Goal: Task Accomplishment & Management: Complete application form

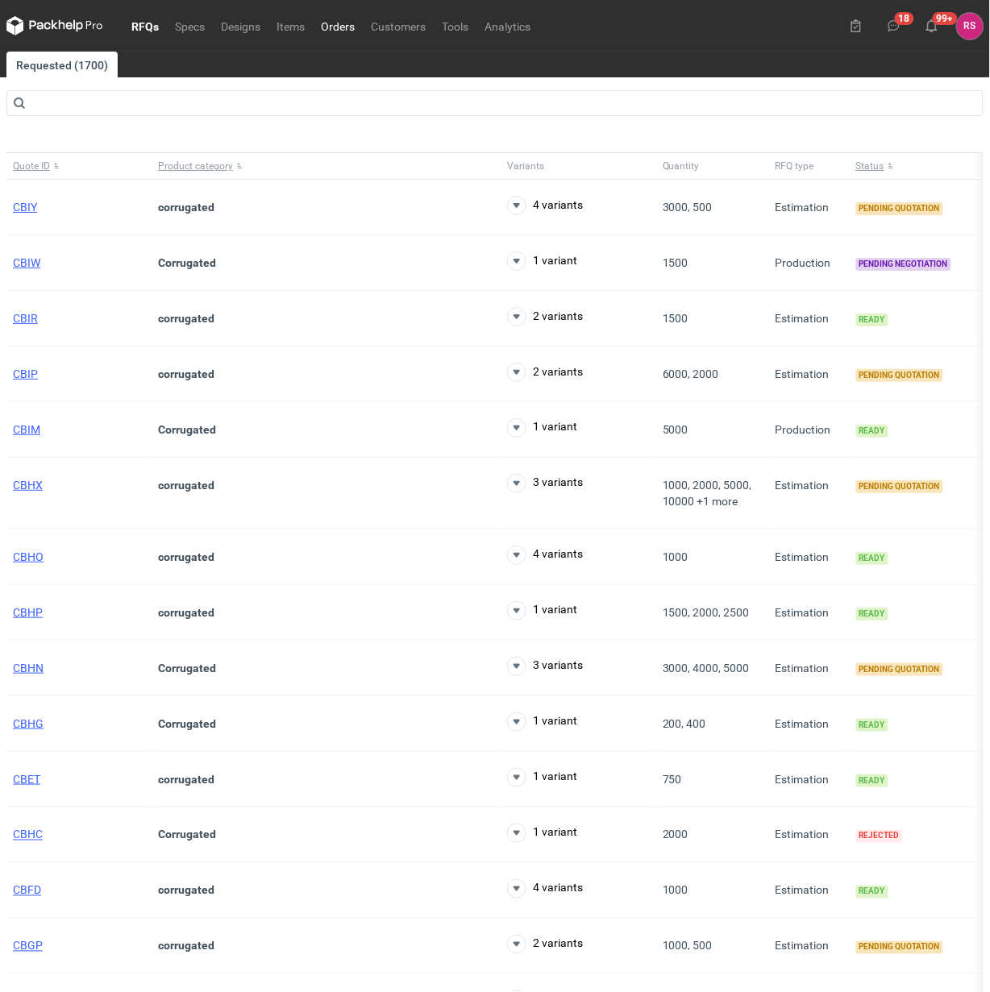
click at [341, 23] on link "Orders" at bounding box center [338, 25] width 50 height 19
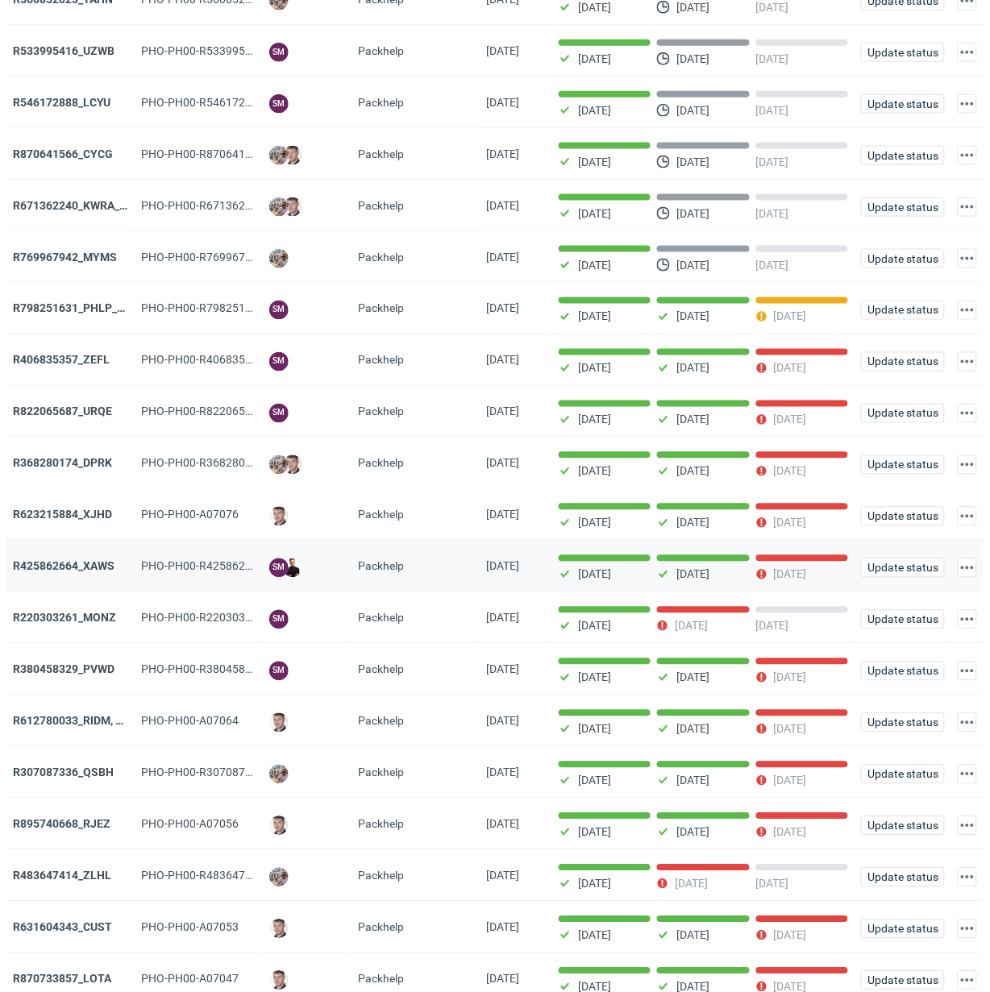
scroll to position [403, 0]
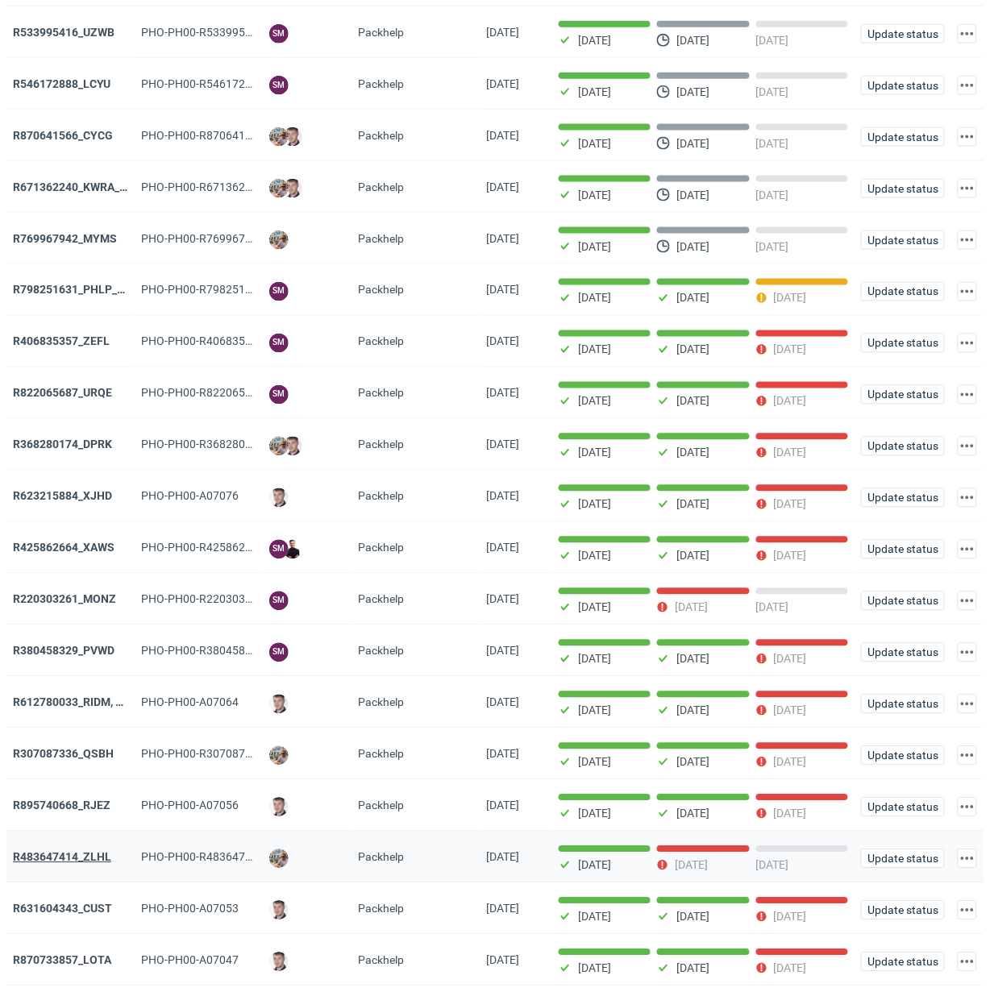
click at [89, 855] on strong "R483647414_ZLHL" at bounding box center [62, 857] width 98 height 13
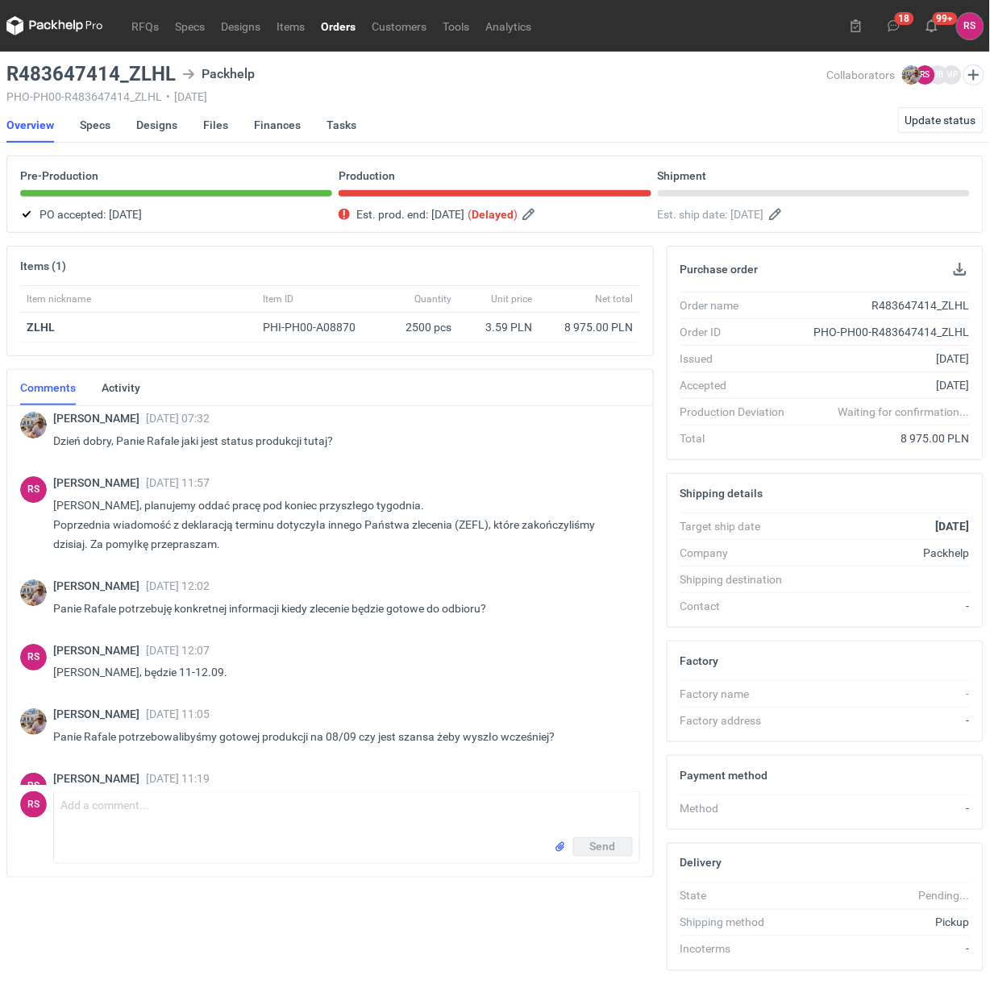
scroll to position [1196, 0]
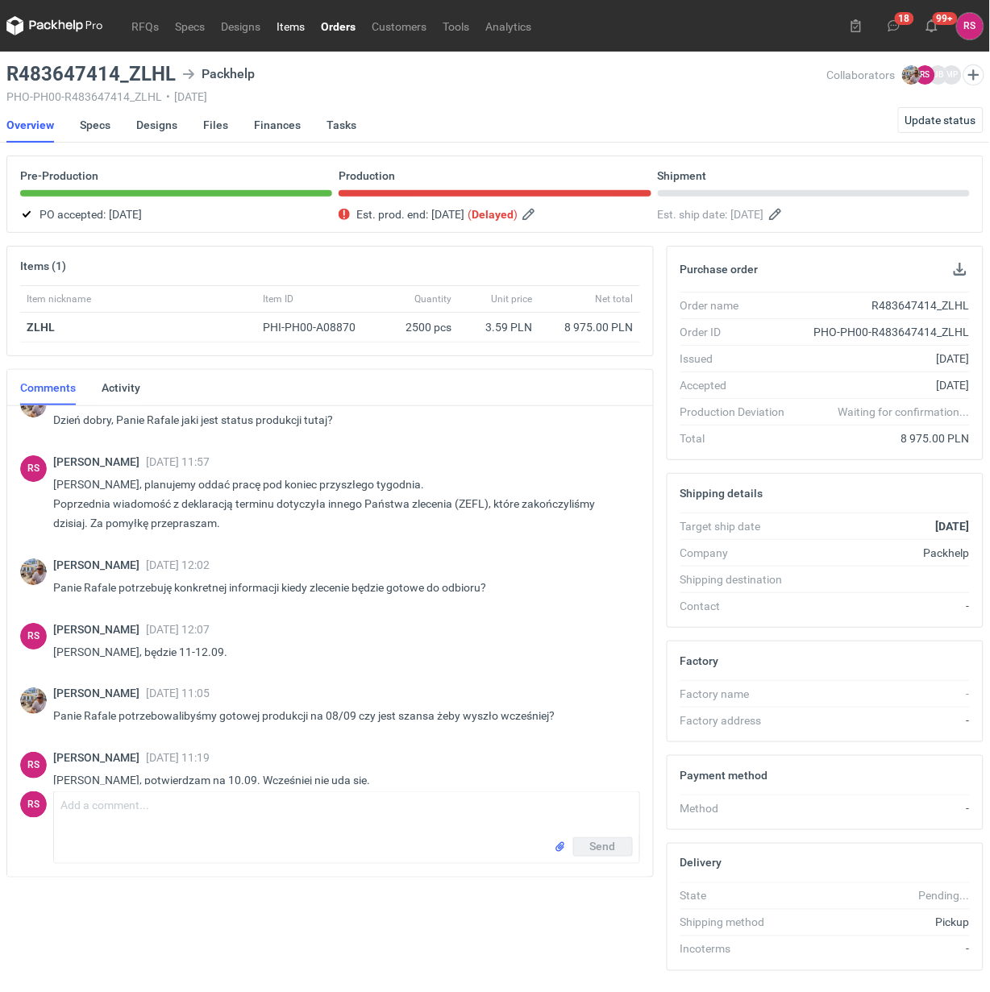
click at [295, 25] on link "Items" at bounding box center [290, 25] width 44 height 19
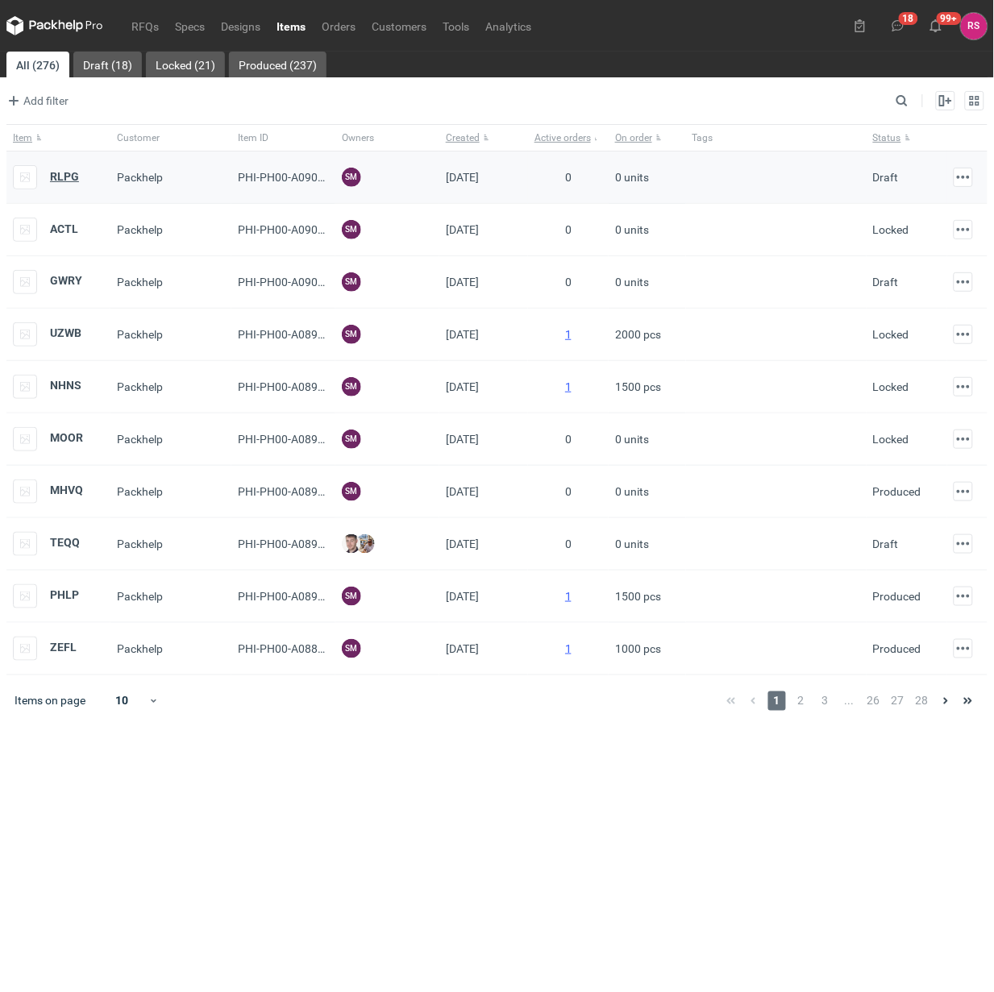
click at [66, 177] on strong "RLPG" at bounding box center [64, 176] width 29 height 13
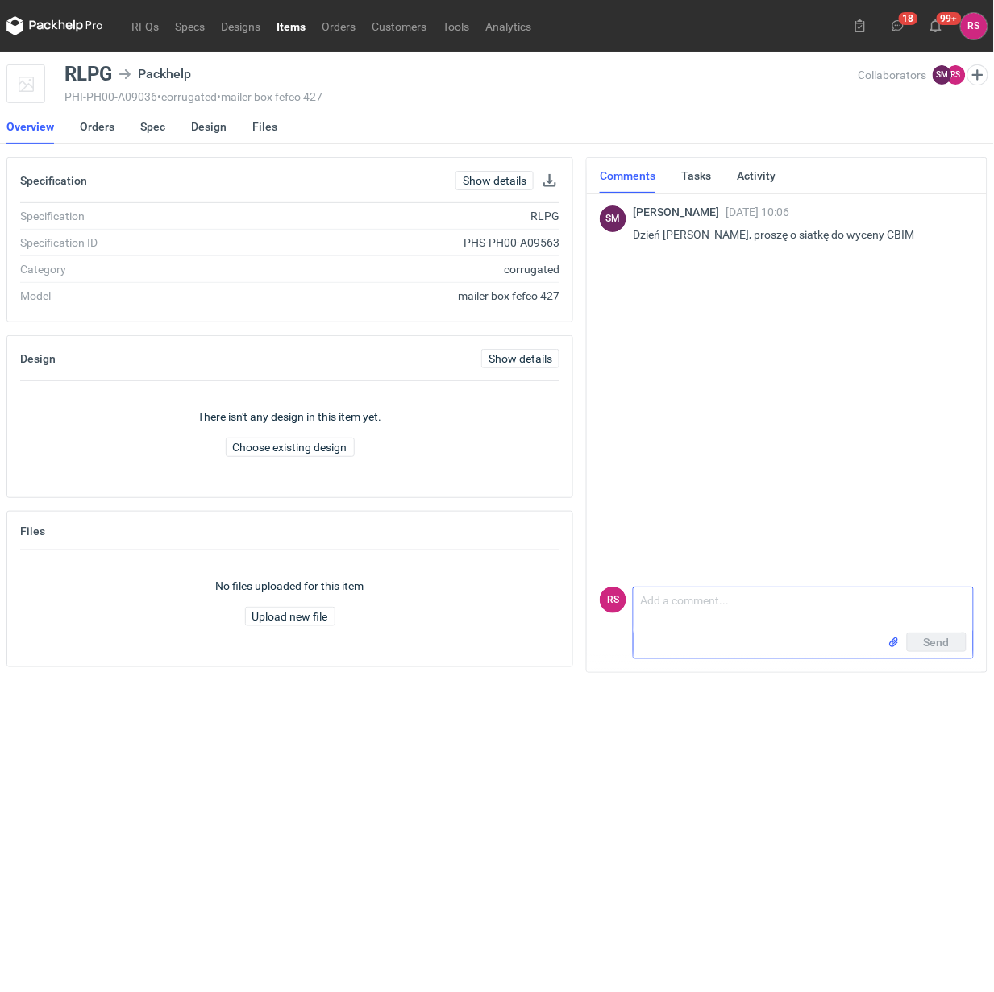
click at [752, 610] on textarea "Comment message" at bounding box center [803, 610] width 339 height 45
click at [748, 601] on textarea "Dzień [PERSON_NAME], przesyłąm siatkę." at bounding box center [803, 610] width 339 height 45
click at [802, 601] on textarea "Dzień [PERSON_NAME], przesyłąa siatkę." at bounding box center [803, 610] width 339 height 45
click at [744, 601] on textarea "Dzień [PERSON_NAME], przesyłąa siatkę." at bounding box center [803, 610] width 339 height 45
click at [884, 599] on textarea "Dzień dobry, przesyłam siatkę." at bounding box center [803, 610] width 339 height 45
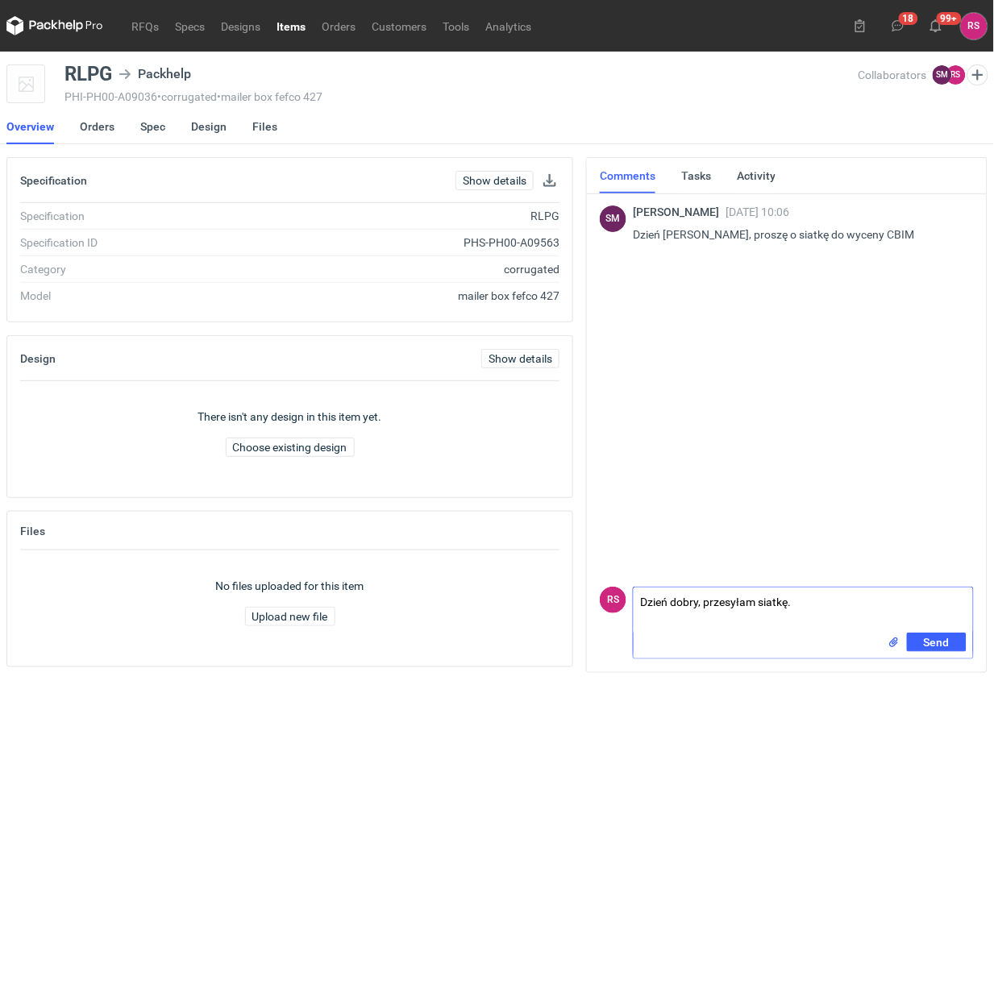
type textarea "Dzień dobry, przesyłam siatkę."
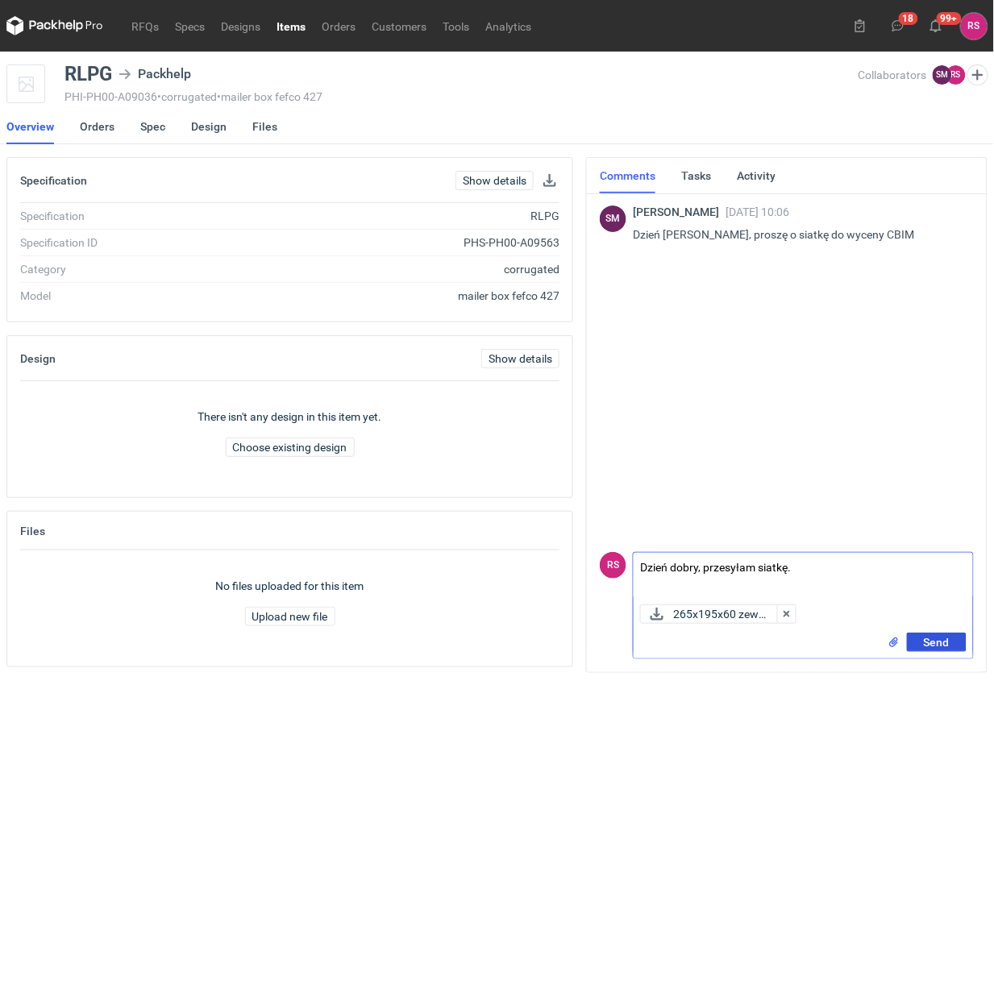
click at [946, 642] on span "Send" at bounding box center [937, 642] width 26 height 11
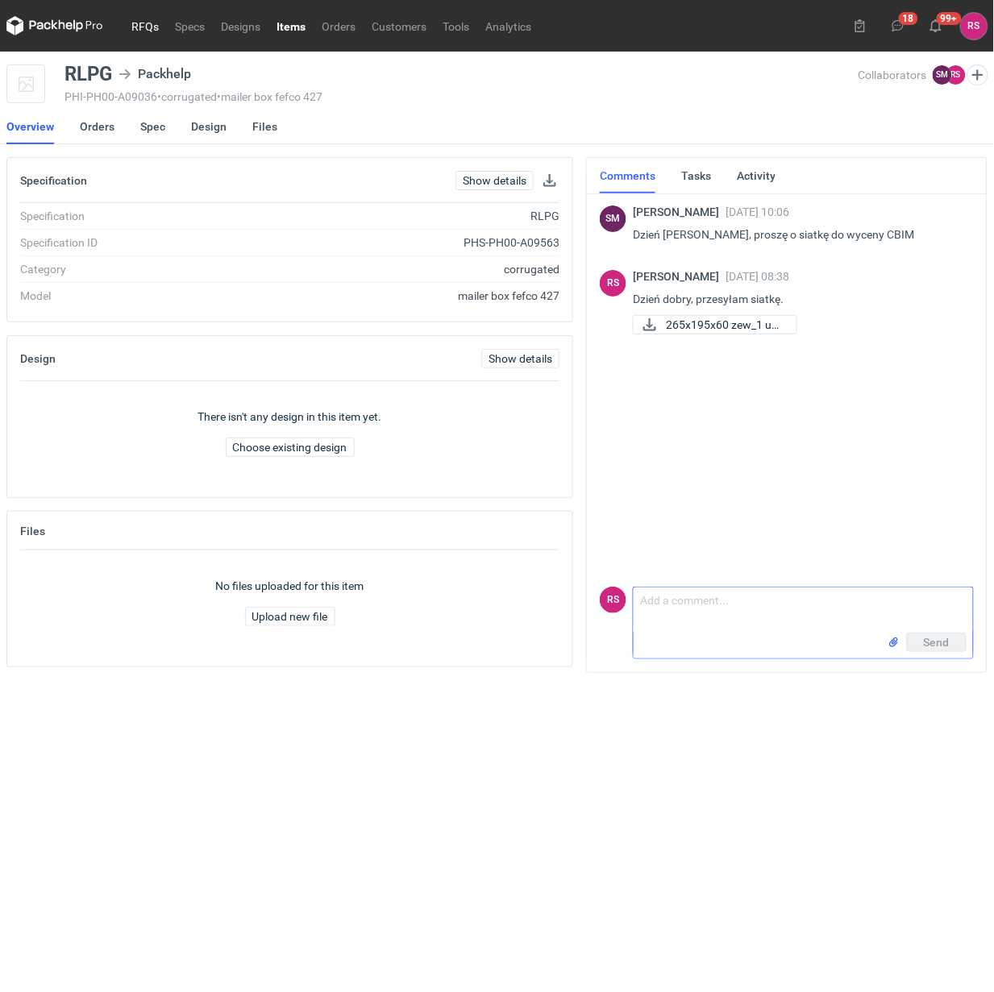
click at [139, 32] on link "RFQs" at bounding box center [145, 25] width 44 height 19
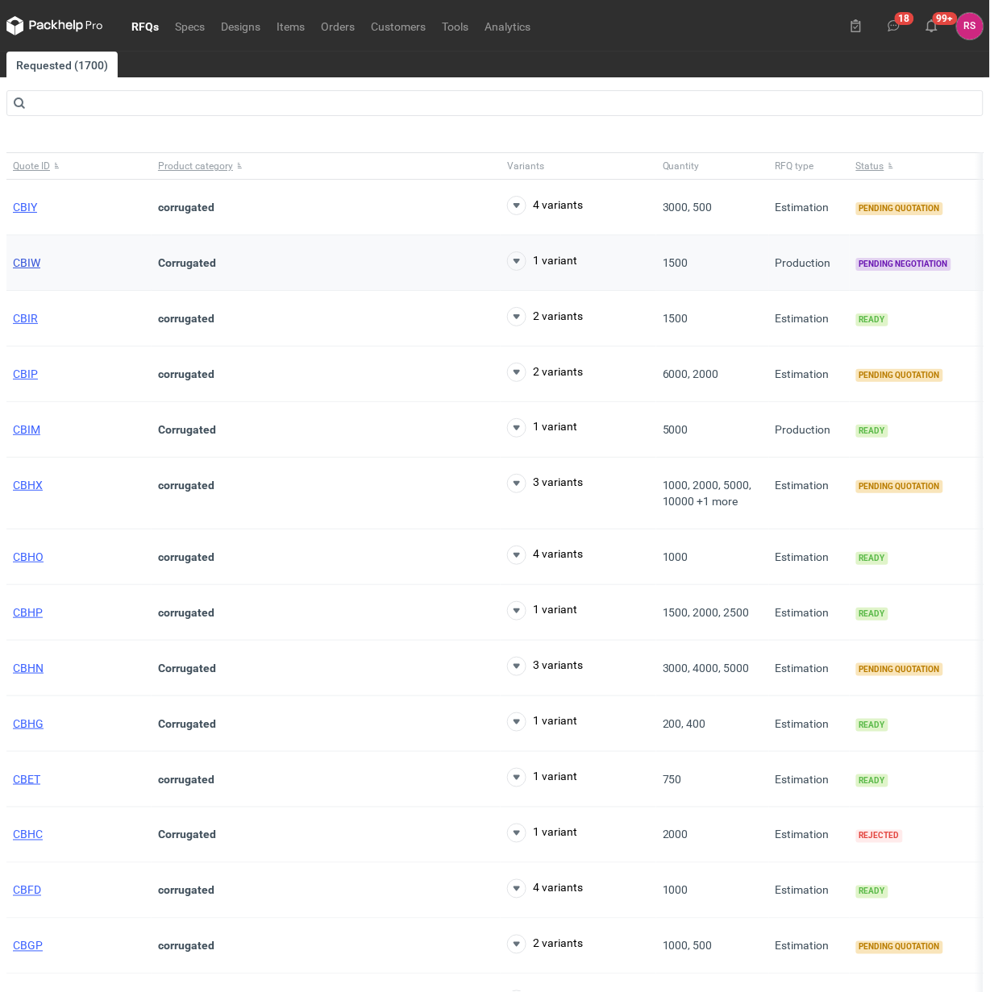
click at [27, 264] on span "CBIW" at bounding box center [26, 262] width 27 height 13
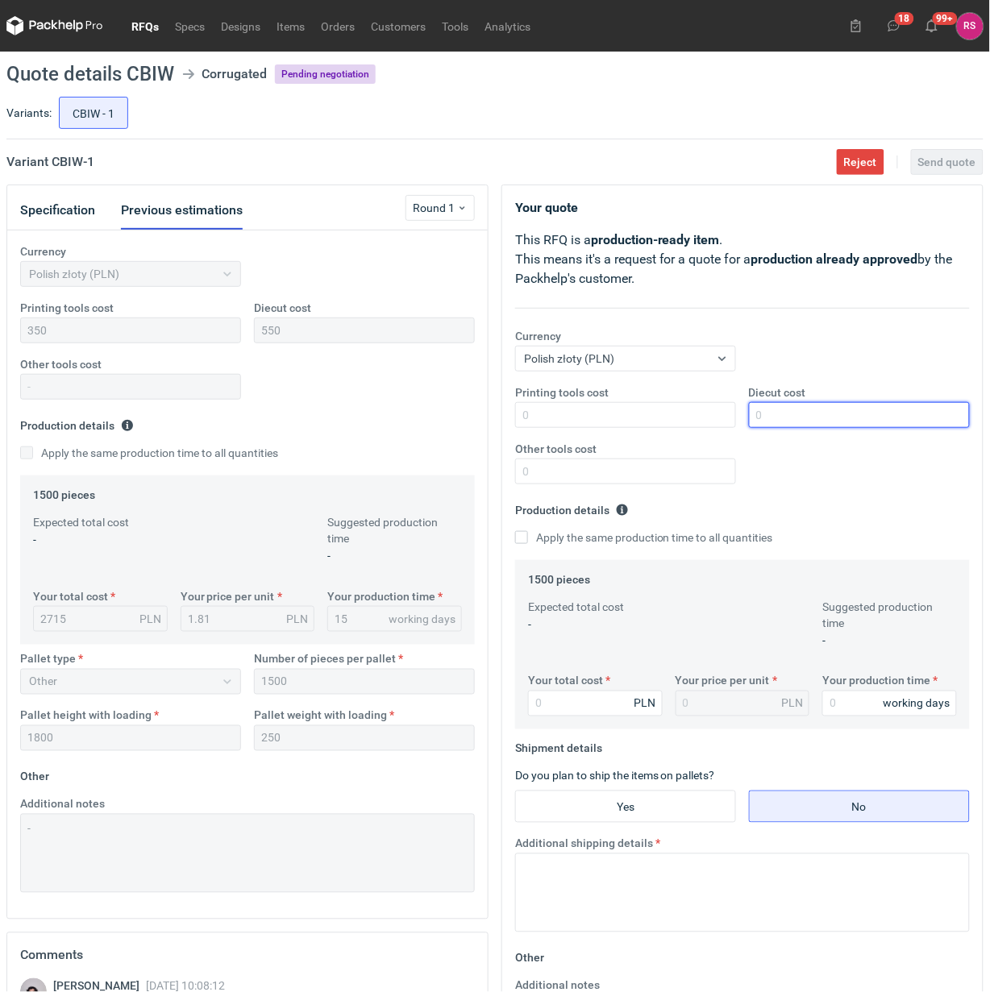
click at [819, 414] on input "Diecut cost" at bounding box center [859, 415] width 221 height 26
click at [670, 411] on input "Printing tools cost" at bounding box center [625, 415] width 221 height 26
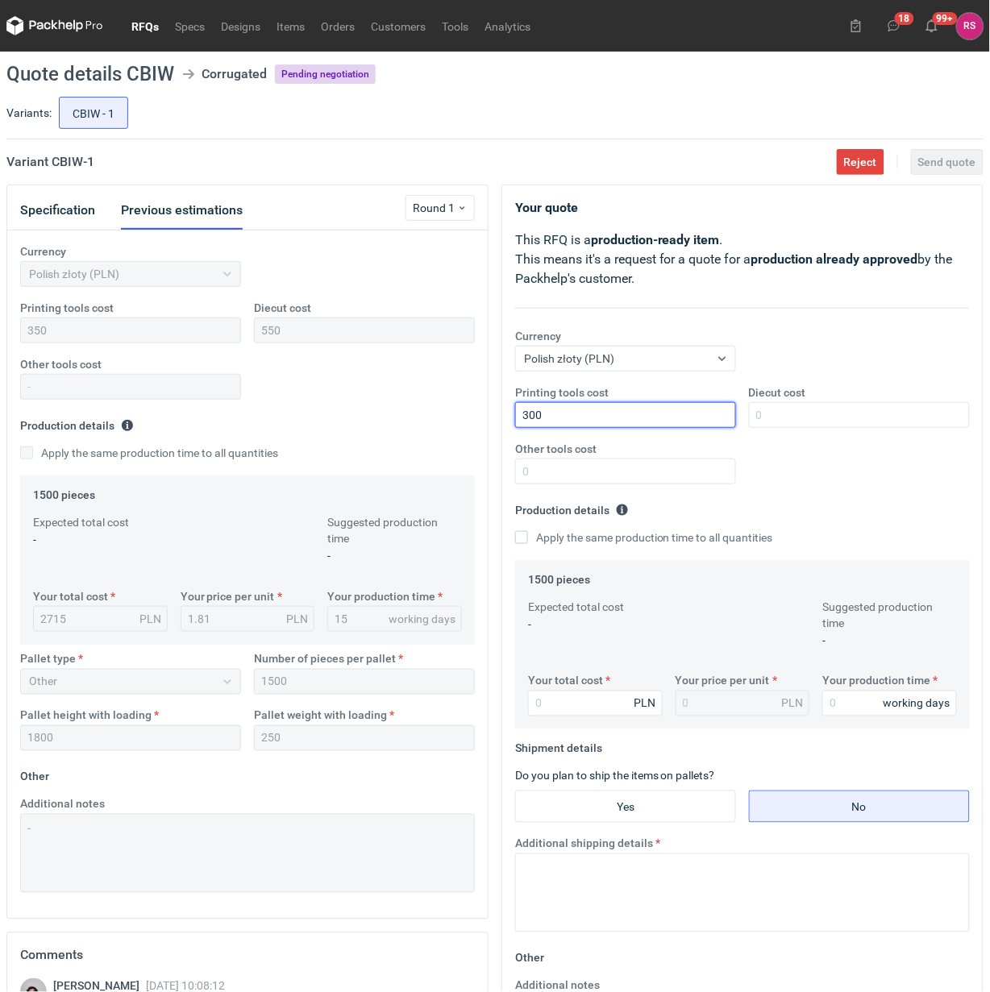
type input "300"
type input "500"
click at [534, 417] on input "300" at bounding box center [625, 415] width 221 height 26
type input "350"
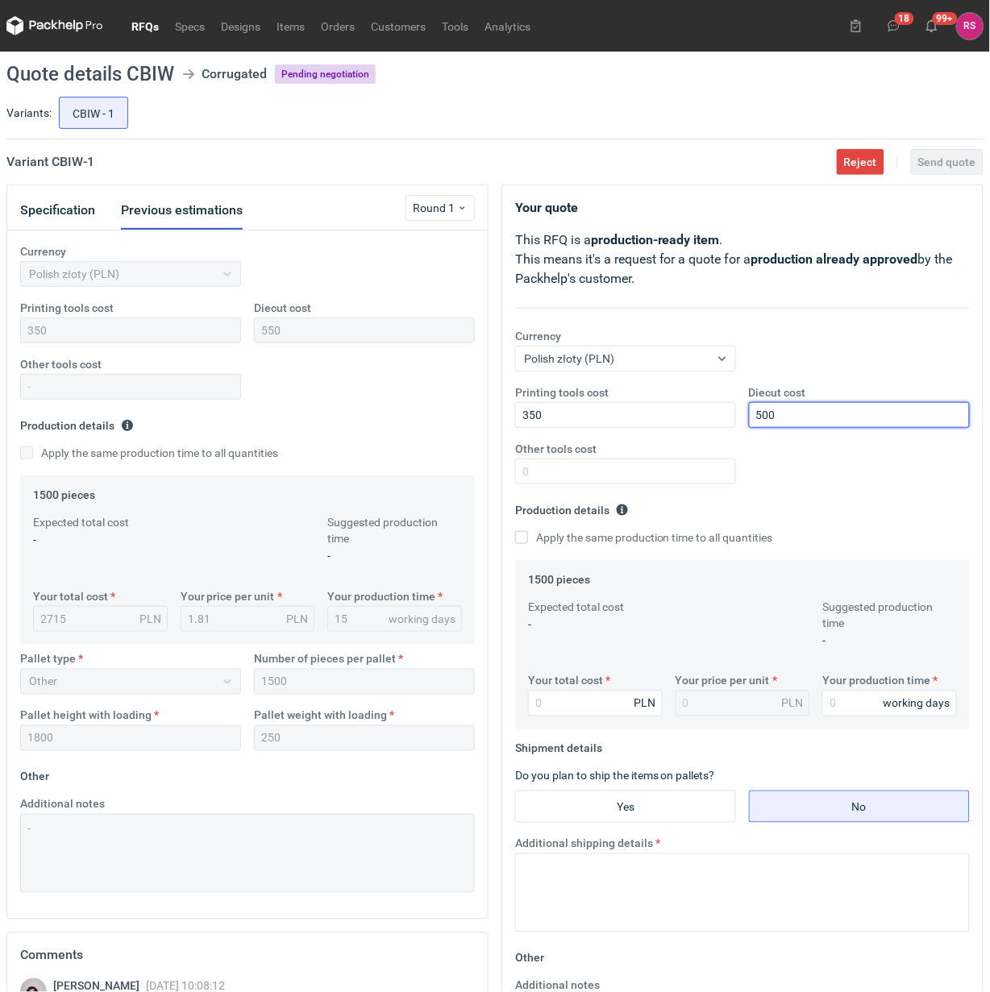
click at [763, 415] on input "500" at bounding box center [859, 415] width 221 height 26
type input "450"
click at [518, 537] on input "Apply the same production time to all quantities" at bounding box center [521, 537] width 13 height 13
checkbox input "true"
click at [611, 707] on input "Your total cost" at bounding box center [595, 704] width 135 height 26
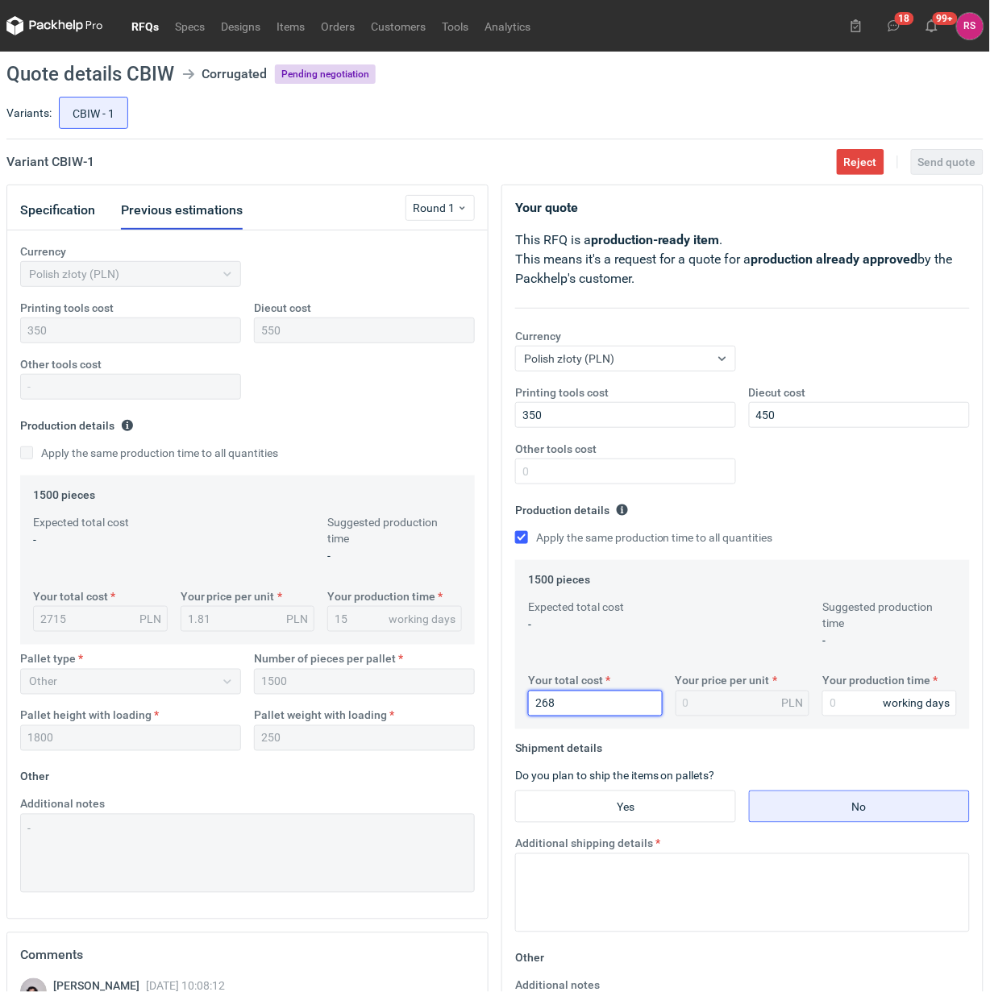
type input "2685"
type input "1.79"
type input "2685"
click at [855, 707] on input "Your production time" at bounding box center [889, 704] width 135 height 26
click at [872, 701] on input "Your production time" at bounding box center [889, 704] width 135 height 26
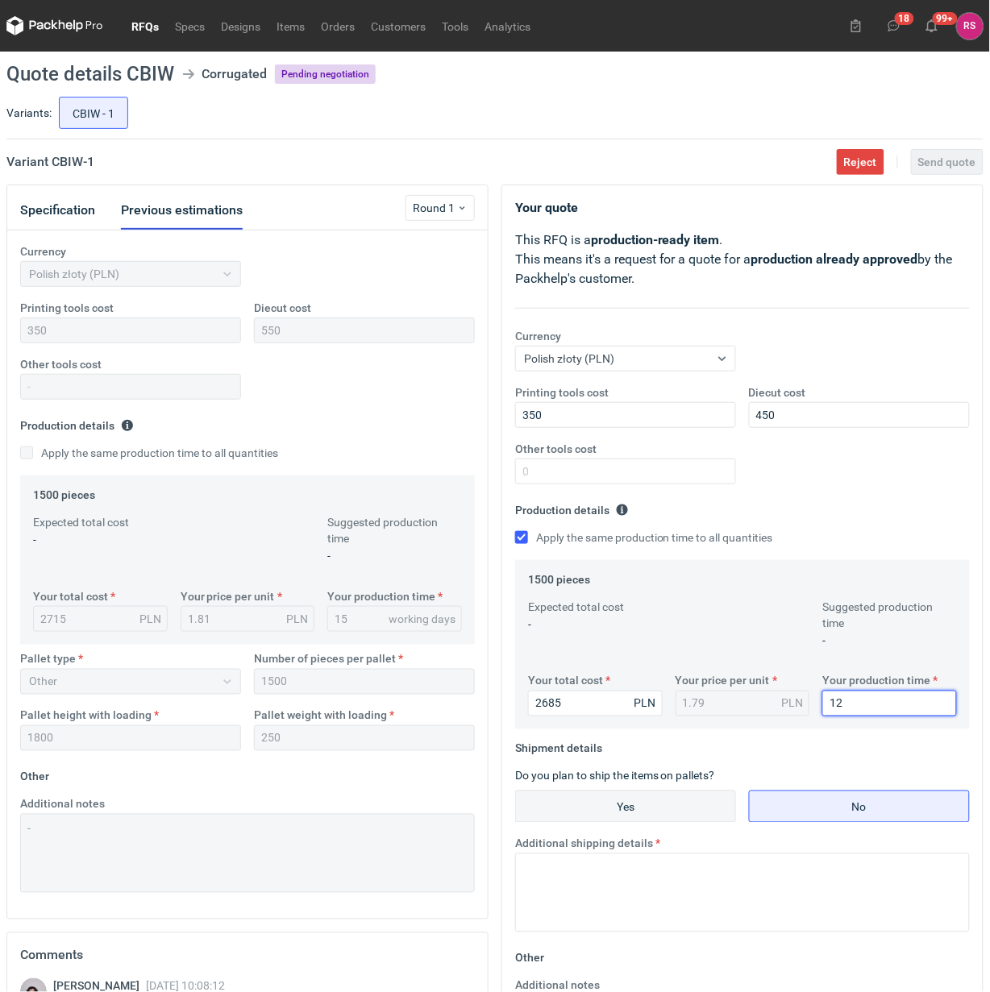
type input "12"
click at [650, 804] on input "Yes" at bounding box center [625, 807] width 219 height 31
radio input "true"
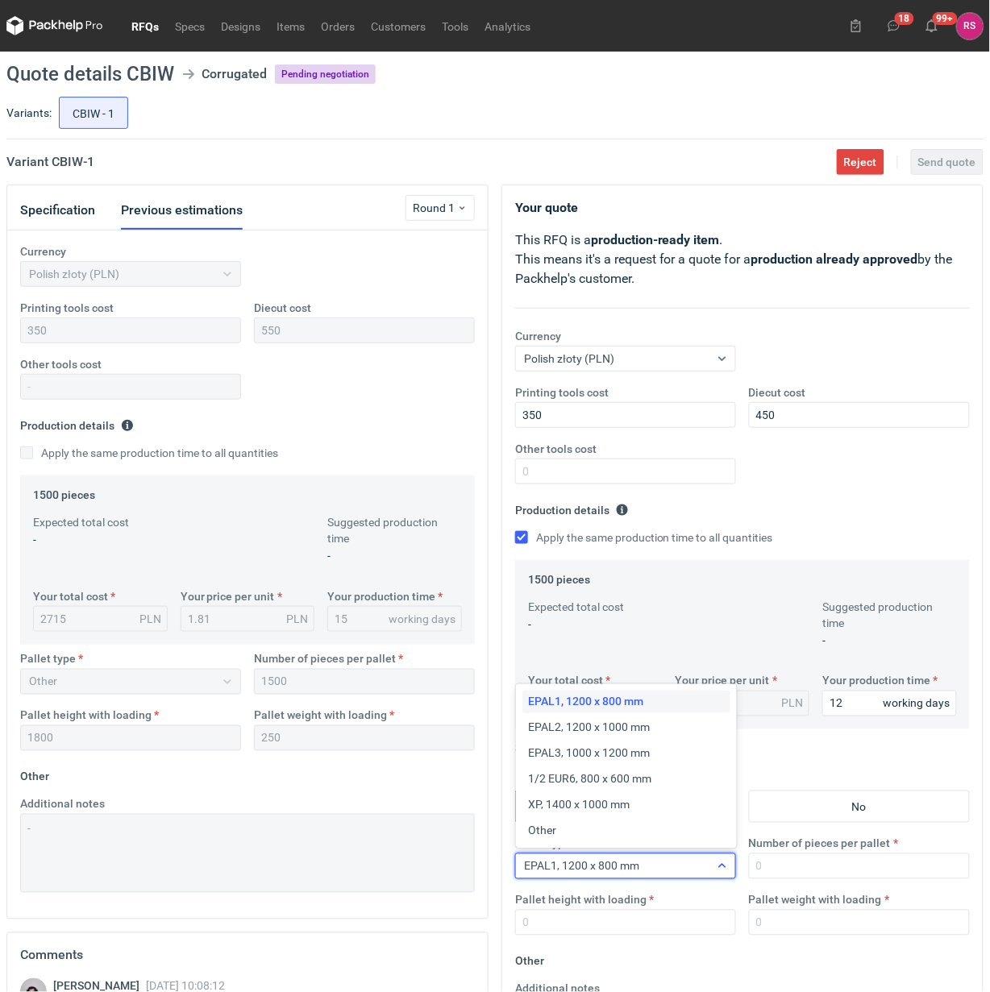
click at [722, 868] on icon at bounding box center [722, 866] width 13 height 13
click at [574, 835] on div "Other" at bounding box center [626, 831] width 195 height 16
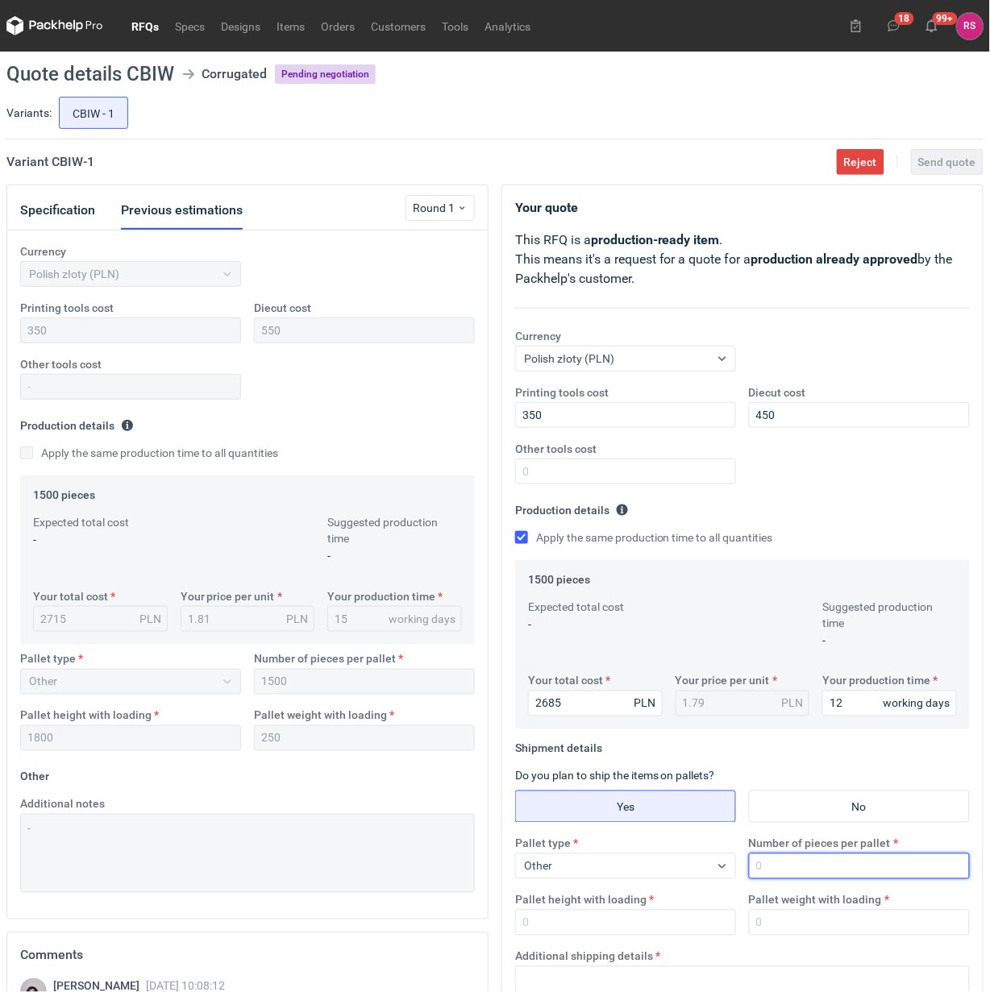
click at [825, 868] on input "Number of pieces per pallet" at bounding box center [859, 867] width 221 height 26
type input "1500"
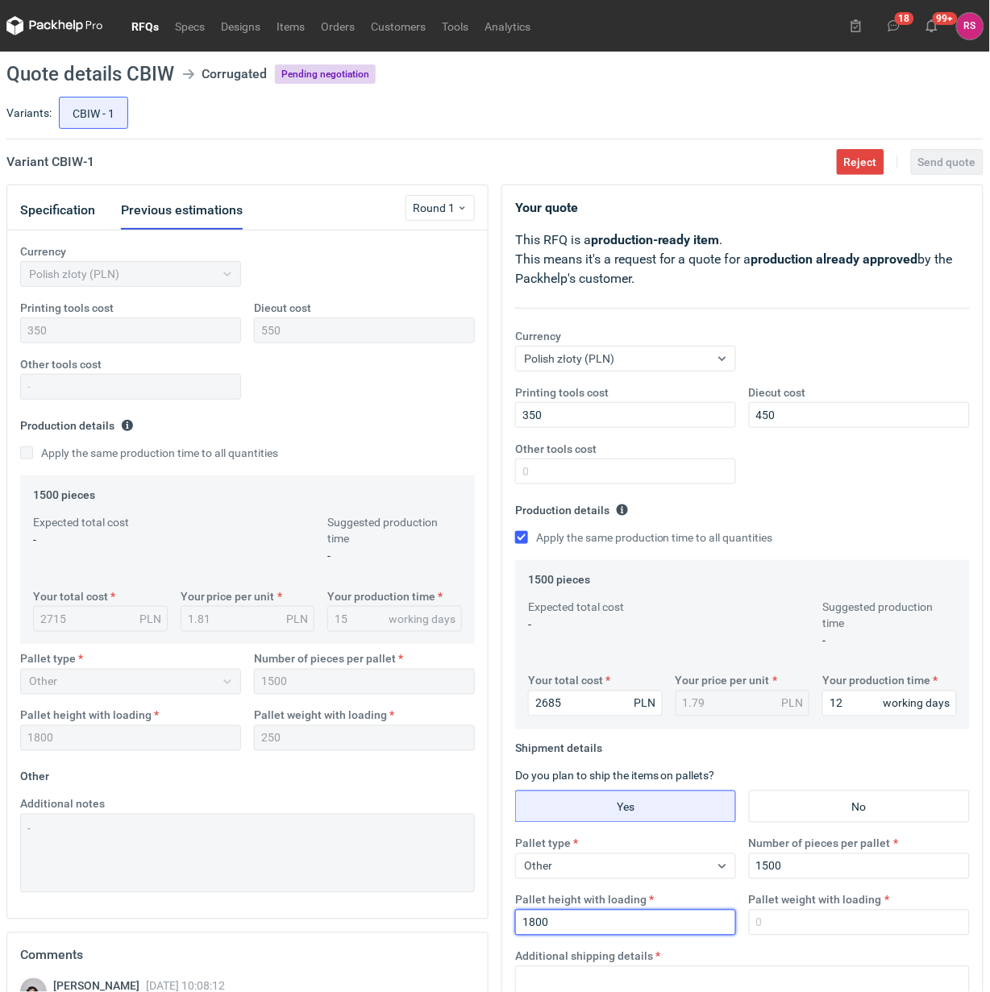
type input "1800"
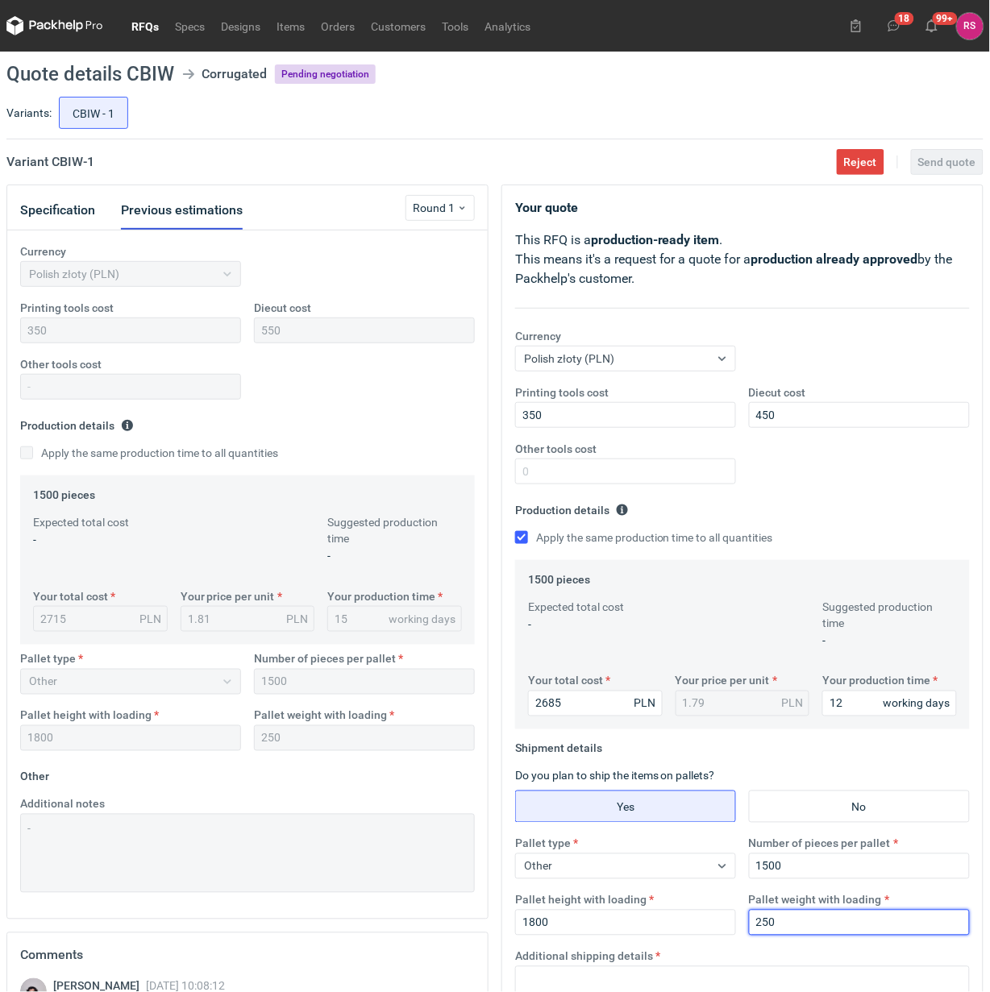
type input "250"
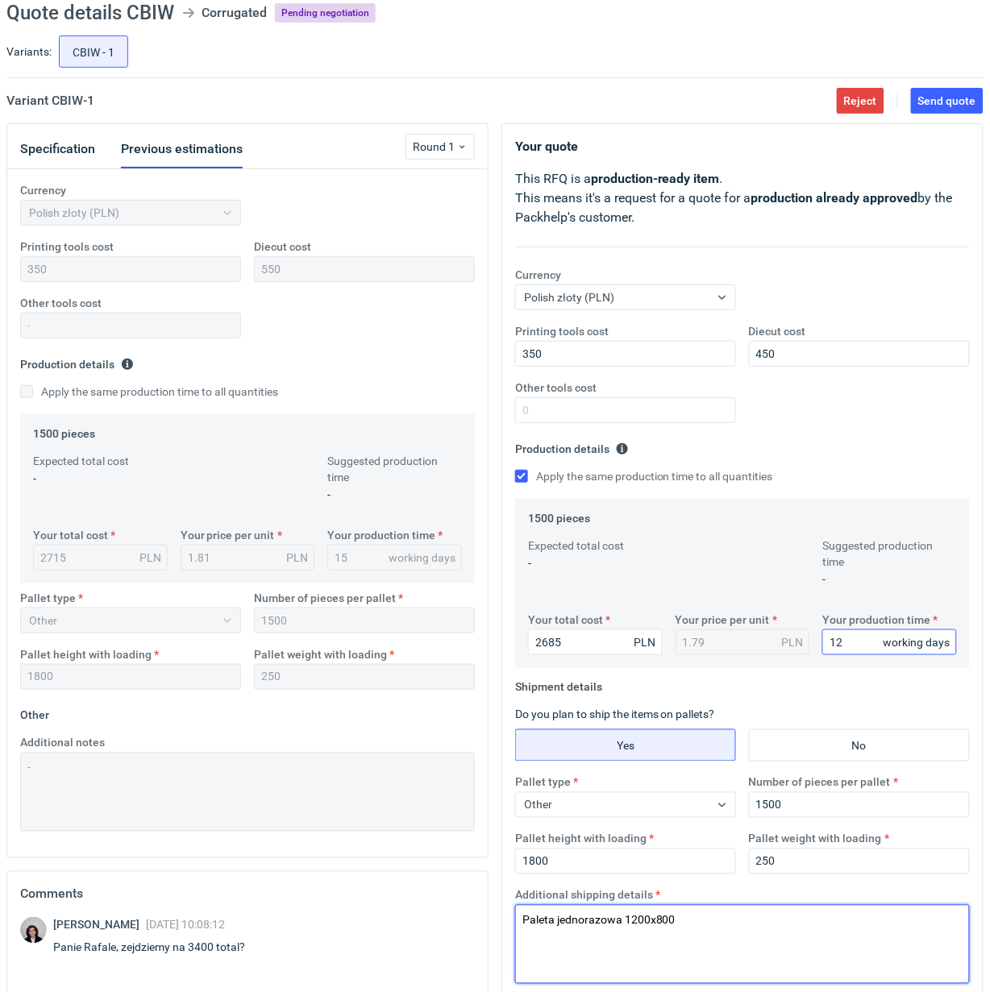
scroll to position [32, 0]
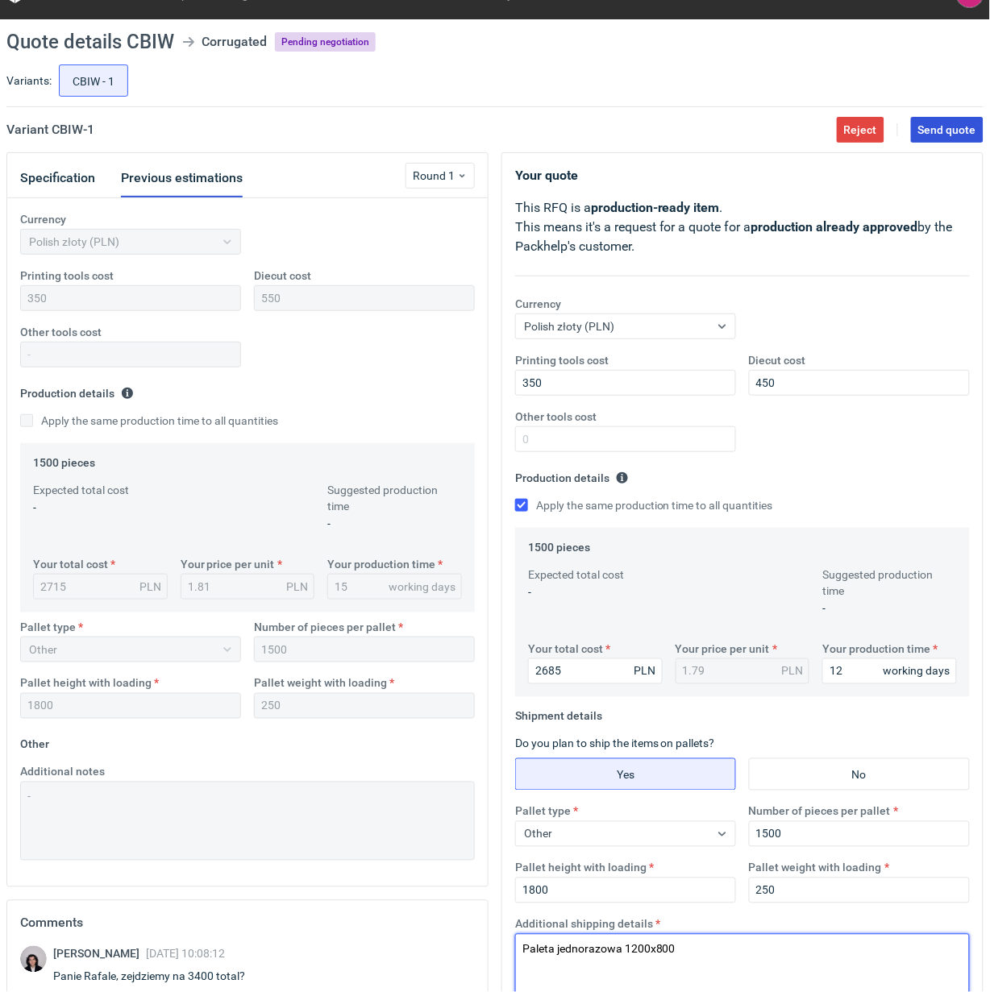
type textarea "Paleta jednorazowa 1200x800"
click at [940, 130] on span "Send quote" at bounding box center [947, 129] width 58 height 11
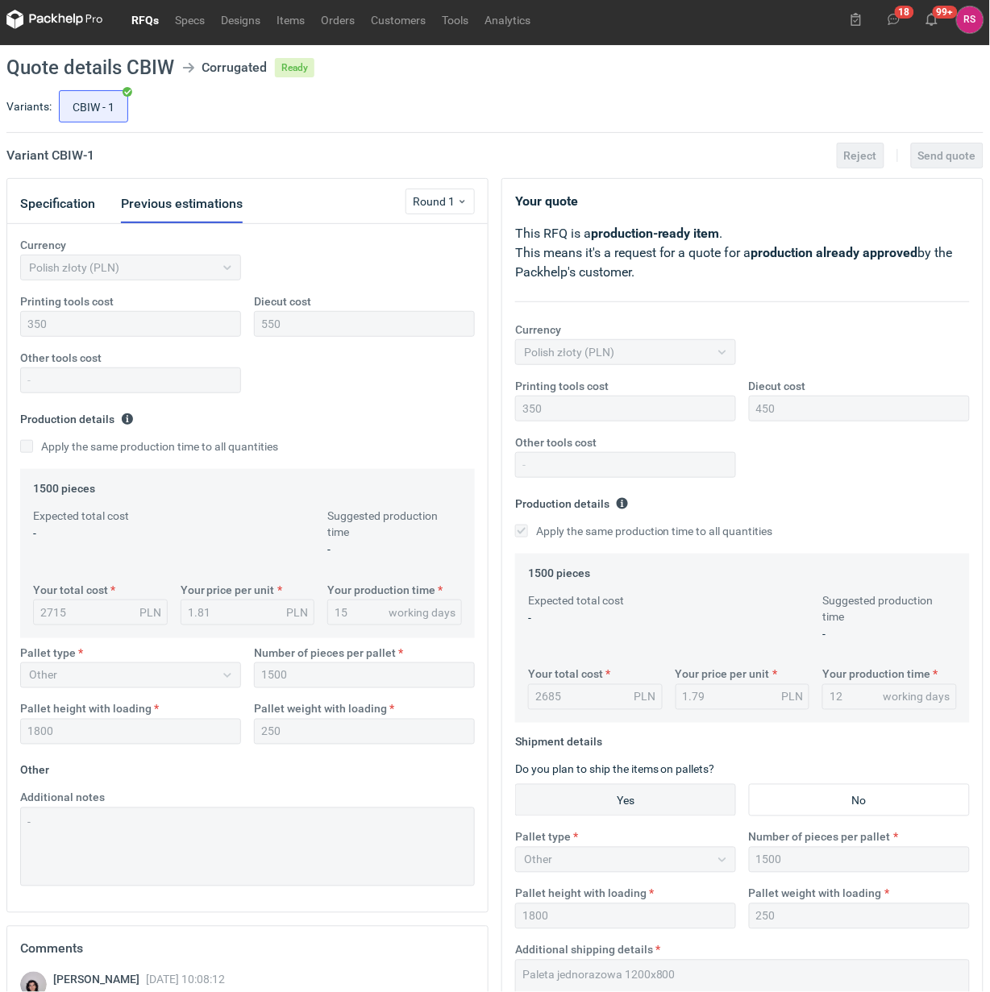
scroll to position [0, 0]
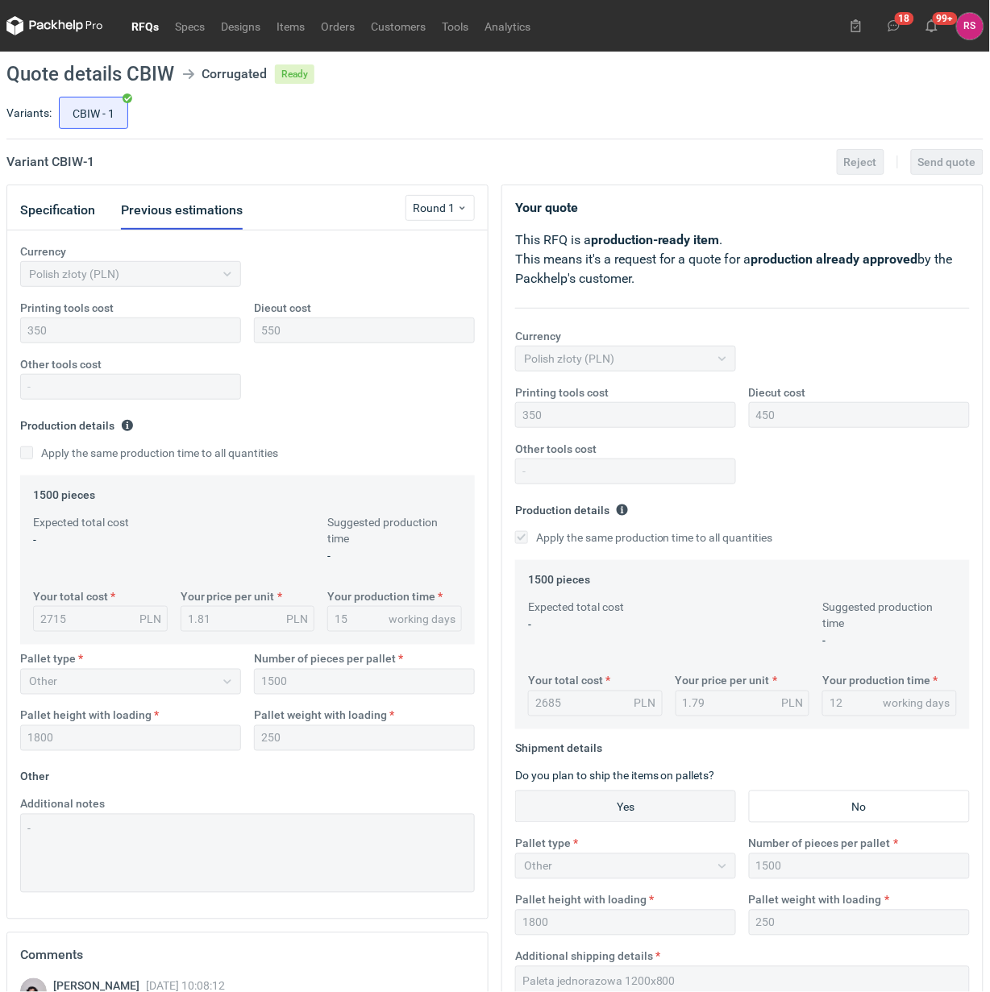
click at [144, 24] on link "RFQs" at bounding box center [145, 25] width 44 height 19
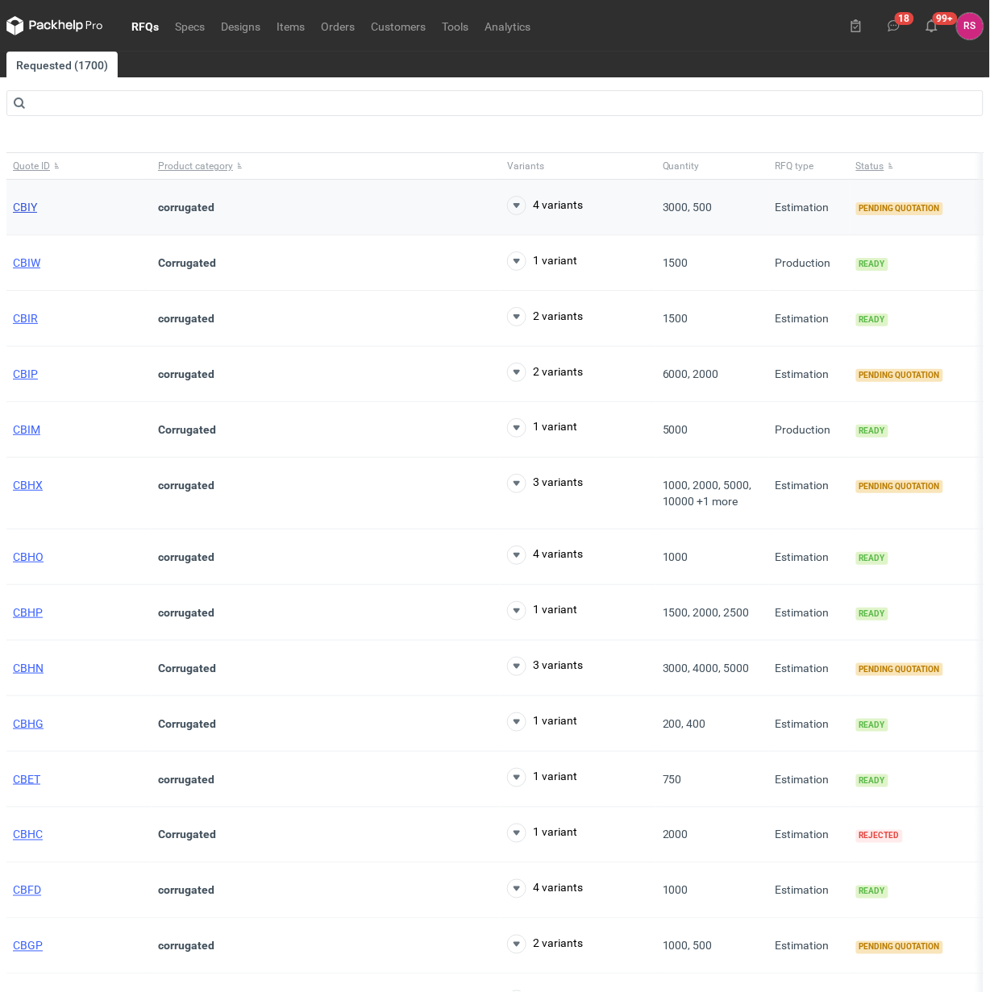
click at [23, 210] on span "CBIY" at bounding box center [25, 207] width 24 height 13
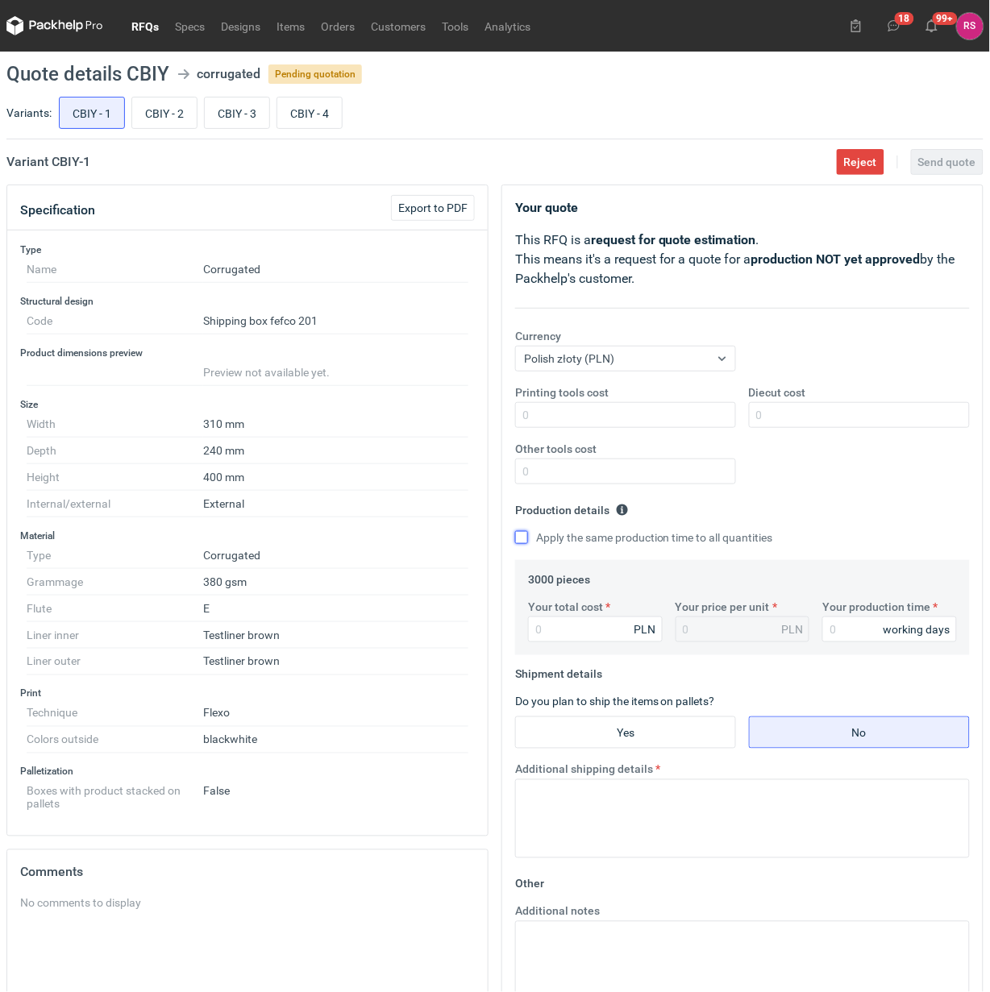
click at [524, 534] on input "Apply the same production time to all quantities" at bounding box center [521, 537] width 13 height 13
checkbox input "true"
click at [605, 629] on input "Your total cost" at bounding box center [595, 630] width 135 height 26
click at [597, 623] on input "Your total cost" at bounding box center [595, 630] width 135 height 26
type input "297"
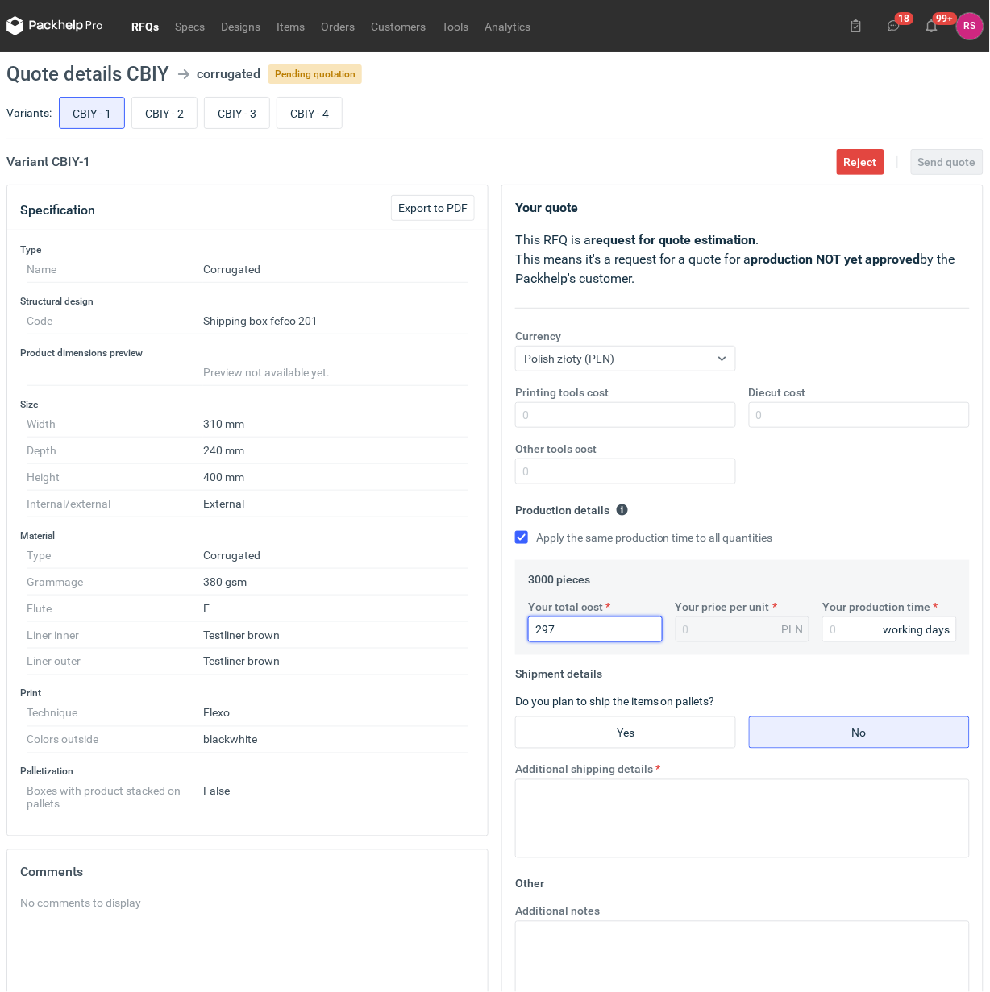
type input "0.1"
type input "2970"
type input "0.99"
type input "2970"
click at [868, 633] on input "Your production time" at bounding box center [889, 630] width 135 height 26
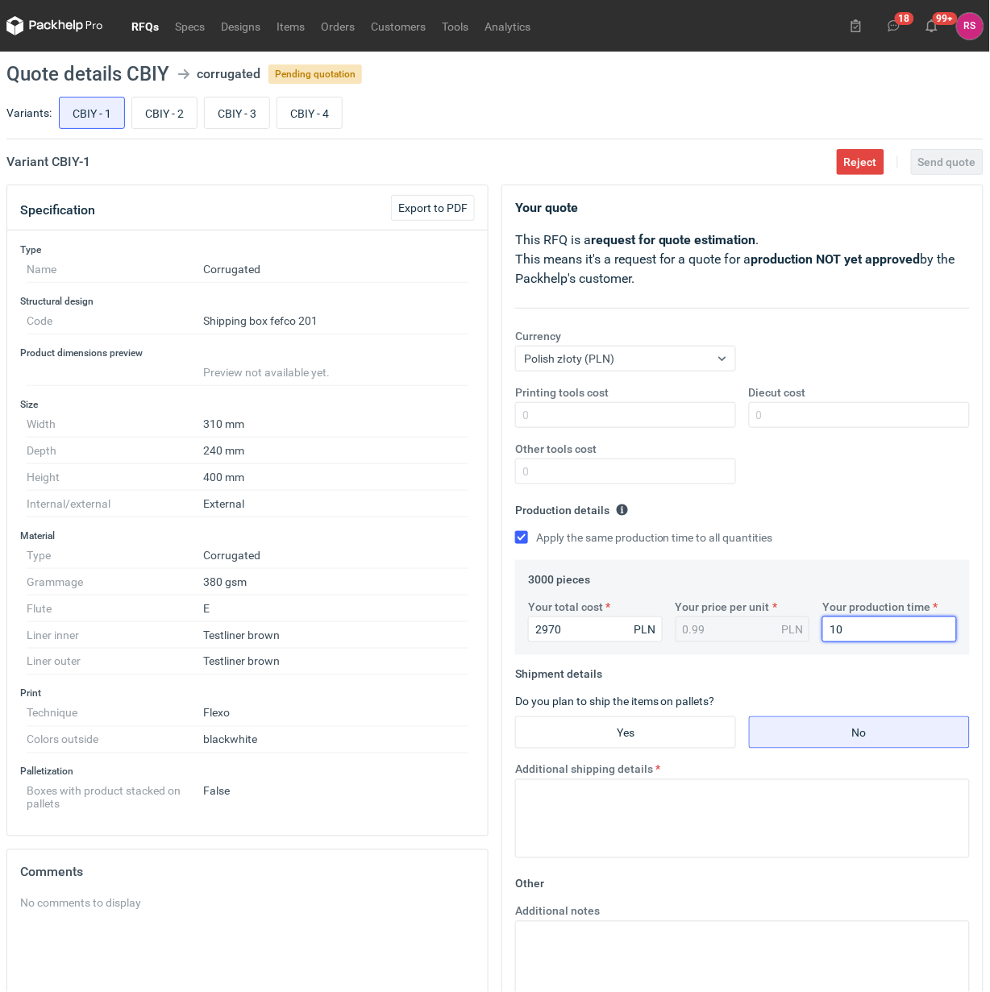
type input "10"
click at [639, 732] on input "Yes" at bounding box center [625, 733] width 219 height 31
radio input "true"
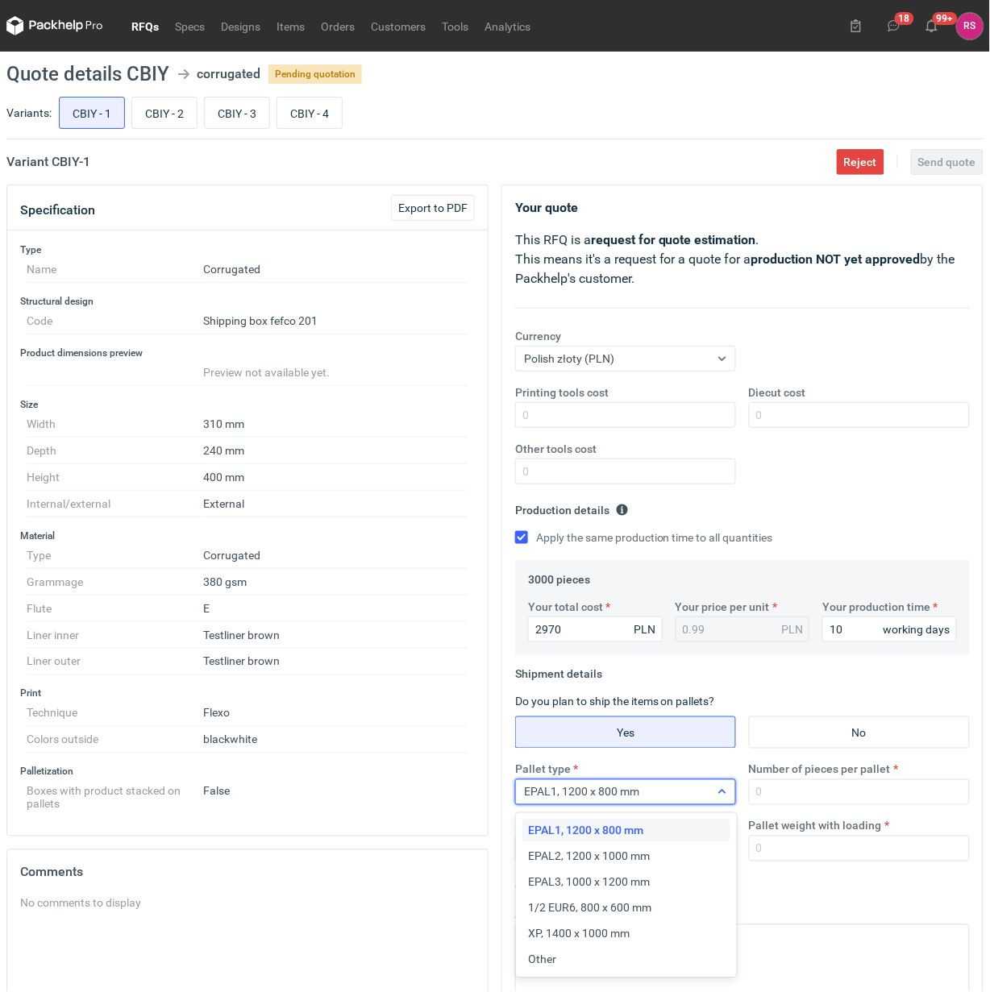
click at [699, 790] on div "EPAL1, 1200 x 800 mm" at bounding box center [612, 792] width 193 height 23
click at [578, 965] on div "Other" at bounding box center [626, 960] width 195 height 16
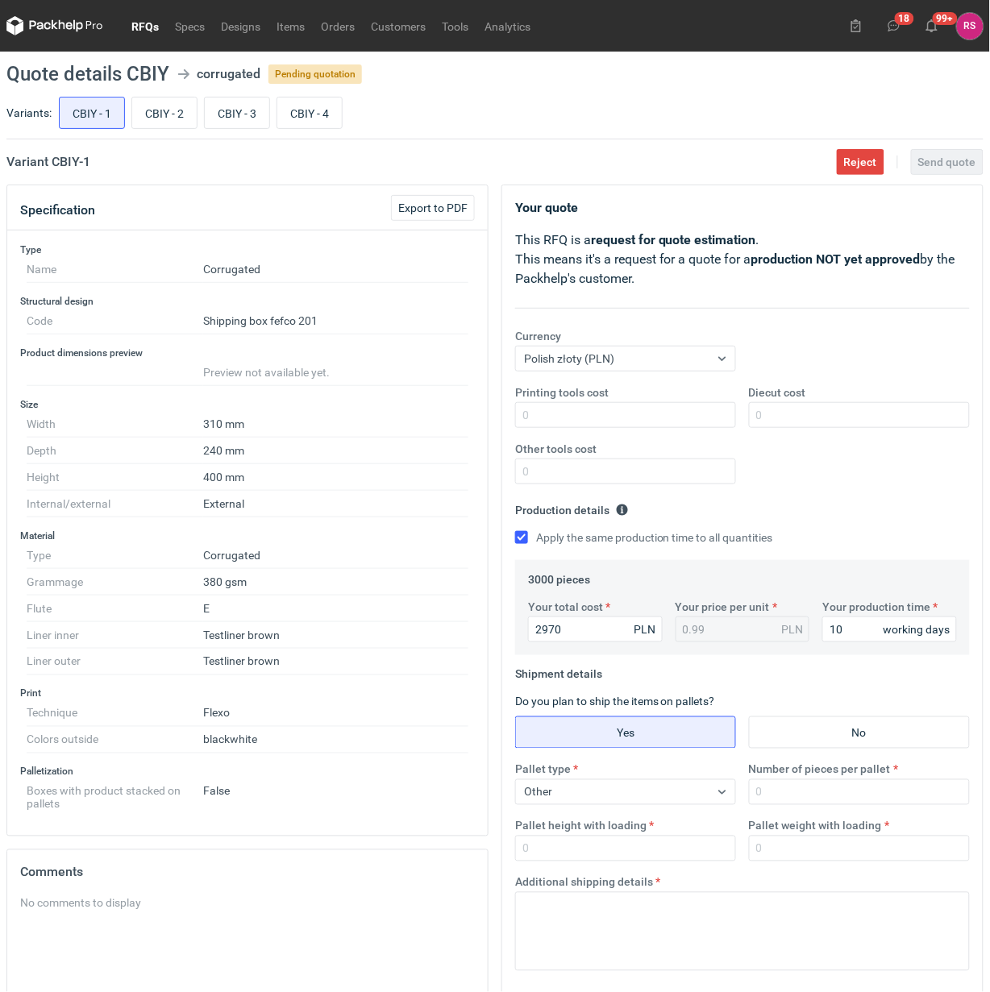
click at [825, 807] on div "Pallet type Other Number of pieces per pallet Pallet height with loading Pallet…" at bounding box center [743, 818] width 468 height 113
click at [835, 799] on input "Number of pieces per pallet" at bounding box center [859, 793] width 221 height 26
type input "600"
type input "1800"
type input "250"
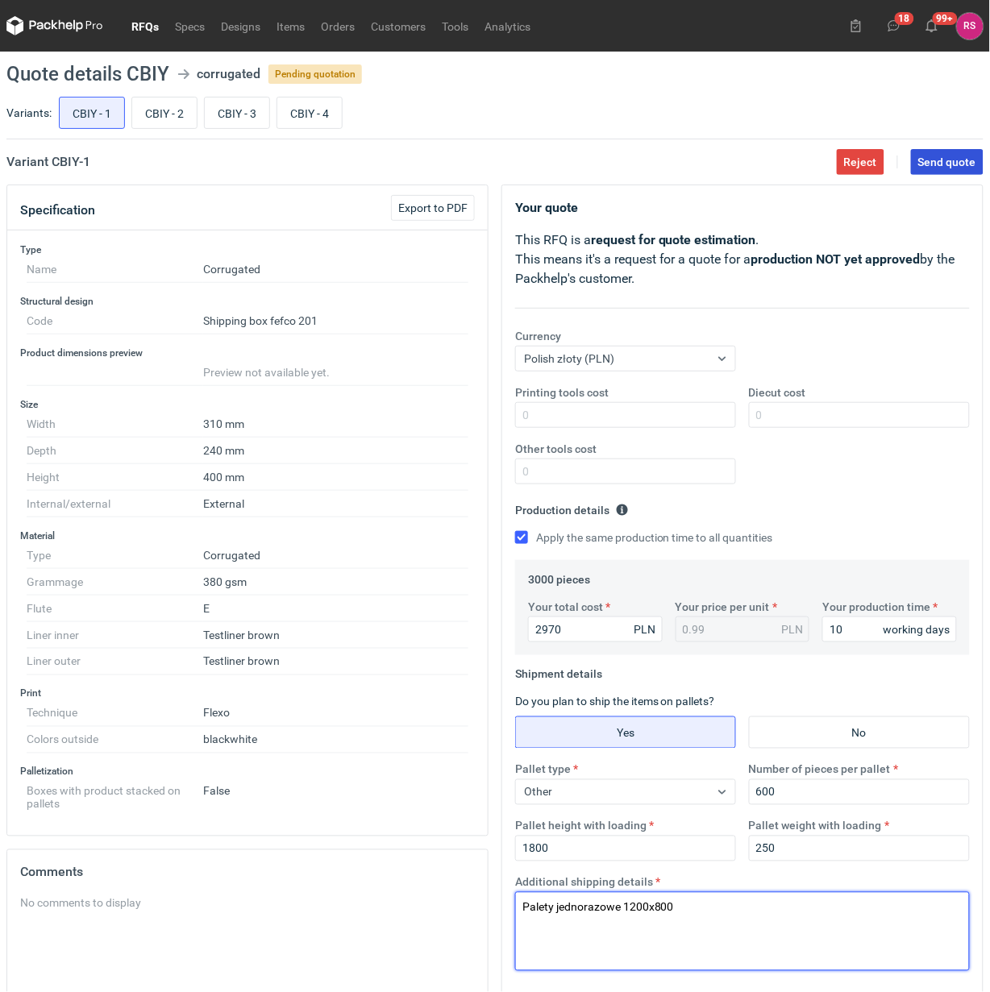
type textarea "Palety jednorazowe 1200x800"
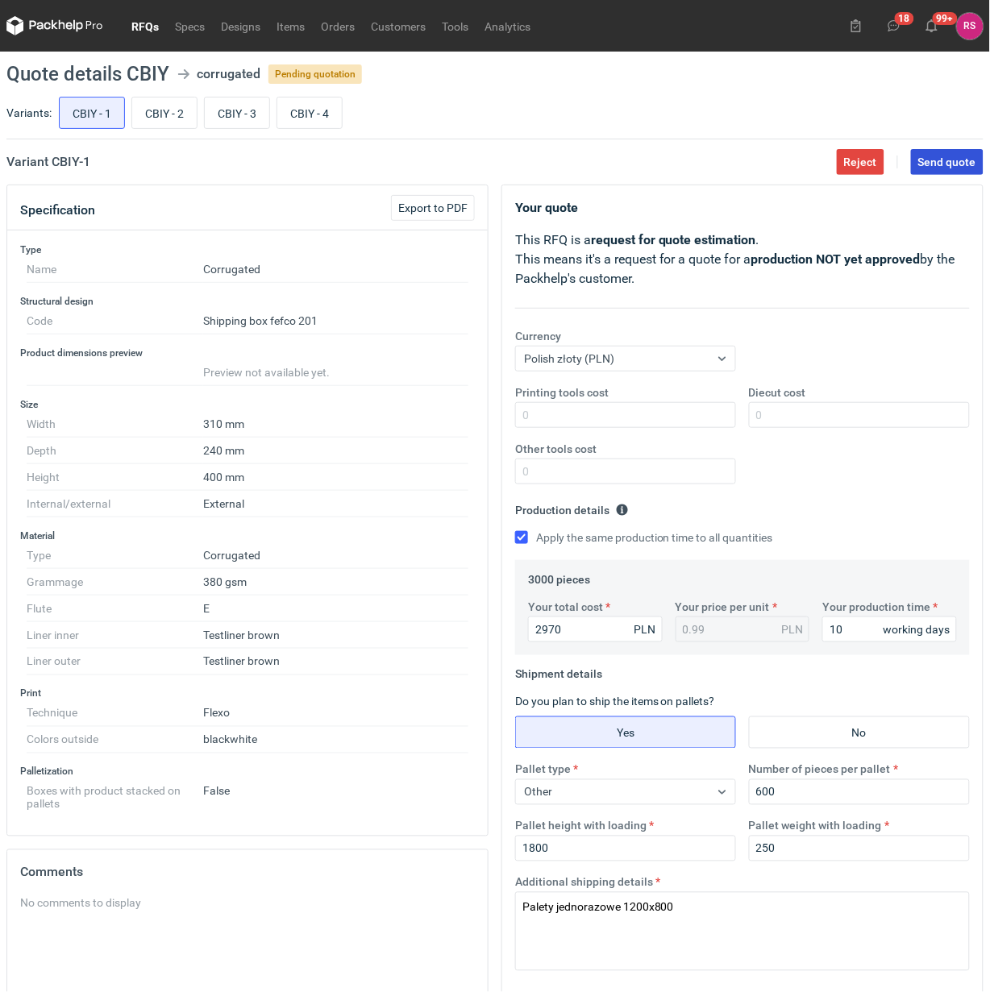
click at [950, 160] on span "Send quote" at bounding box center [947, 161] width 58 height 11
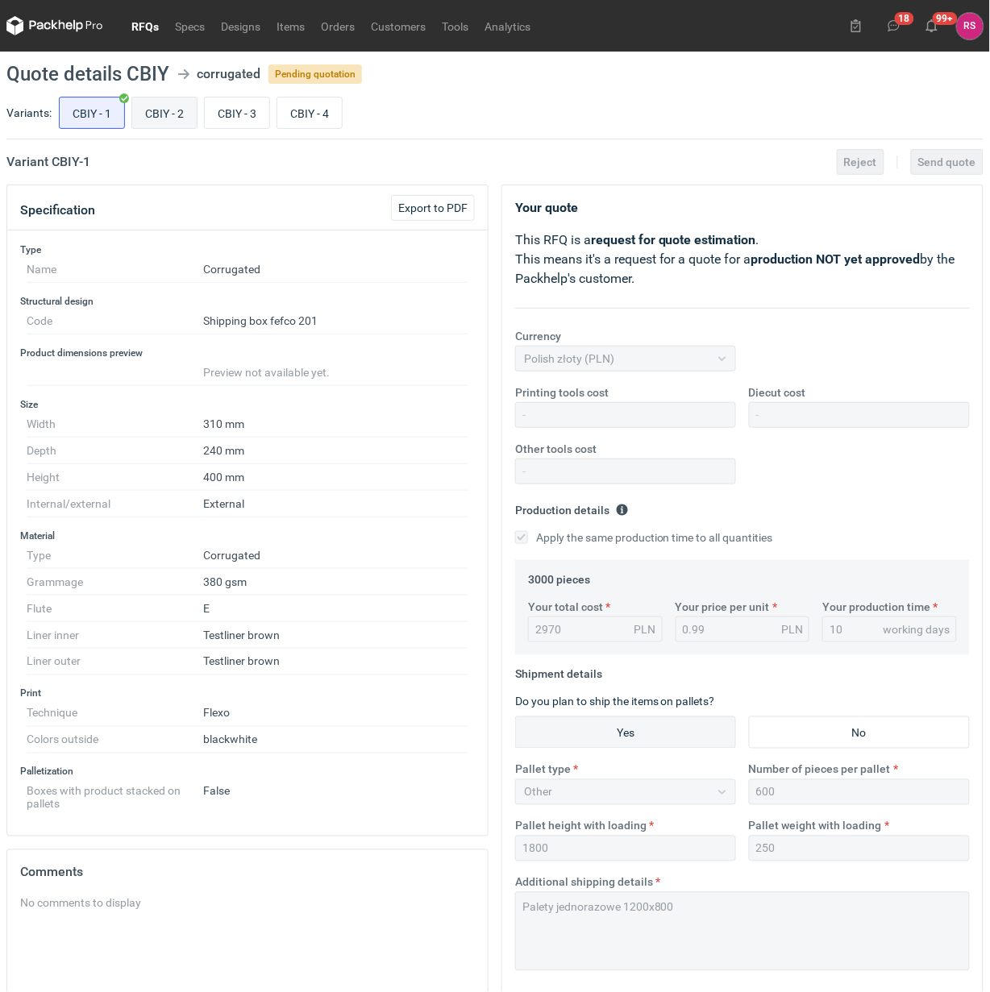
click at [177, 114] on input "CBIY - 2" at bounding box center [164, 113] width 64 height 31
radio input "true"
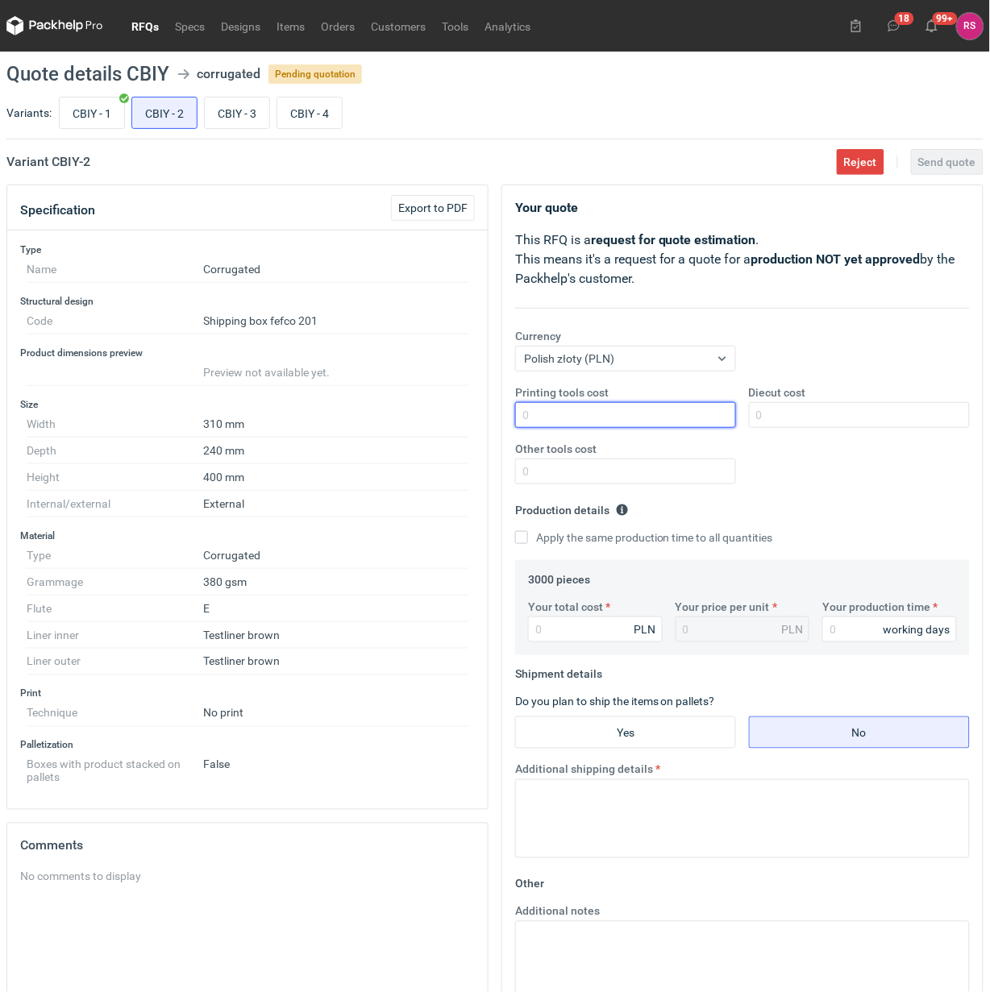
click at [603, 417] on input "Printing tools cost" at bounding box center [625, 415] width 221 height 26
type input "2700"
click at [515, 531] on input "Apply the same production time to all quantities" at bounding box center [521, 537] width 13 height 13
checkbox input "true"
type input "33"
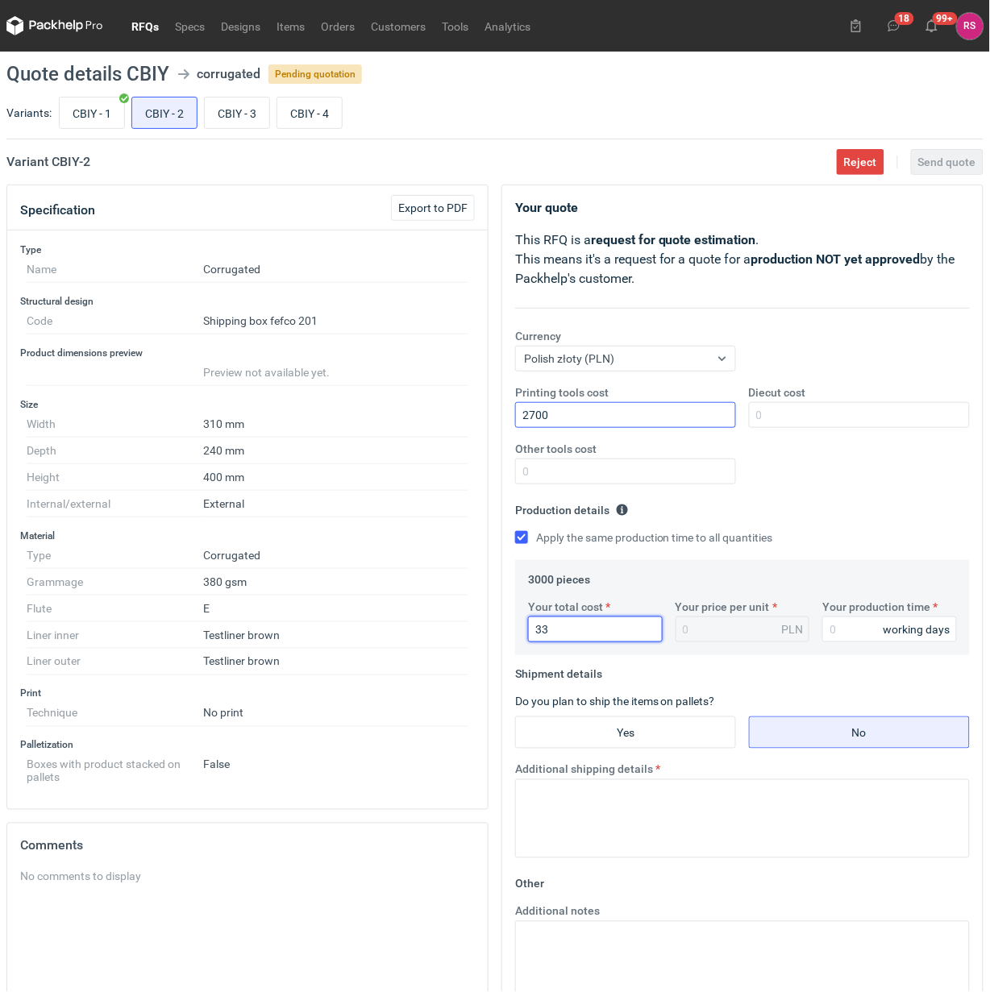
type input "0.01"
type input "3300"
type input "1.1"
type input "3300"
type input "12"
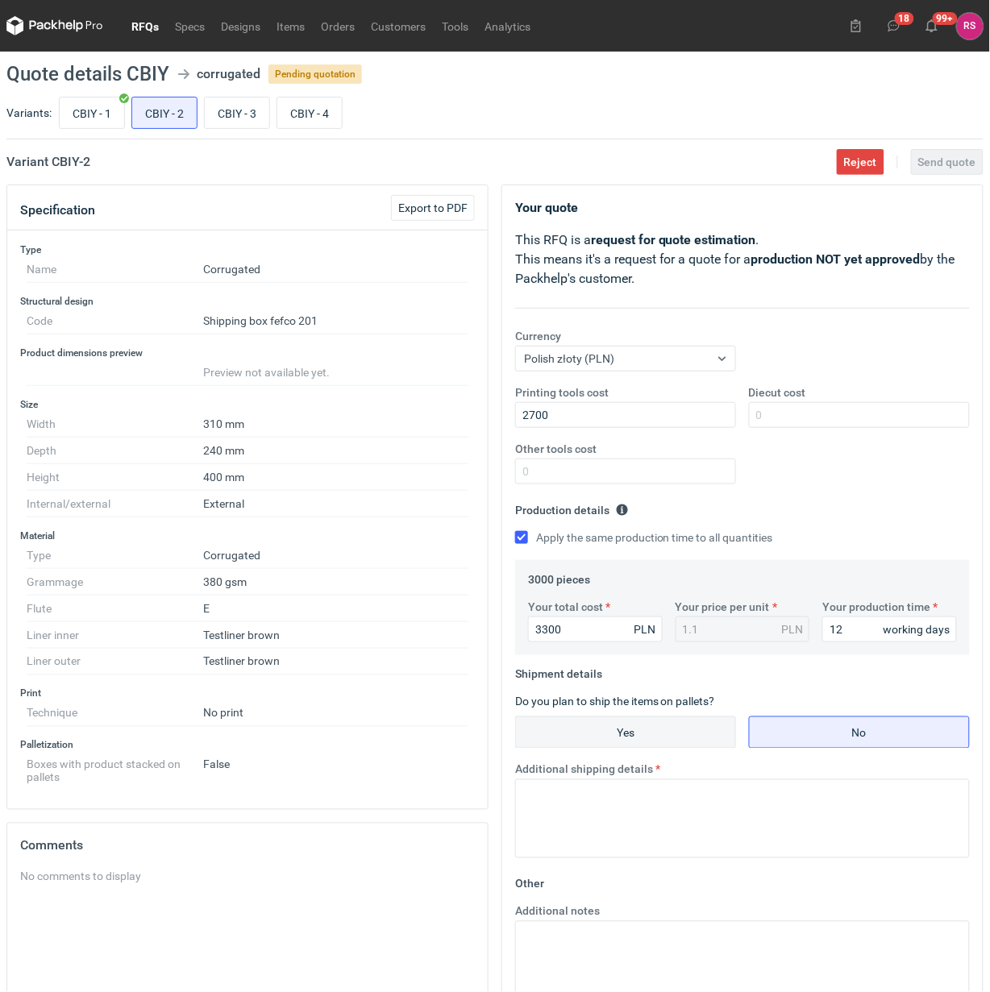
click at [638, 738] on input "Yes" at bounding box center [625, 733] width 219 height 31
radio input "true"
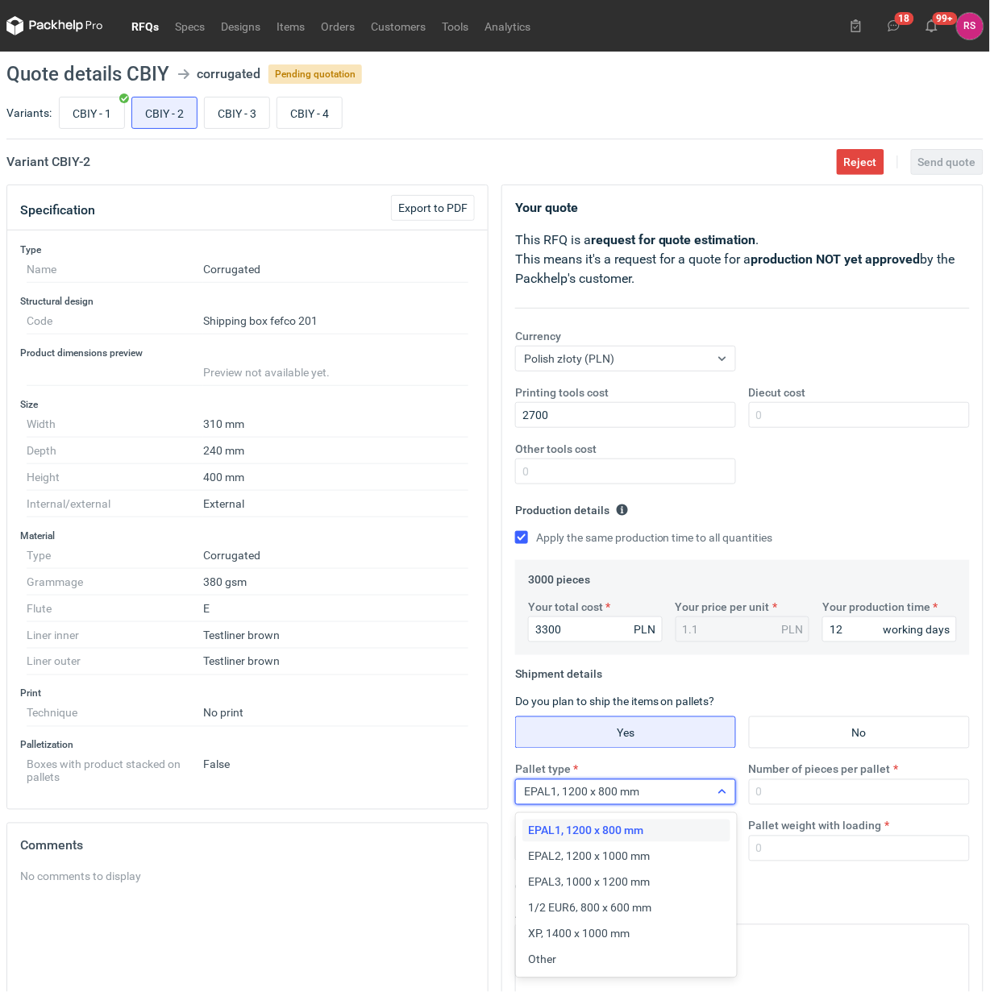
click at [730, 798] on div at bounding box center [722, 792] width 26 height 13
click at [605, 955] on div "Other" at bounding box center [626, 960] width 195 height 16
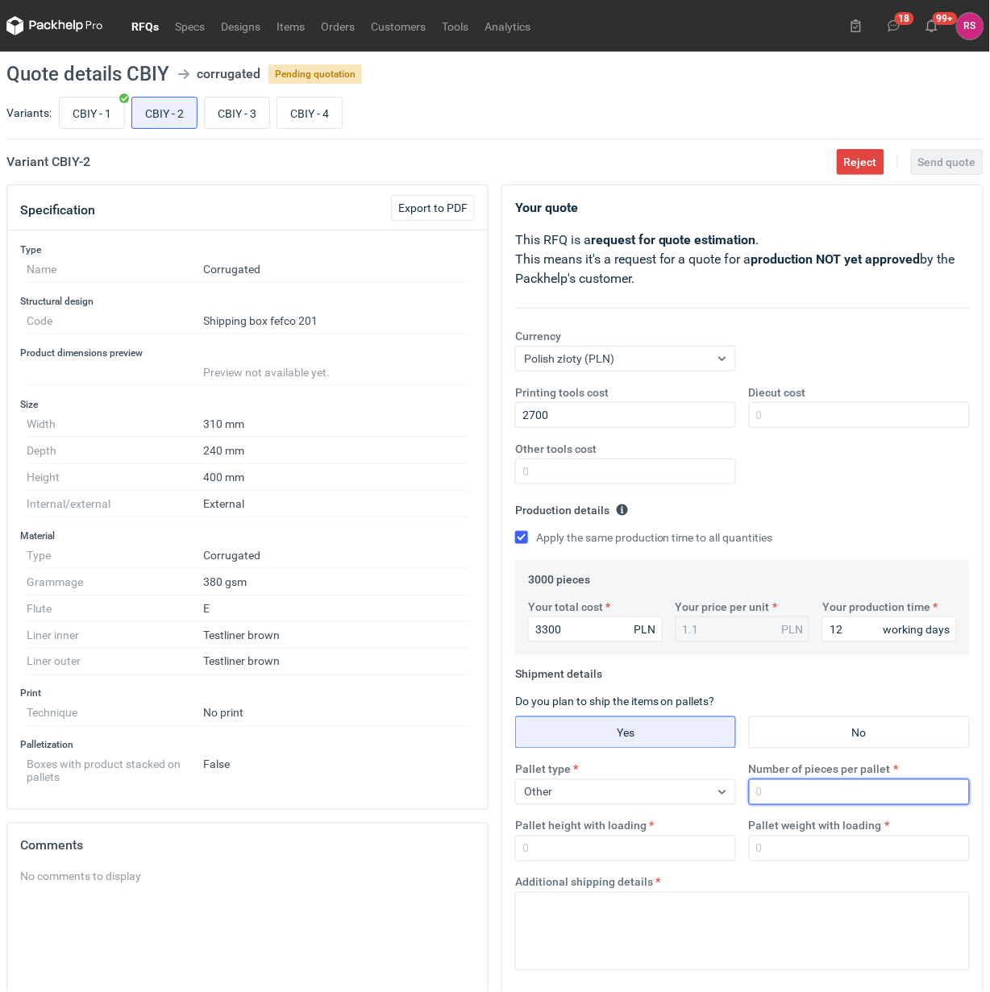
click at [829, 795] on input "Number of pieces per pallet" at bounding box center [859, 793] width 221 height 26
click at [99, 118] on input "CBIY - 1" at bounding box center [92, 113] width 64 height 31
radio input "true"
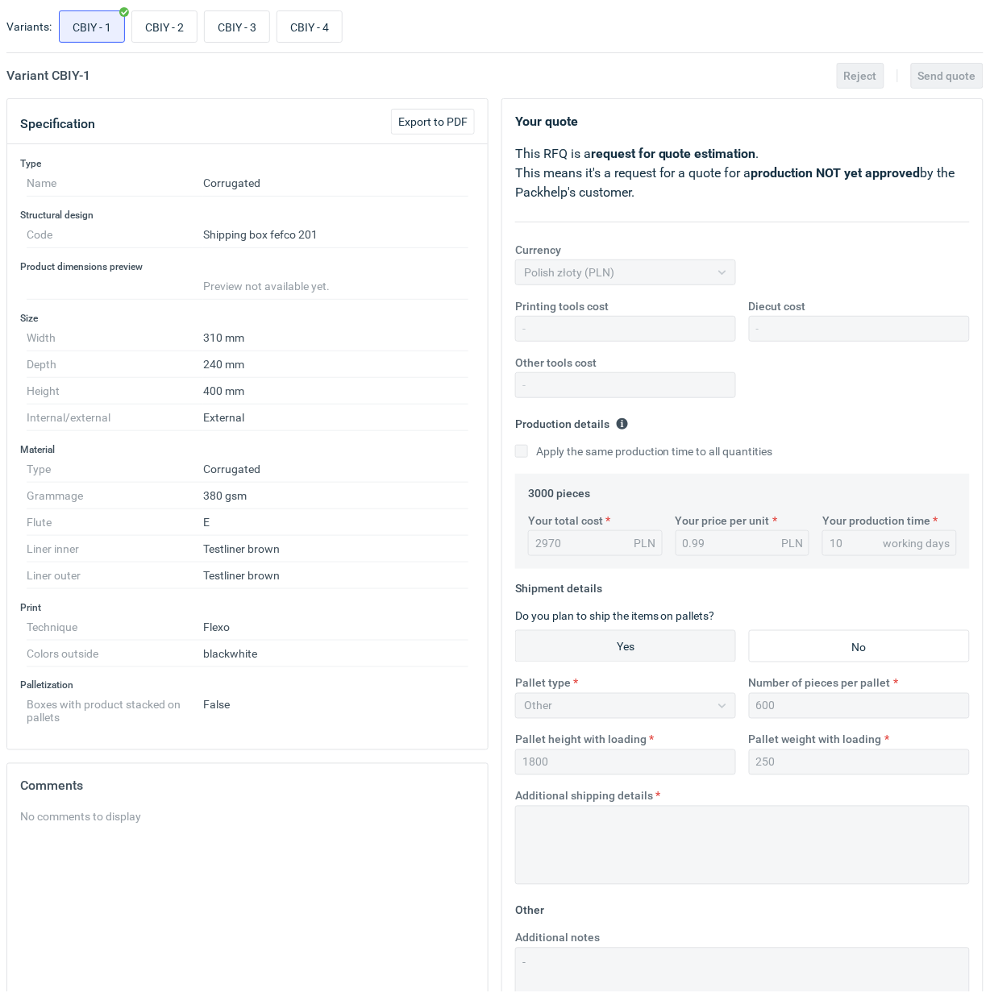
scroll to position [248, 0]
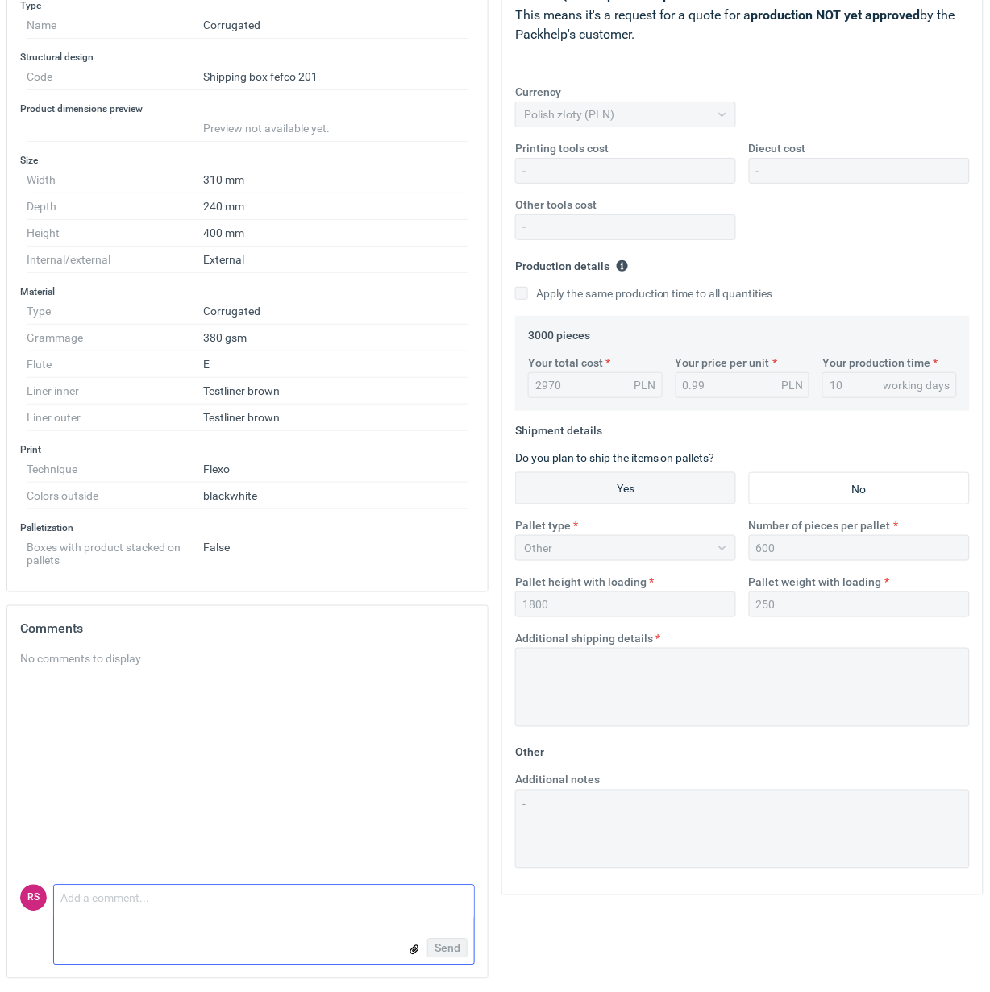
click at [208, 896] on textarea "Comment message" at bounding box center [264, 903] width 420 height 34
type textarea "[PERSON_NAME], tu popełniłem błąd. Prozę o 2. [PERSON_NAME]."
click at [452, 946] on span "Send" at bounding box center [448, 948] width 26 height 11
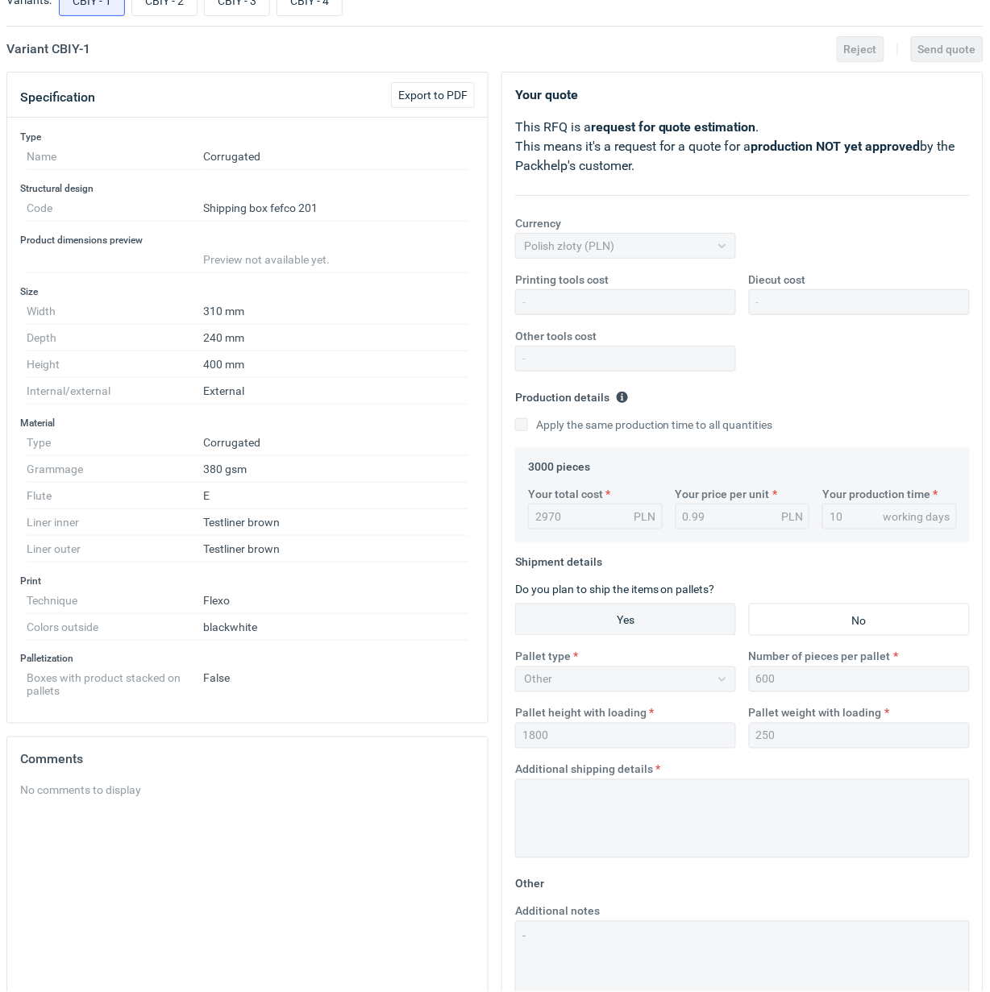
scroll to position [0, 0]
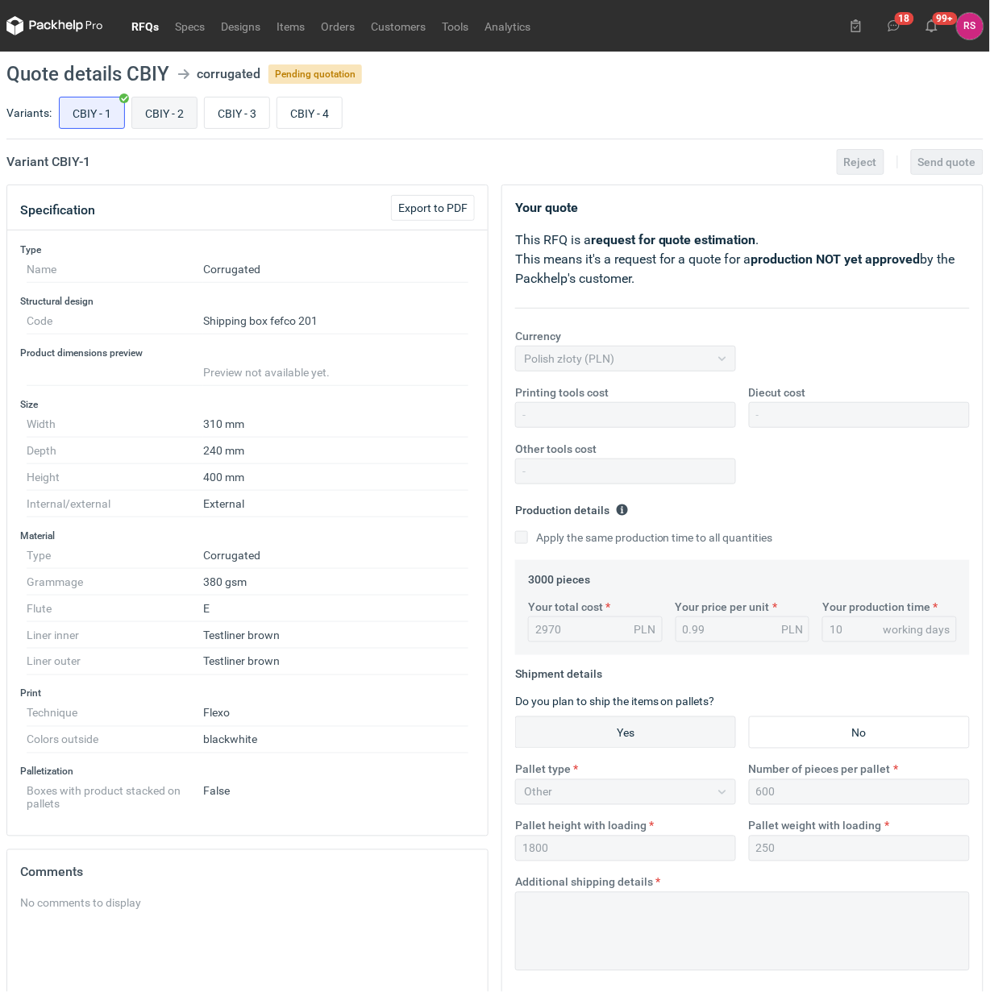
click at [167, 115] on input "CBIY - 2" at bounding box center [164, 113] width 64 height 31
radio input "true"
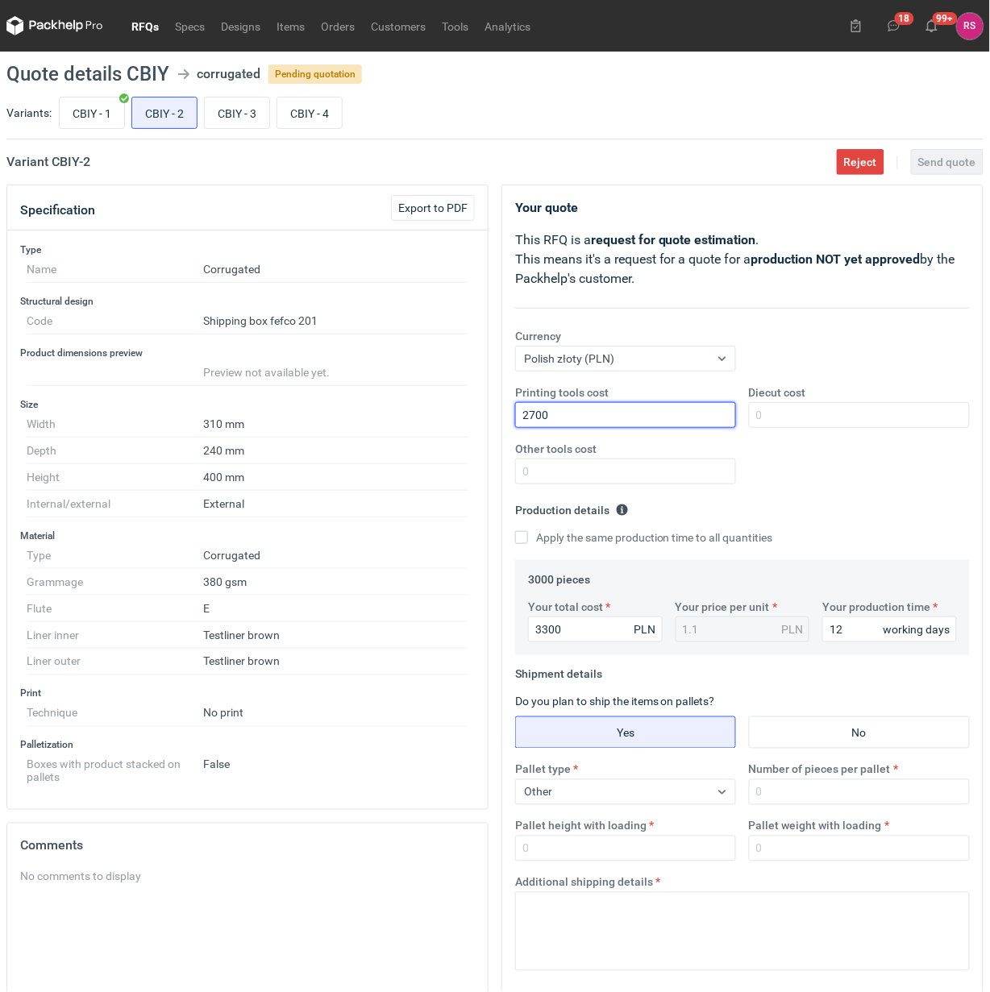
drag, startPoint x: 585, startPoint y: 415, endPoint x: 437, endPoint y: 420, distance: 148.4
click at [437, 420] on div "Specification Export to PDF Type Name Corrugated Structural design Code Shippin…" at bounding box center [495, 717] width 990 height 1065
click at [522, 538] on input "Apply the same production time to all quantities" at bounding box center [521, 537] width 13 height 13
checkbox input "true"
drag, startPoint x: 599, startPoint y: 635, endPoint x: 482, endPoint y: 630, distance: 117.0
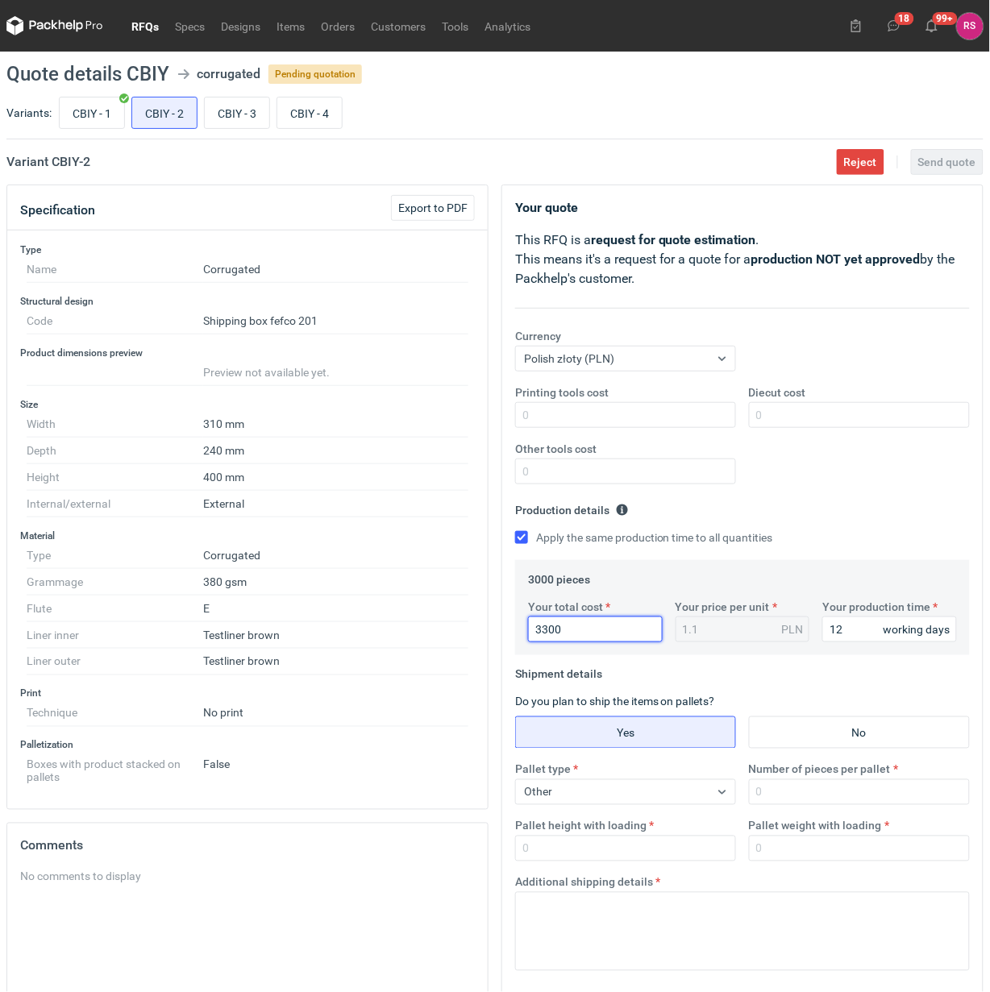
click at [482, 630] on div "Specification Export to PDF Type Name Corrugated Structural design Code Shippin…" at bounding box center [495, 717] width 990 height 1065
type input "2"
type input "297"
type input "0.1"
type input "2970"
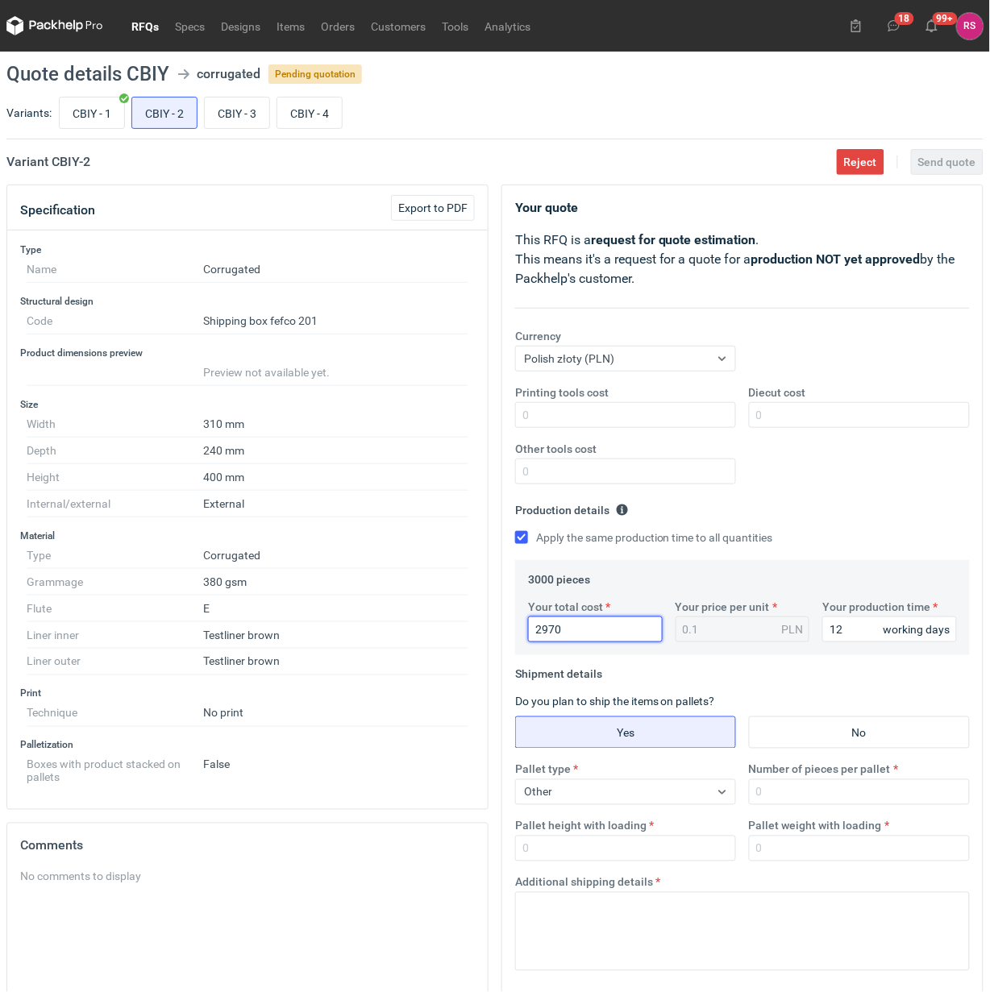
type input "0.99"
type input "2970"
click at [856, 631] on input "12" at bounding box center [889, 630] width 135 height 26
drag, startPoint x: 856, startPoint y: 631, endPoint x: 837, endPoint y: 630, distance: 19.4
click at [837, 630] on input "12" at bounding box center [889, 630] width 135 height 26
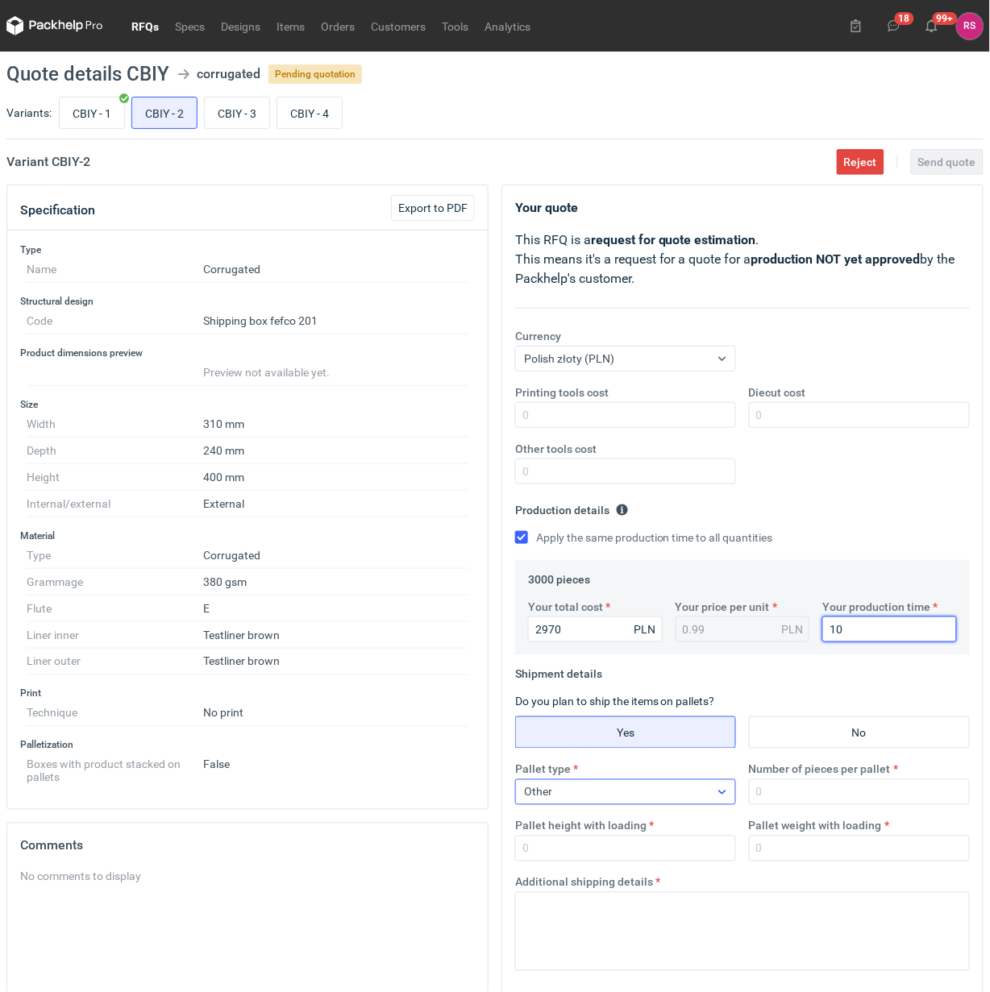
type input "10"
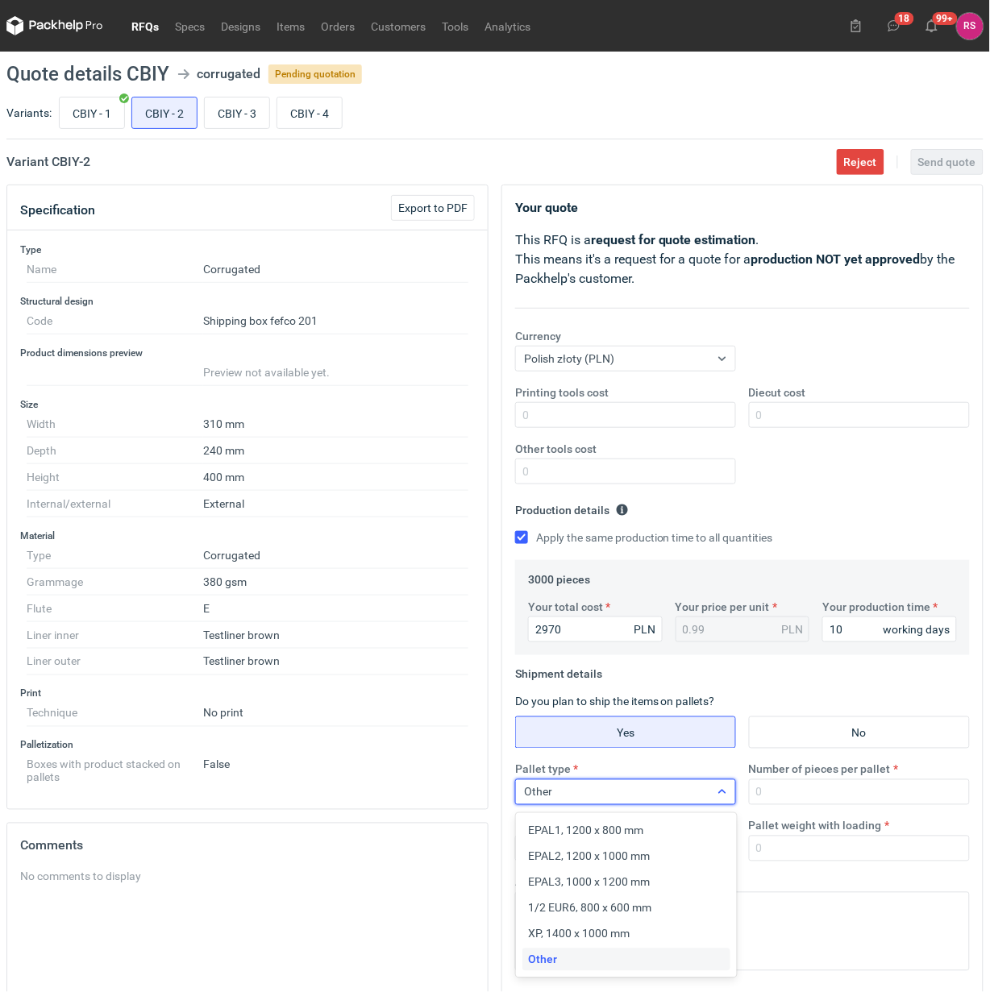
click at [722, 792] on icon at bounding box center [722, 792] width 13 height 13
click at [593, 953] on div "Other" at bounding box center [626, 960] width 195 height 16
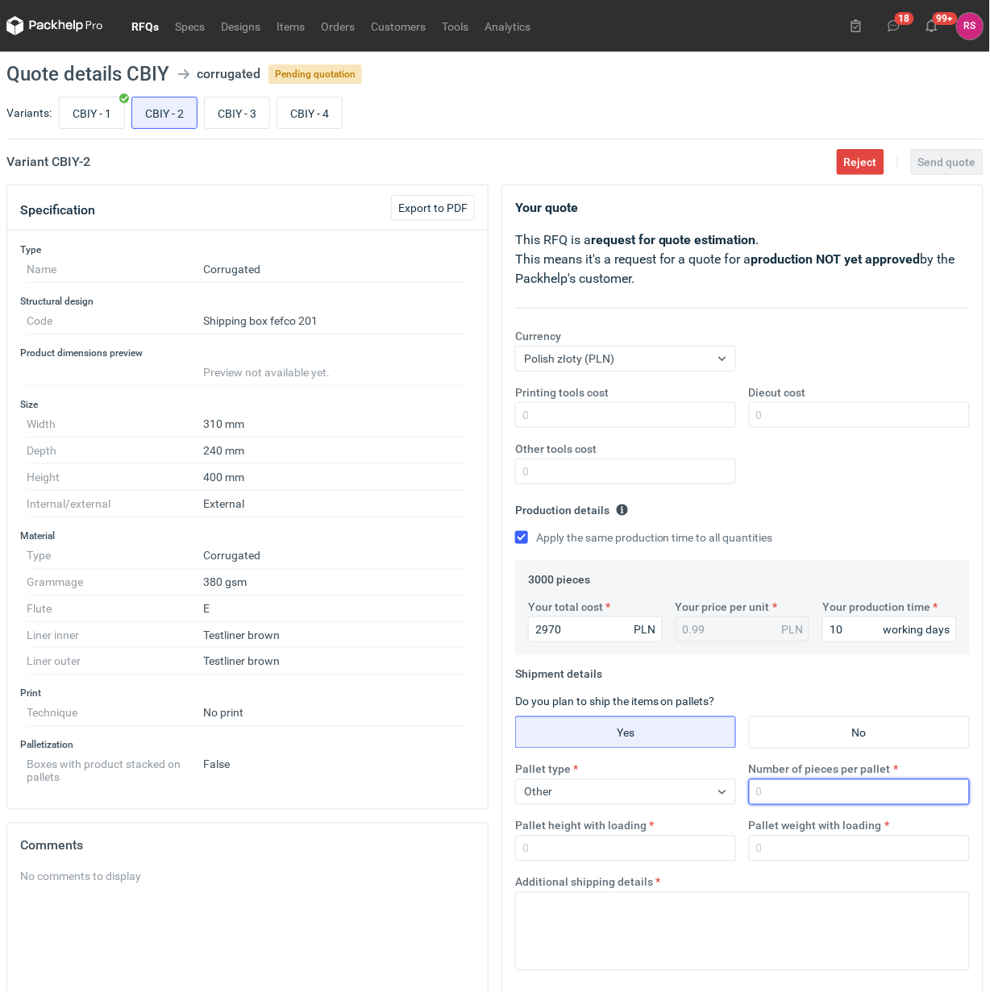
click at [840, 786] on input "Number of pieces per pallet" at bounding box center [859, 793] width 221 height 26
type input "600"
type input "1800"
type input "250"
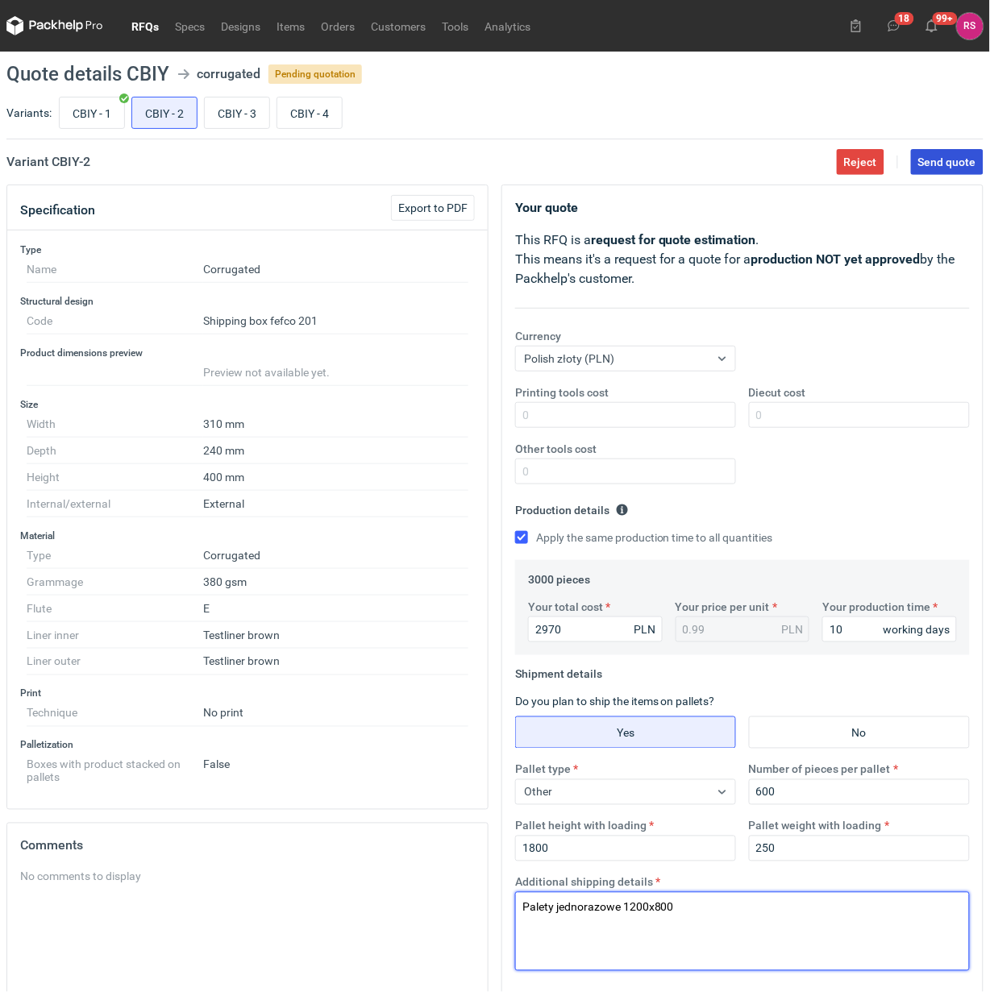
type textarea "Palety jednorazowe 1200x800"
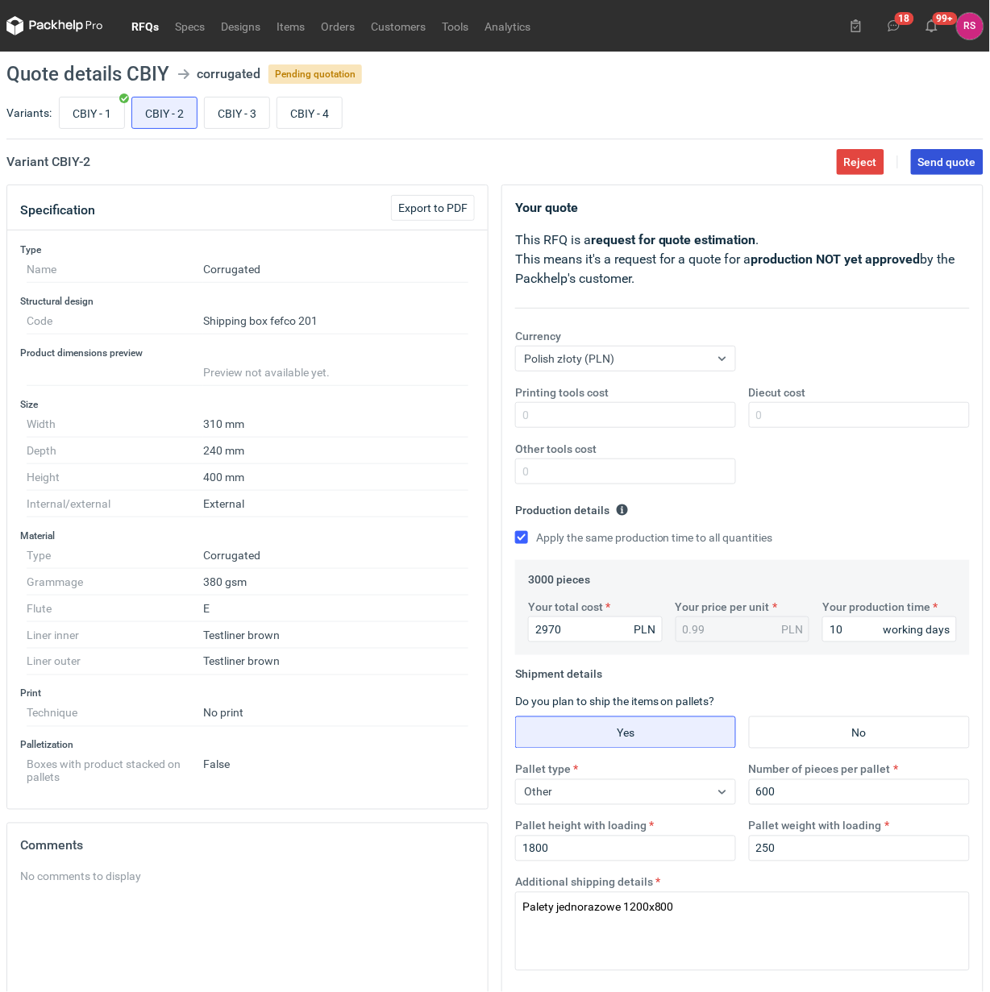
click at [951, 162] on span "Send quote" at bounding box center [947, 161] width 58 height 11
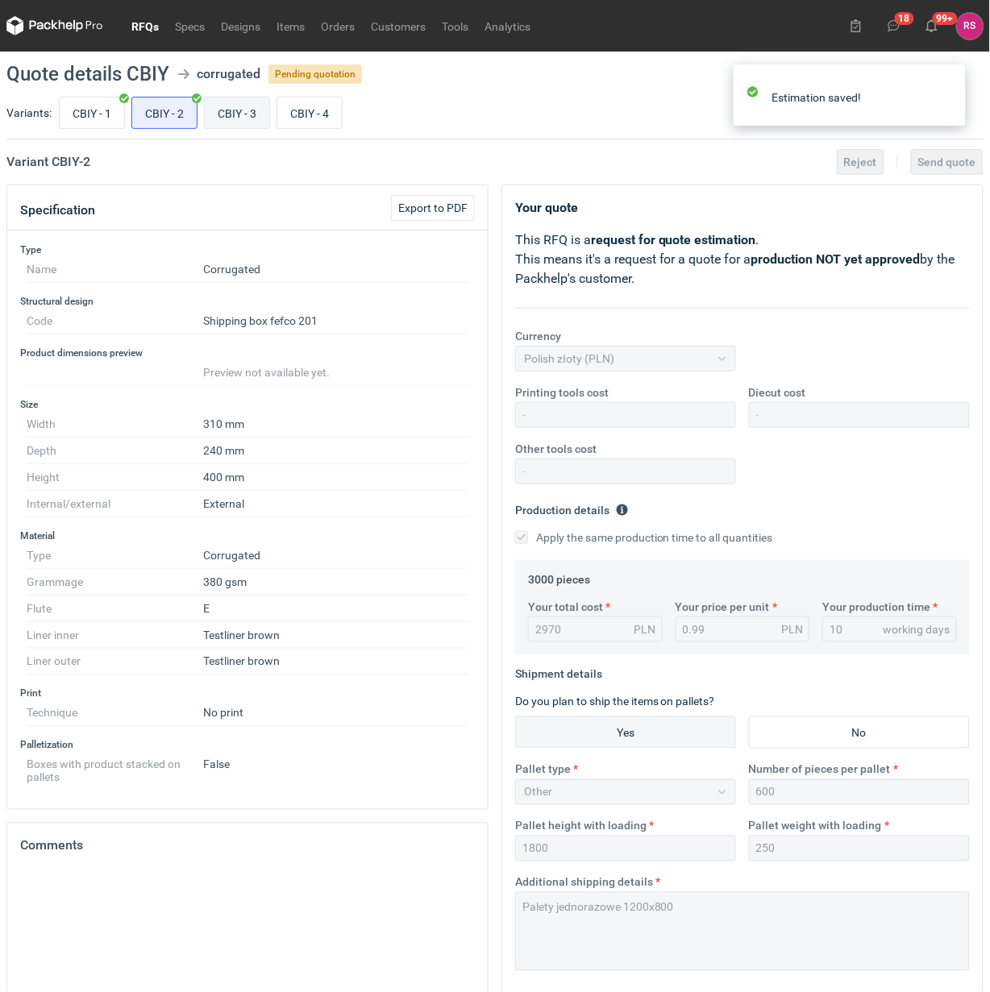
click at [248, 110] on input "CBIY - 3" at bounding box center [237, 113] width 64 height 31
radio input "true"
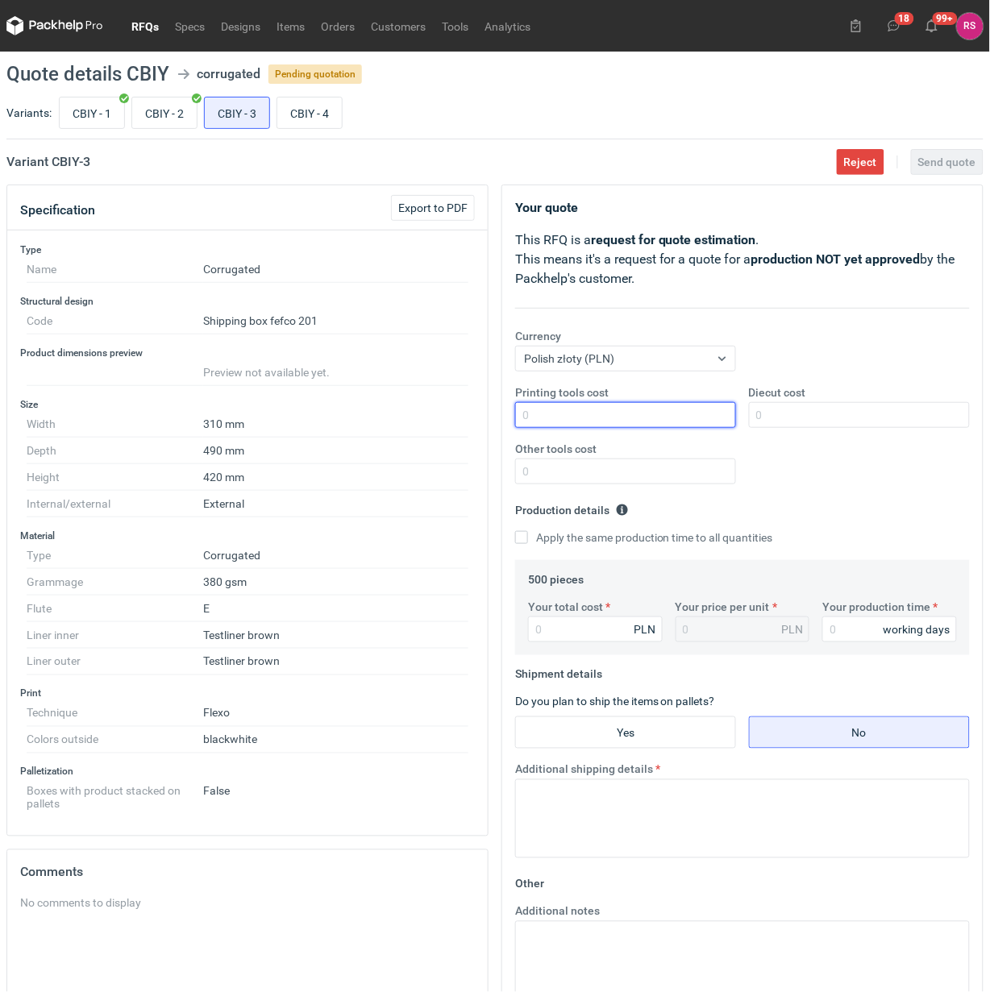
click at [639, 419] on input "Printing tools cost" at bounding box center [625, 415] width 221 height 26
type input "4200"
click at [515, 531] on input "Apply the same production time to all quantities" at bounding box center [521, 537] width 13 height 13
checkbox input "true"
type input "10"
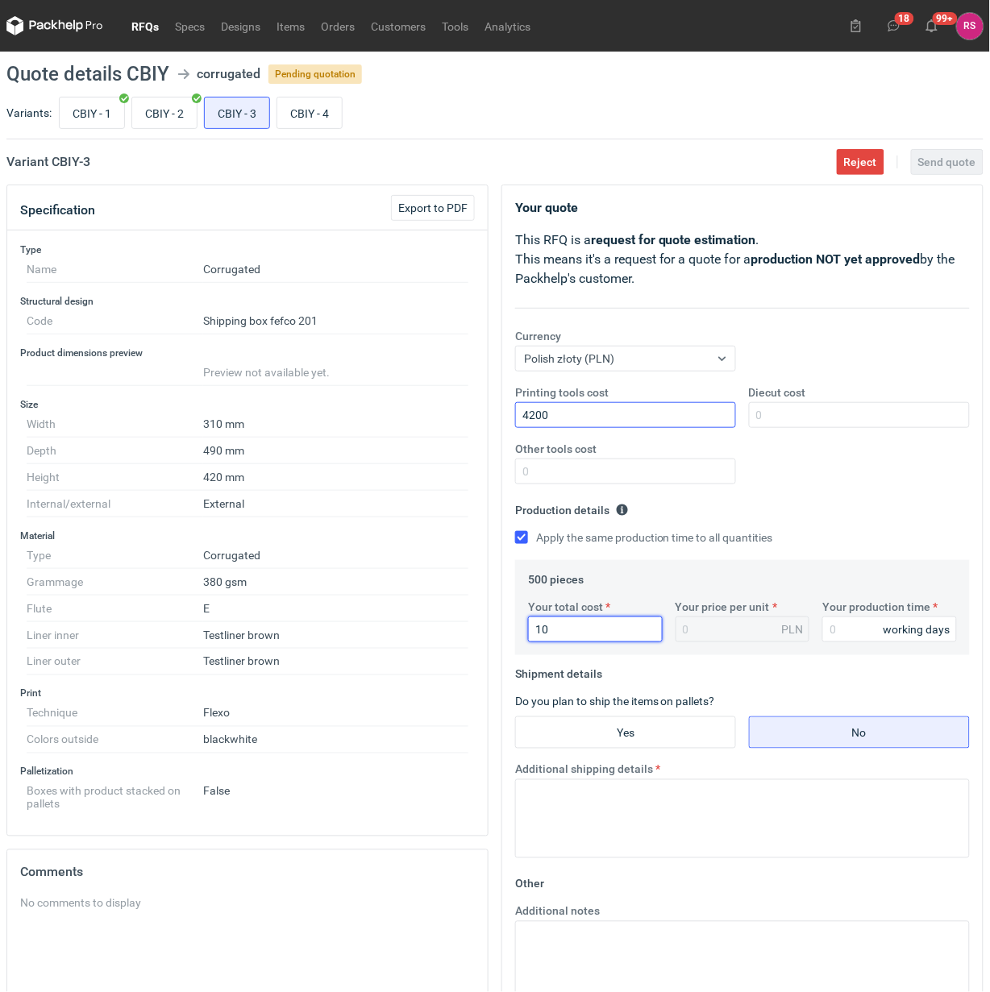
type input "0.02"
type input "1040"
type input "2.08"
type input "1040"
type input "12"
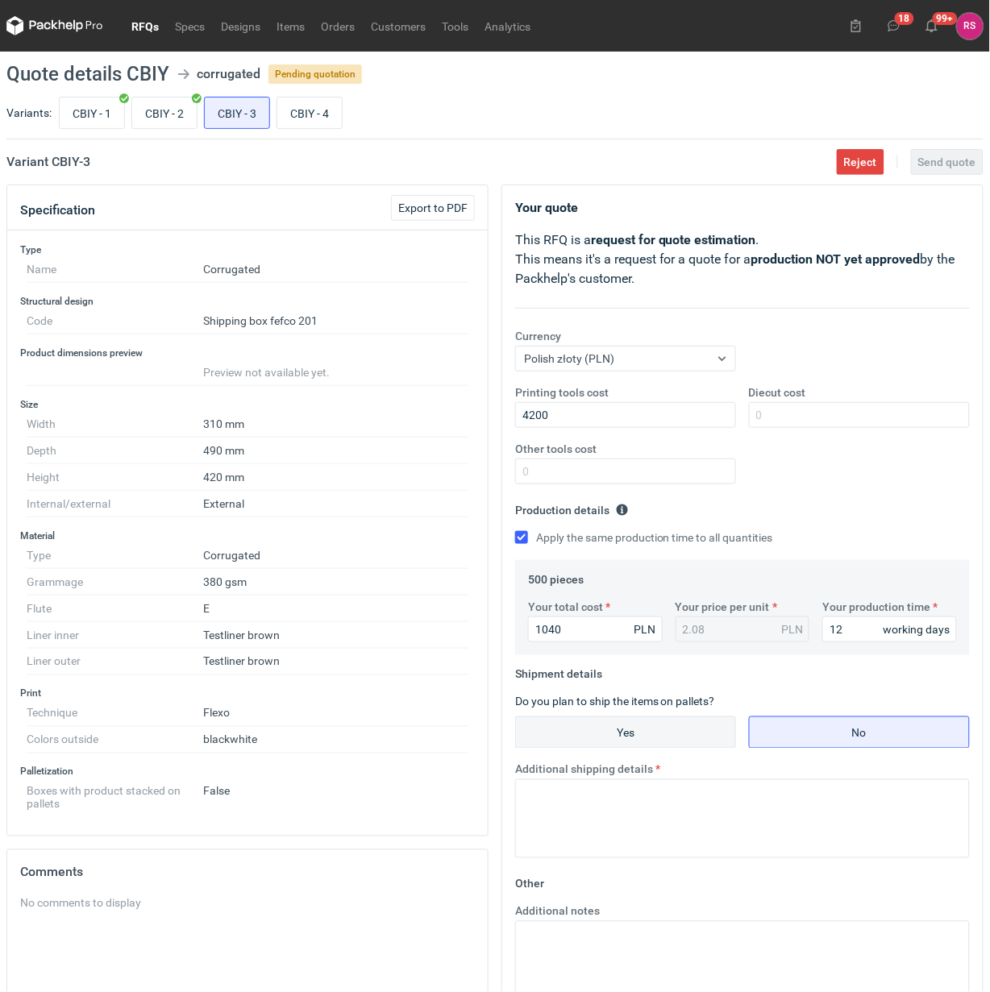
click at [627, 732] on input "Yes" at bounding box center [625, 733] width 219 height 31
radio input "true"
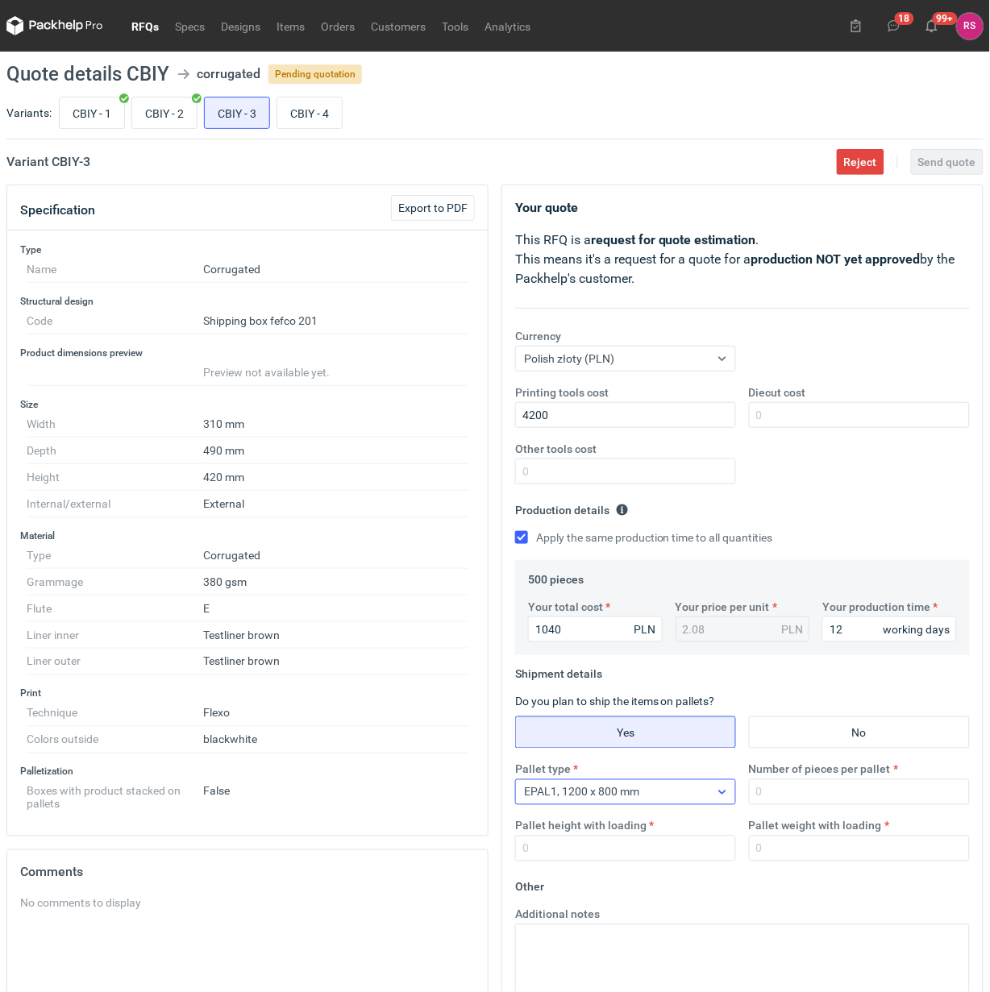
click at [722, 793] on icon at bounding box center [722, 792] width 13 height 13
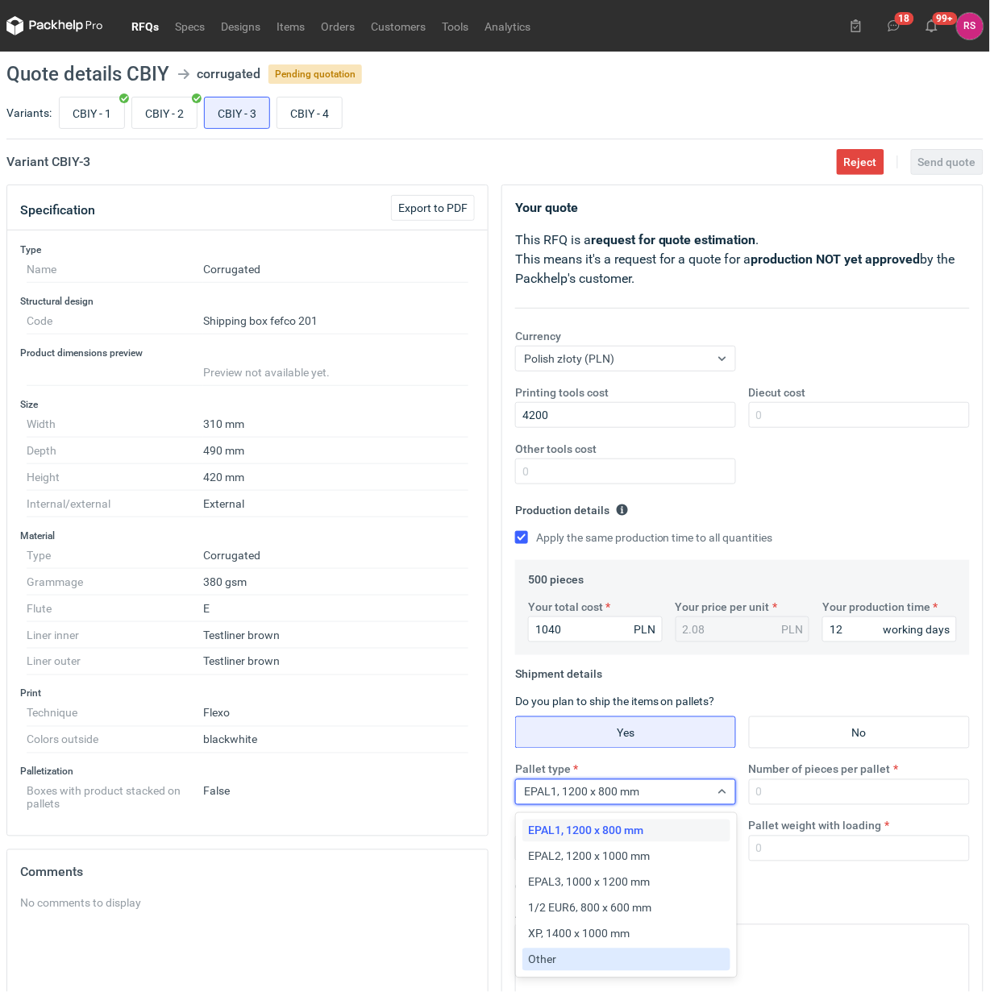
click at [572, 961] on div "Other" at bounding box center [626, 960] width 195 height 16
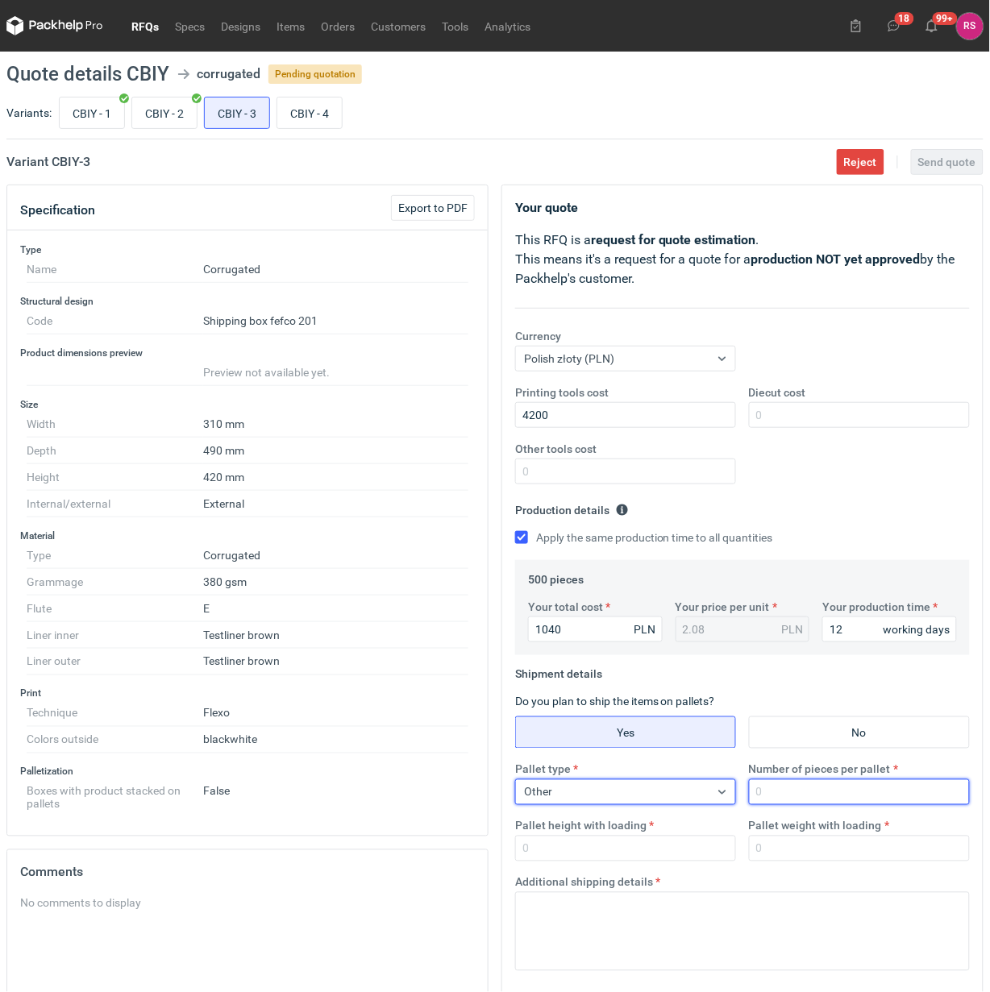
click at [838, 796] on input "Number of pieces per pallet" at bounding box center [859, 793] width 221 height 26
type input "250"
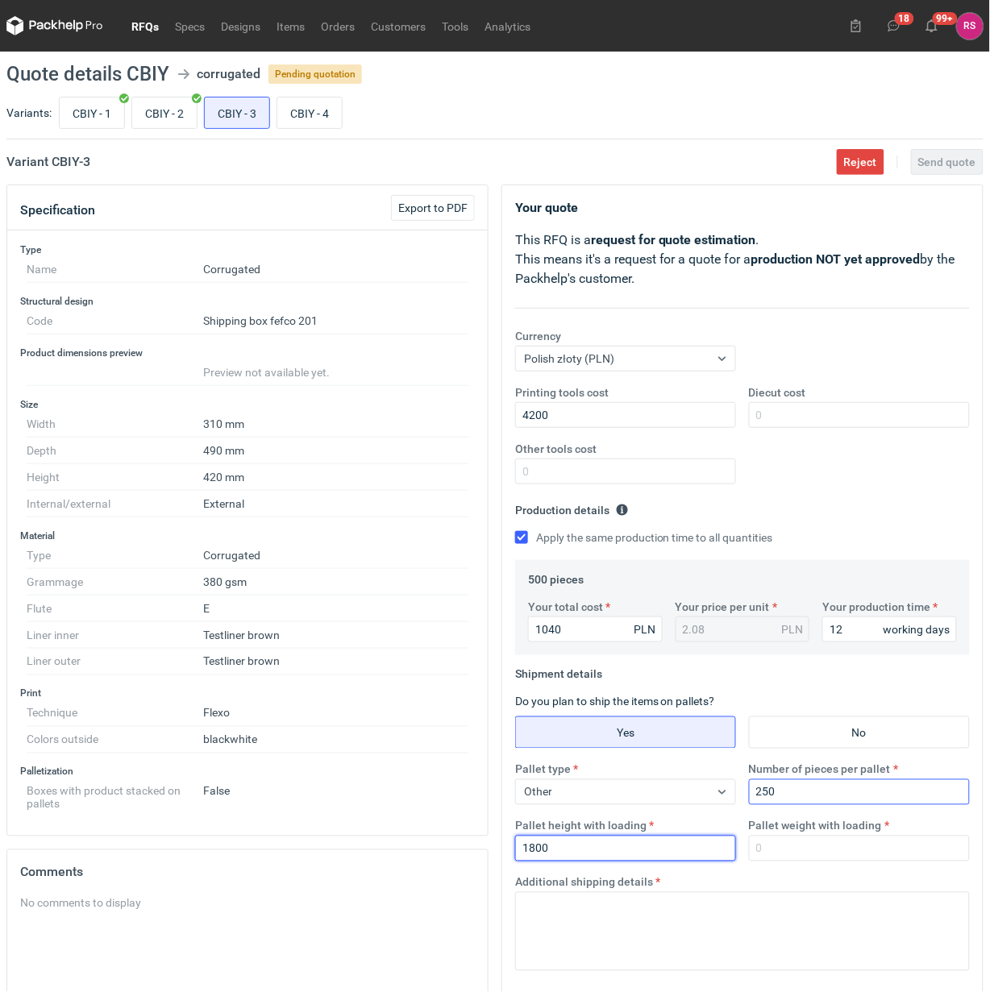
type input "1800"
type input "250"
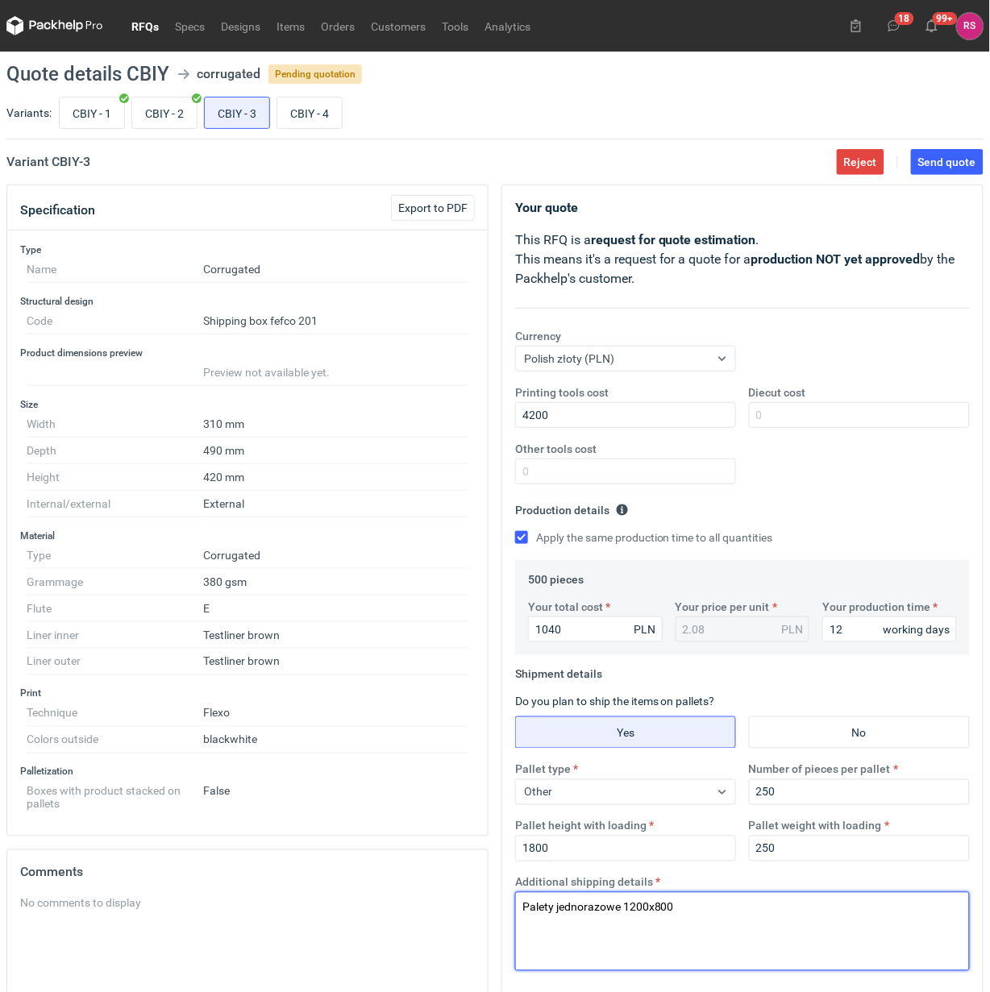
drag, startPoint x: 718, startPoint y: 913, endPoint x: 266, endPoint y: 916, distance: 452.3
click at [266, 916] on div "Specification Export to PDF Type Name Corrugated Structural design Code Shippin…" at bounding box center [495, 717] width 990 height 1065
type textarea "Palety jednorazowe 1200x800"
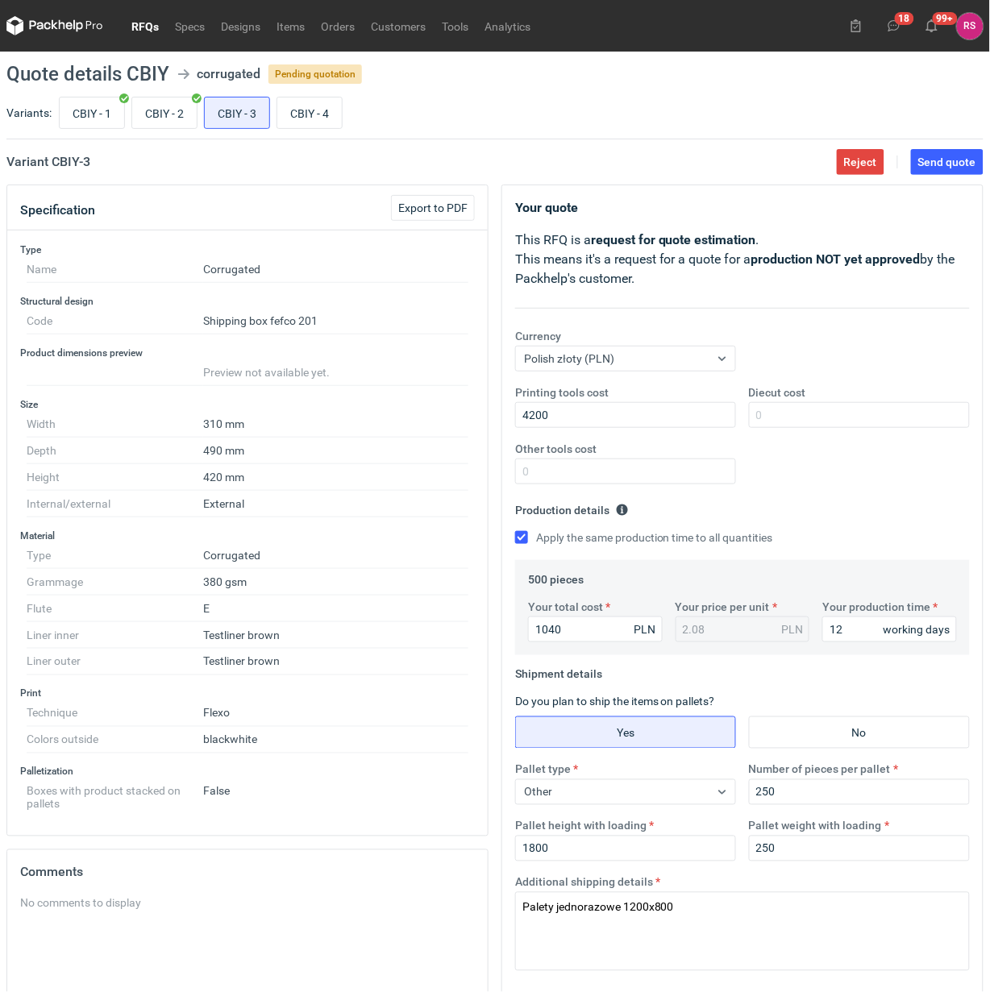
click at [835, 485] on div "Printing tools cost 4200 Diecut cost Other tools cost" at bounding box center [743, 441] width 468 height 113
click at [951, 157] on span "Send quote" at bounding box center [947, 161] width 58 height 11
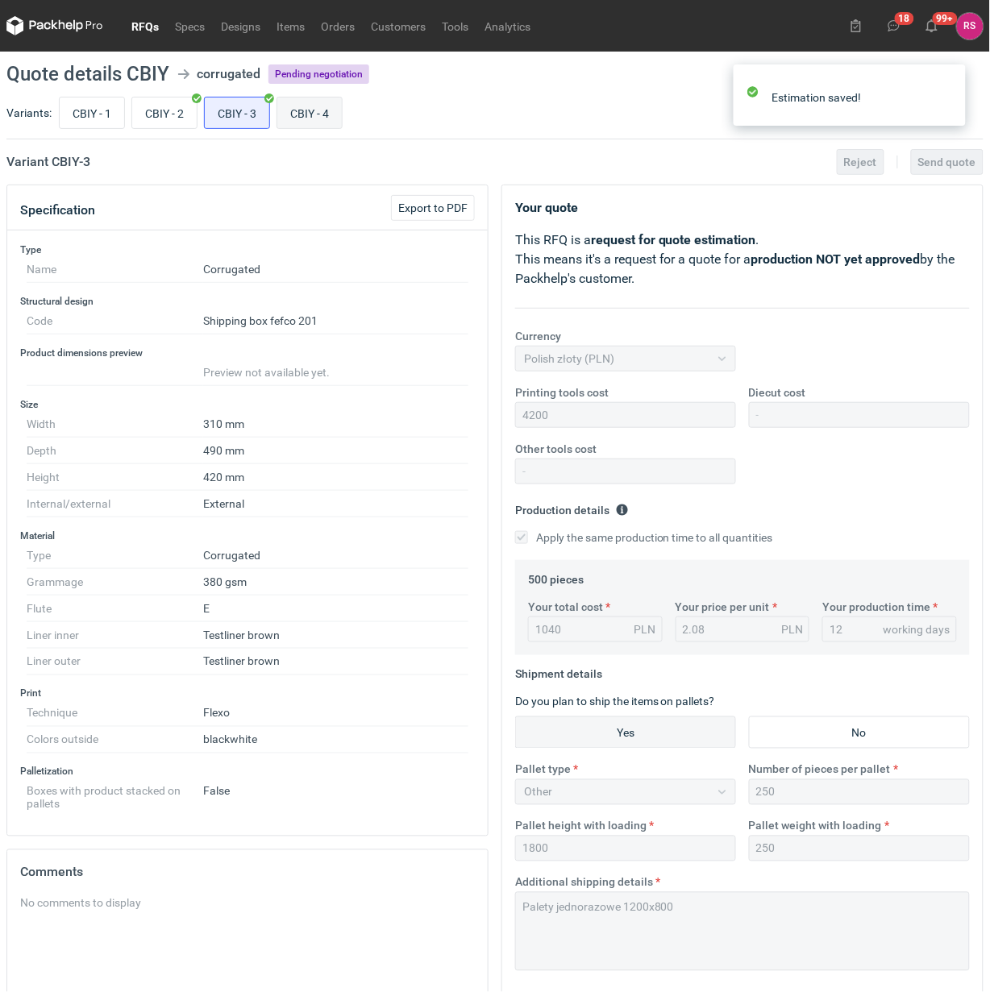
click at [312, 106] on input "CBIY - 4" at bounding box center [309, 113] width 64 height 31
radio input "true"
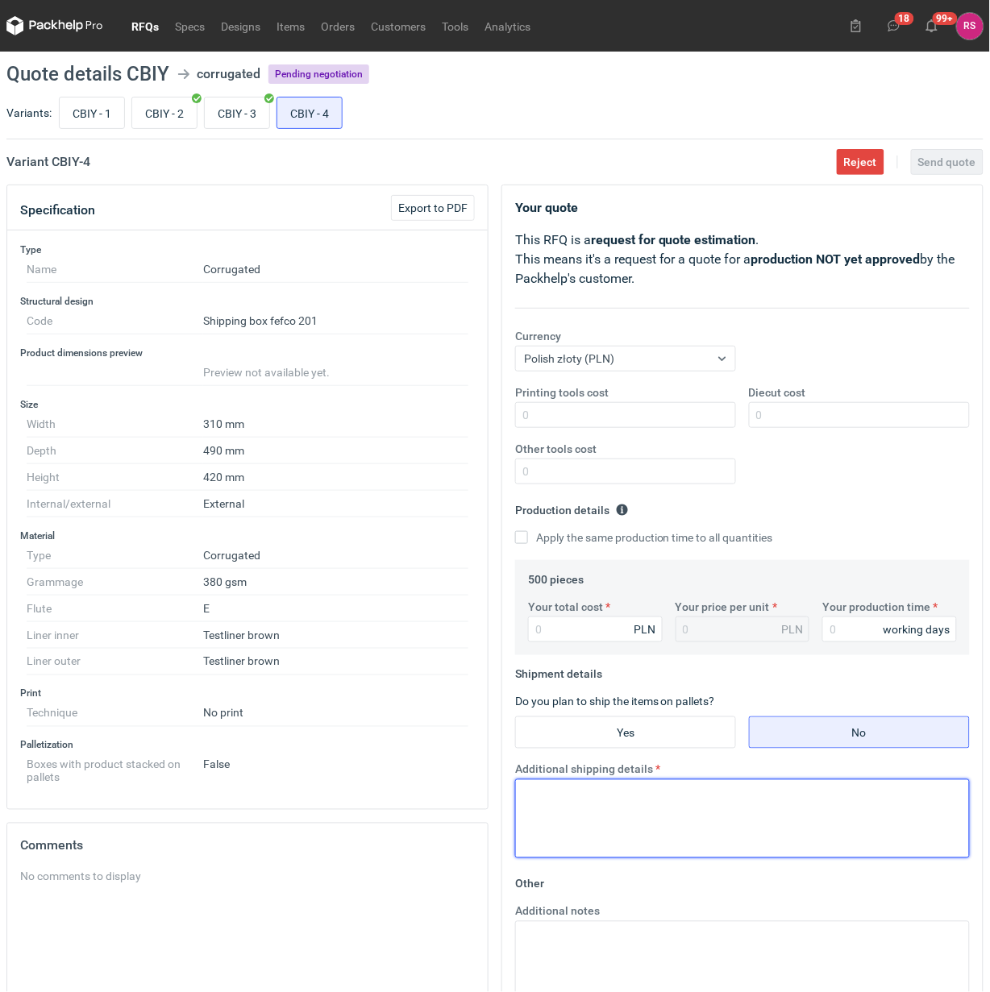
click at [655, 813] on textarea "Additional shipping details" at bounding box center [742, 819] width 455 height 79
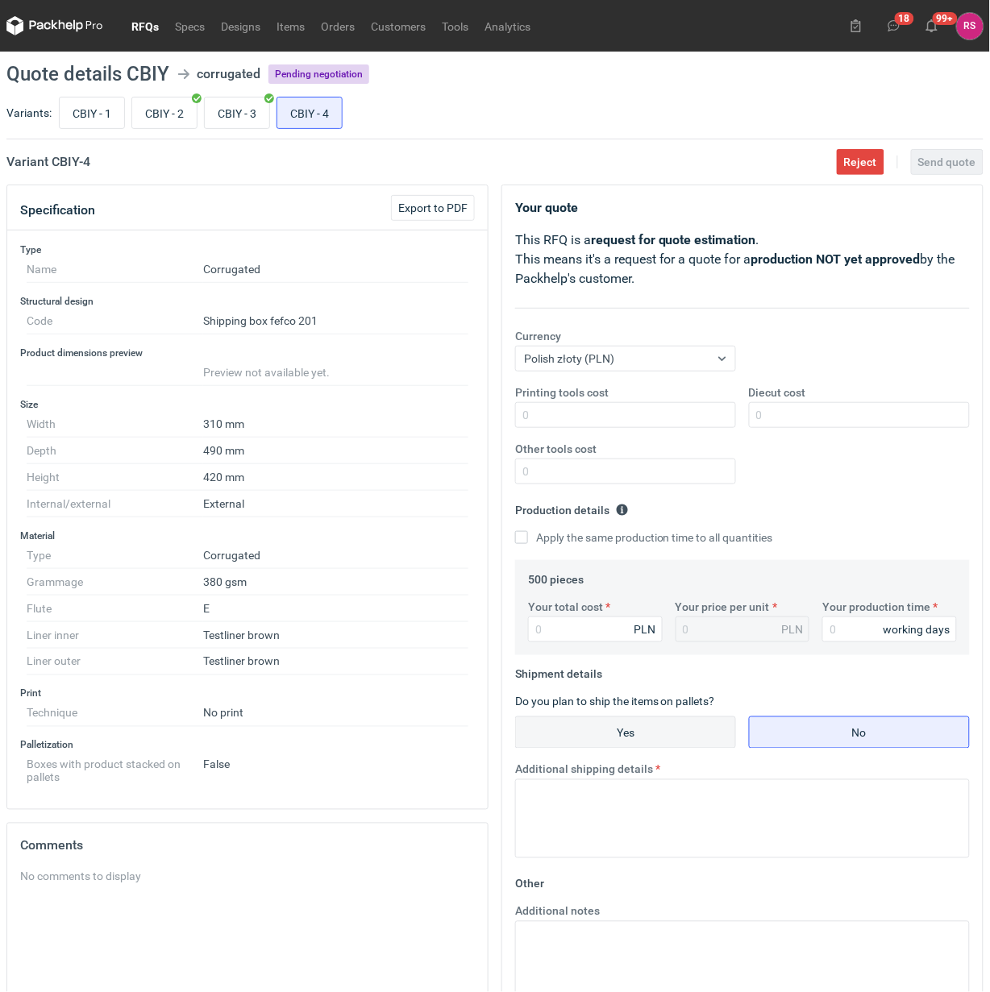
click at [647, 734] on input "Yes" at bounding box center [625, 733] width 219 height 31
radio input "true"
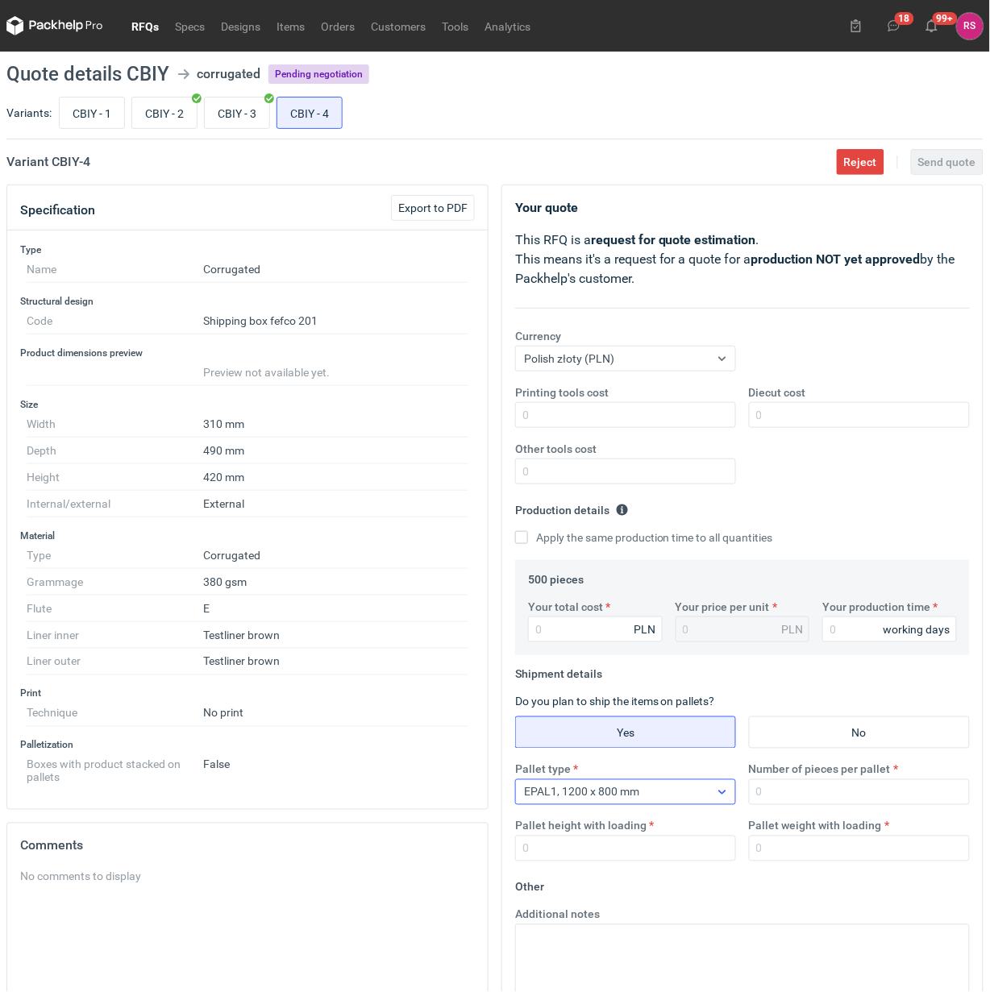
click at [722, 792] on icon at bounding box center [722, 792] width 13 height 13
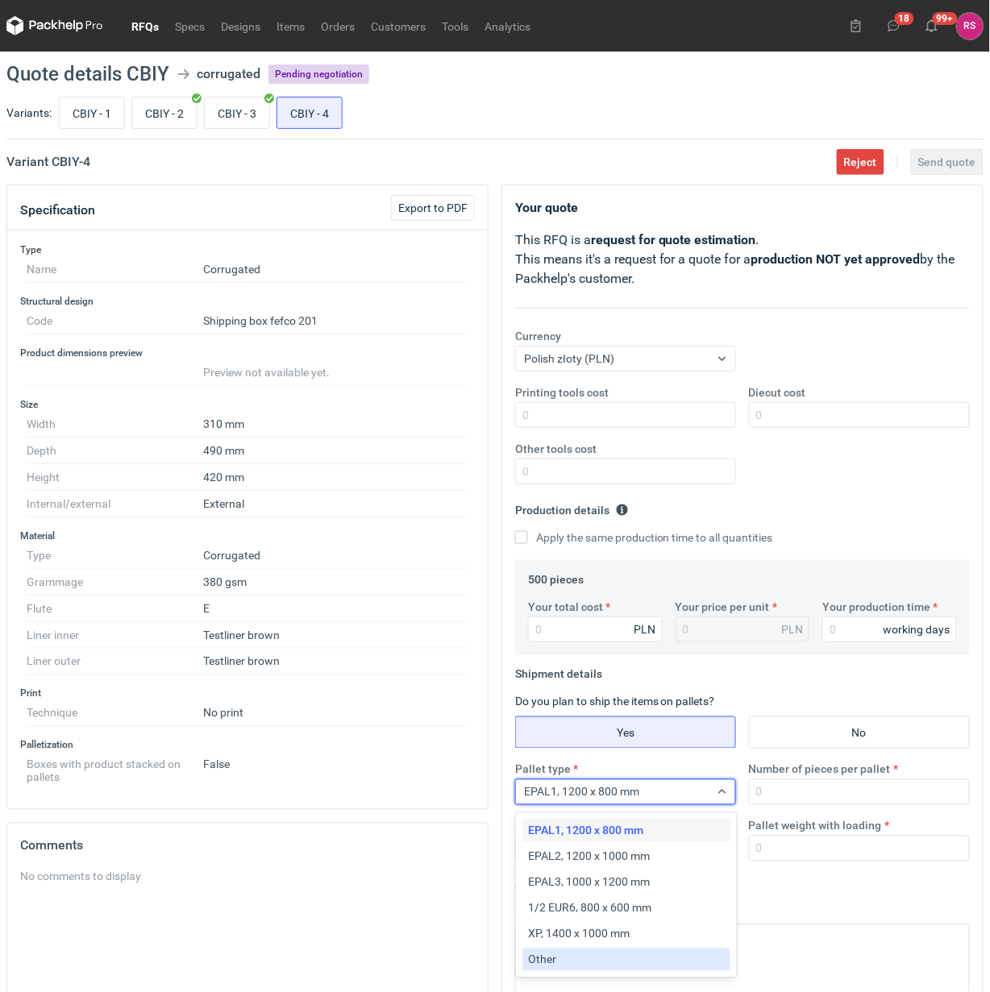
click at [575, 961] on div "Other" at bounding box center [626, 960] width 195 height 16
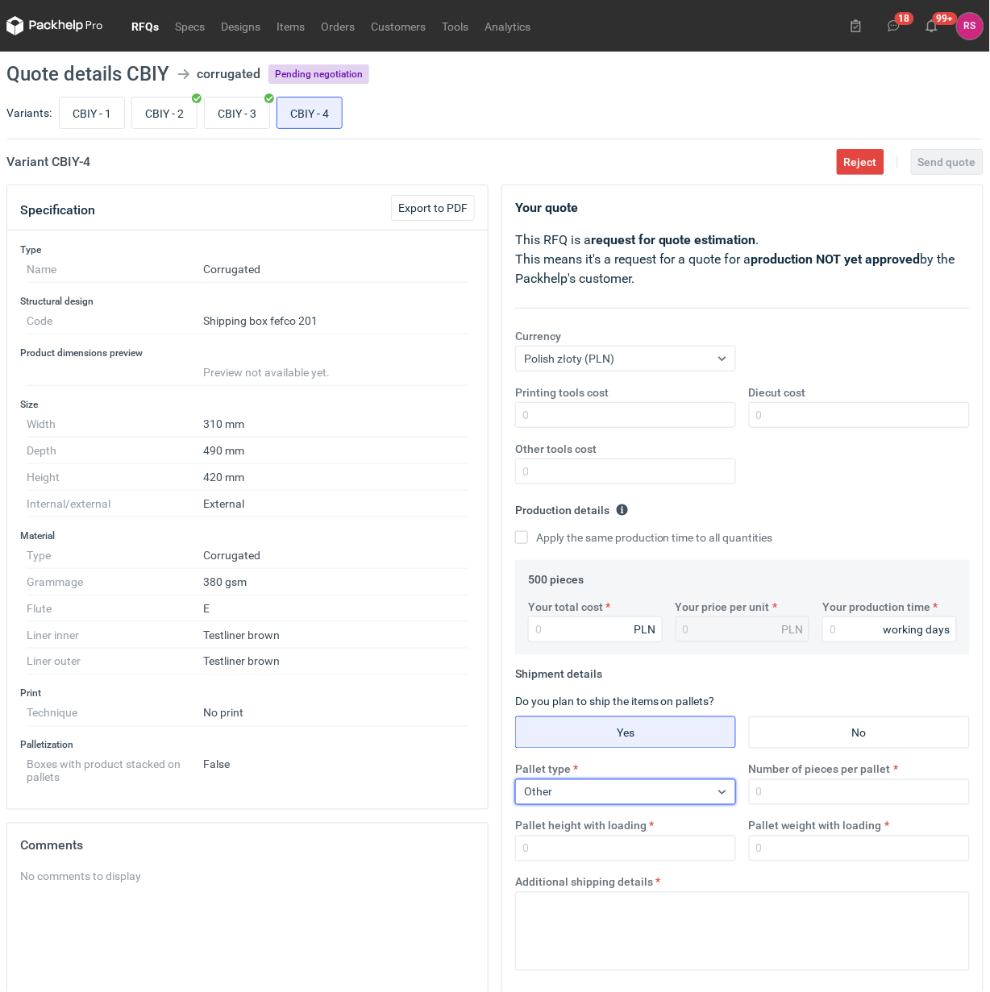
click at [909, 692] on fieldset "Shipment details Do you plan to ship the items on pallets? Yes No Pallet type o…" at bounding box center [742, 823] width 455 height 322
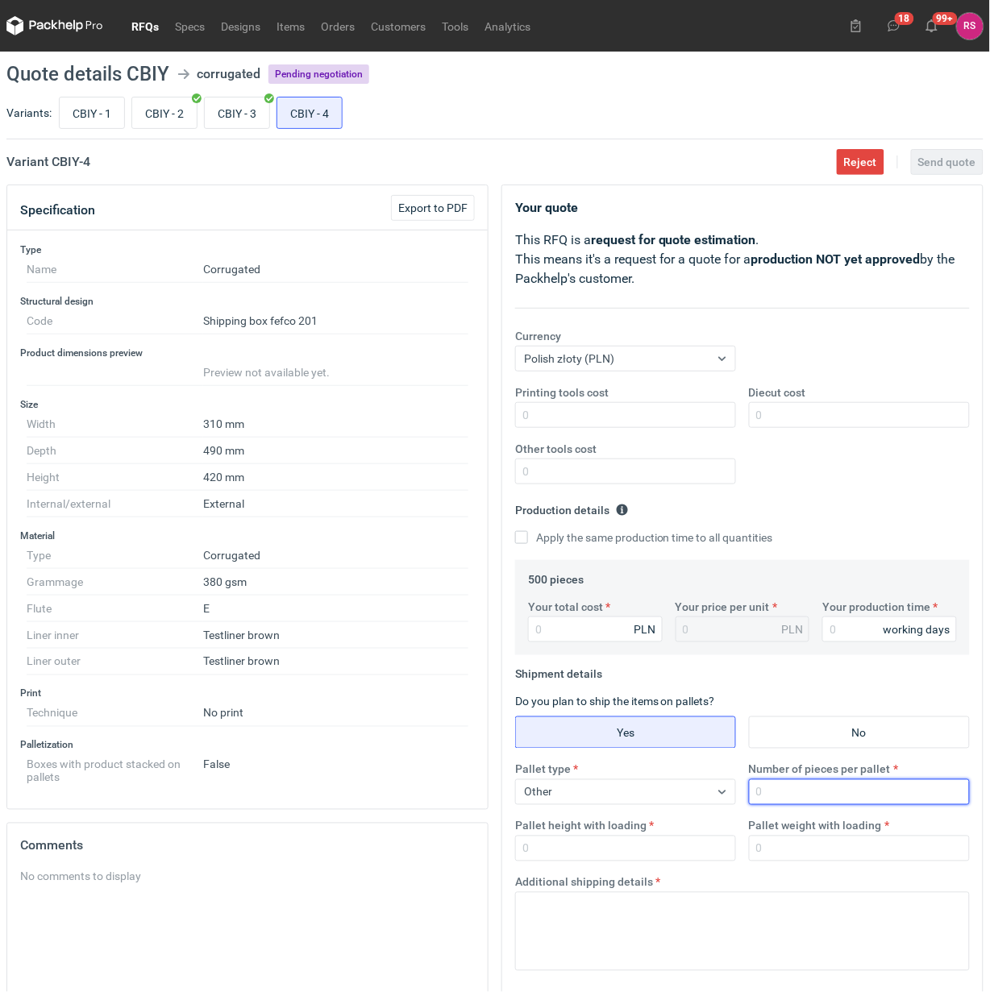
click at [837, 796] on input "Number of pieces per pallet" at bounding box center [859, 793] width 221 height 26
type input "250"
type input "1800"
type input "250"
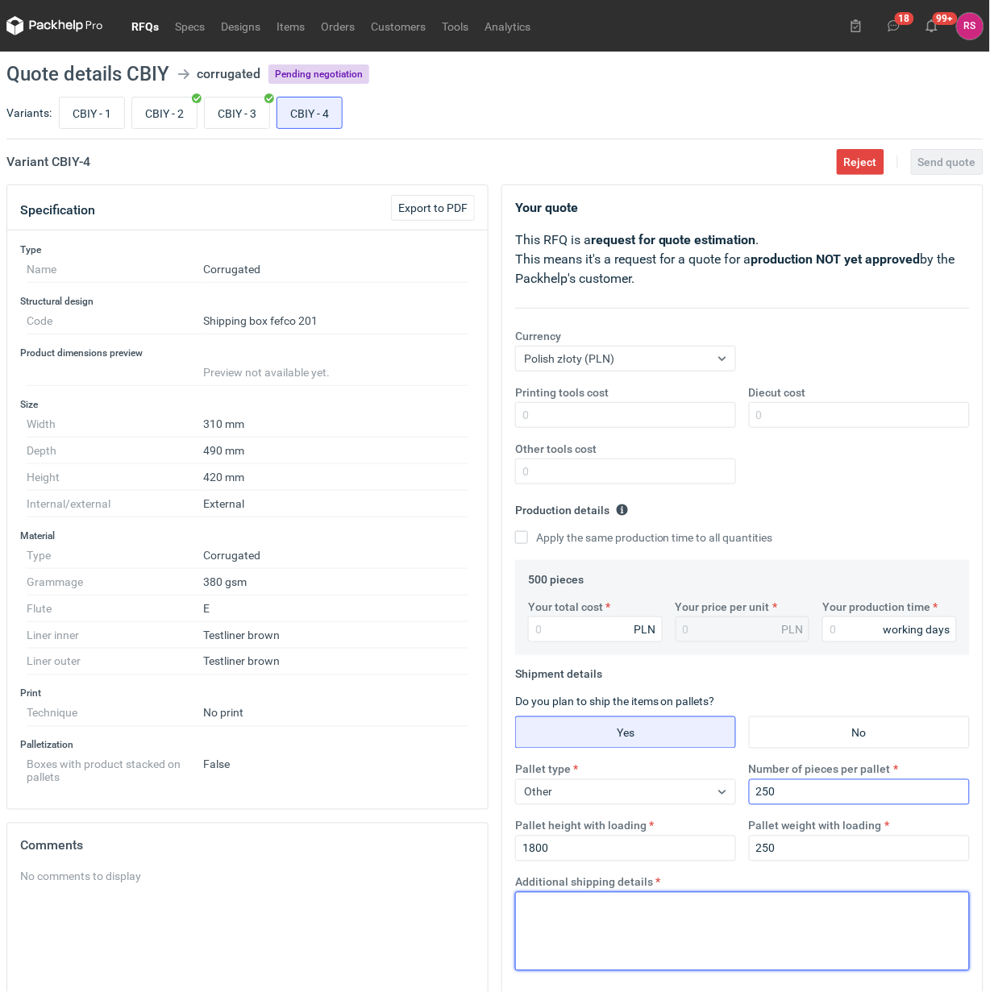
paste textarea "Palety jednorazowe 1200x800"
type textarea "Palety jednorazowe 1200x800"
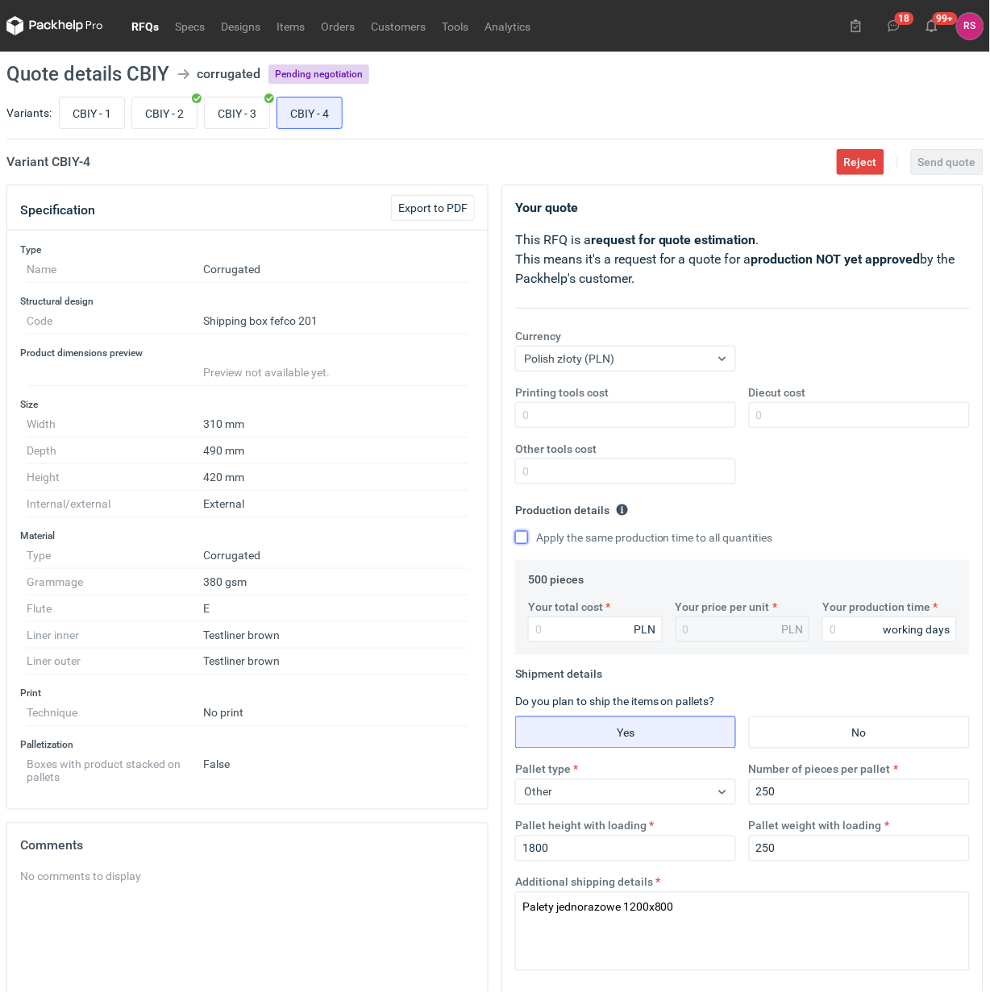
click at [520, 538] on input "Apply the same production time to all quantities" at bounding box center [521, 537] width 13 height 13
checkbox input "true"
click at [590, 634] on input "Your total cost" at bounding box center [595, 630] width 135 height 26
type input "865"
type input "1.73"
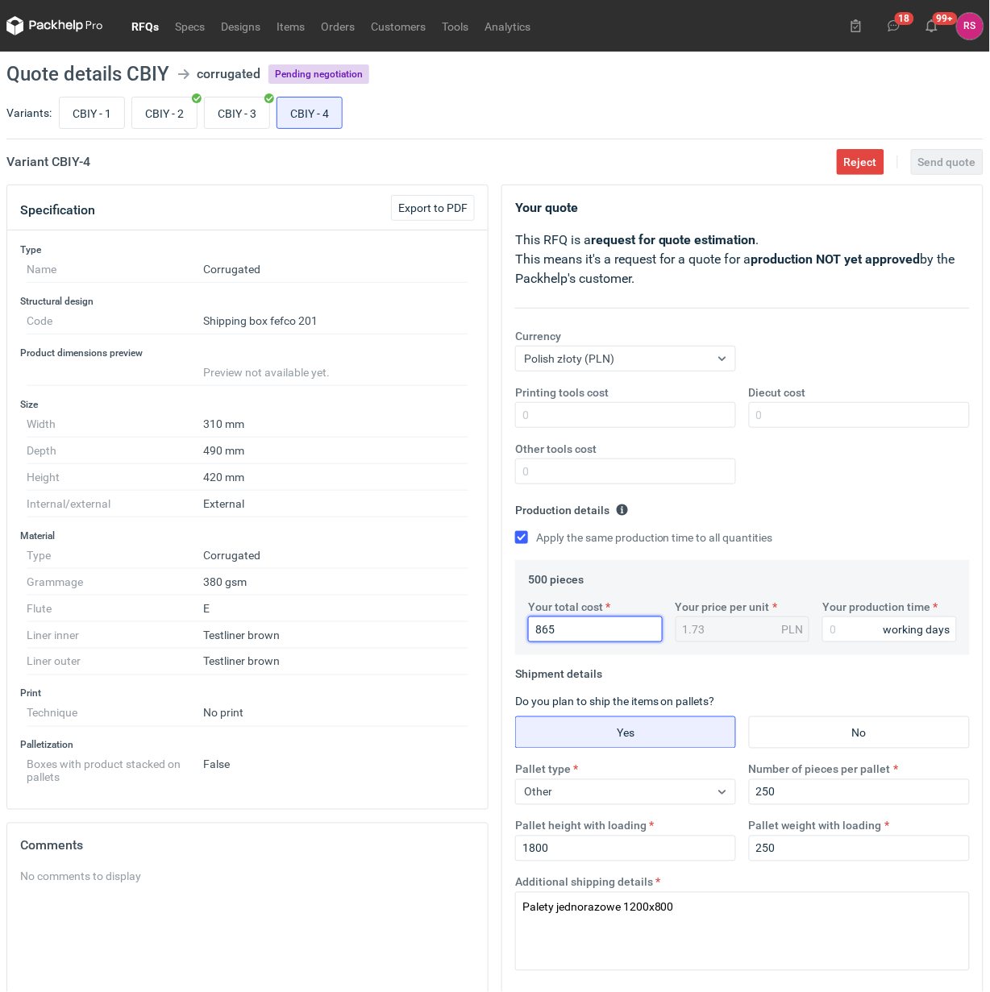
type input "865"
type input "10"
click at [942, 163] on span "Send quote" at bounding box center [947, 161] width 58 height 11
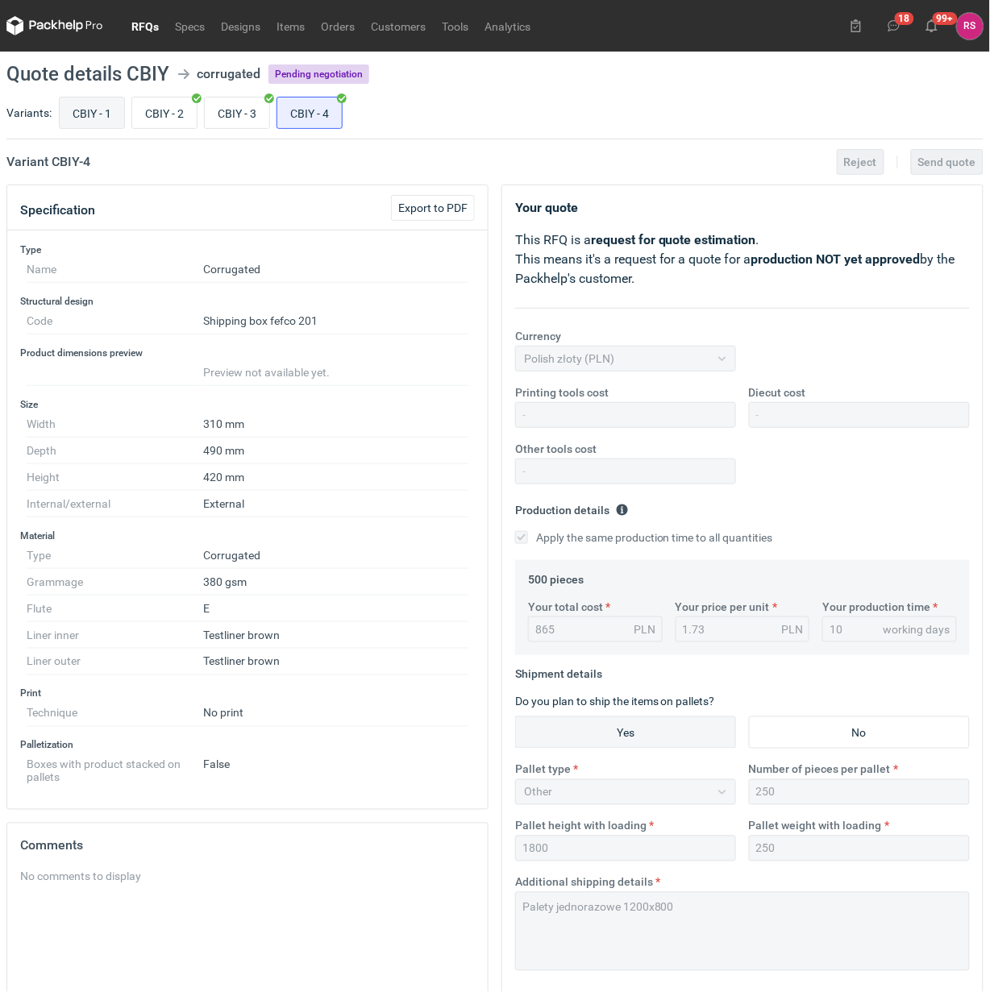
click at [98, 109] on input "CBIY - 1" at bounding box center [92, 113] width 64 height 31
radio input "true"
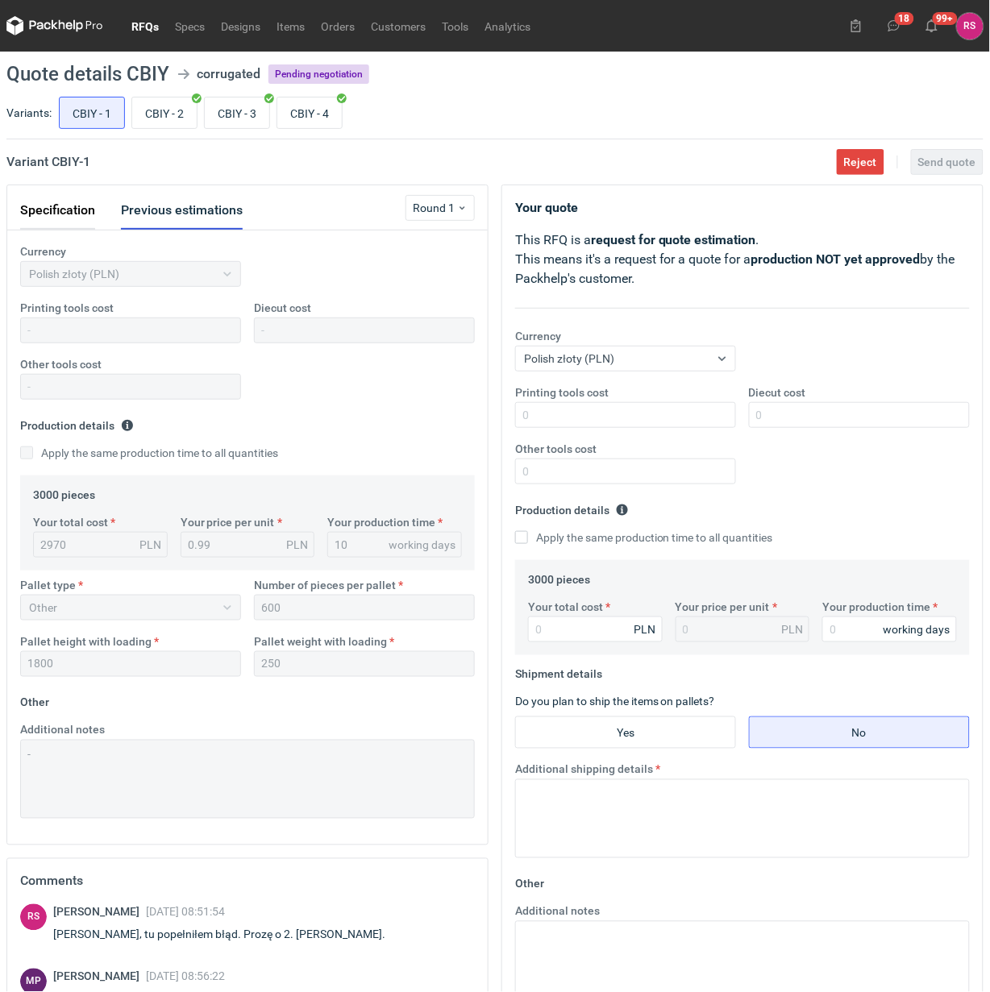
click at [42, 202] on button "Specification" at bounding box center [57, 210] width 75 height 39
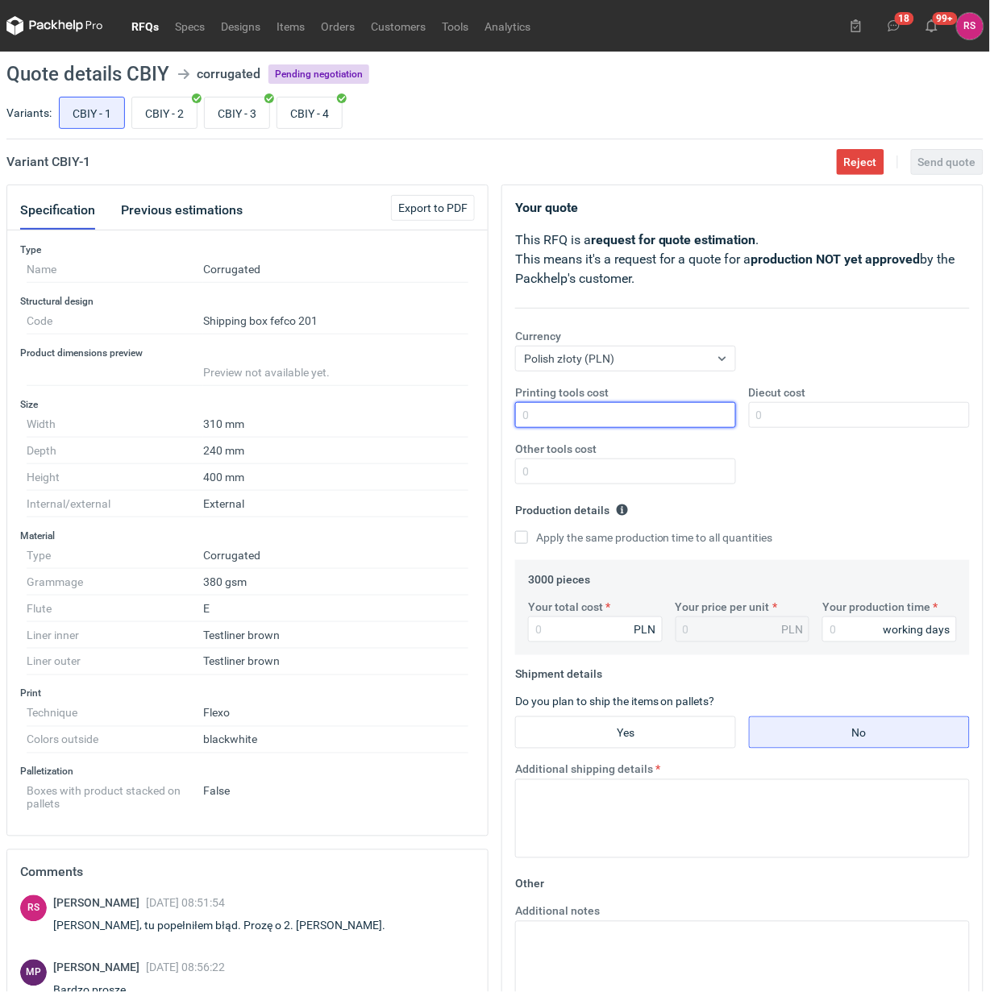
click at [649, 417] on input "Printing tools cost" at bounding box center [625, 415] width 221 height 26
type input "2700"
click at [515, 531] on input "Apply the same production time to all quantities" at bounding box center [521, 537] width 13 height 13
checkbox input "true"
type input "33"
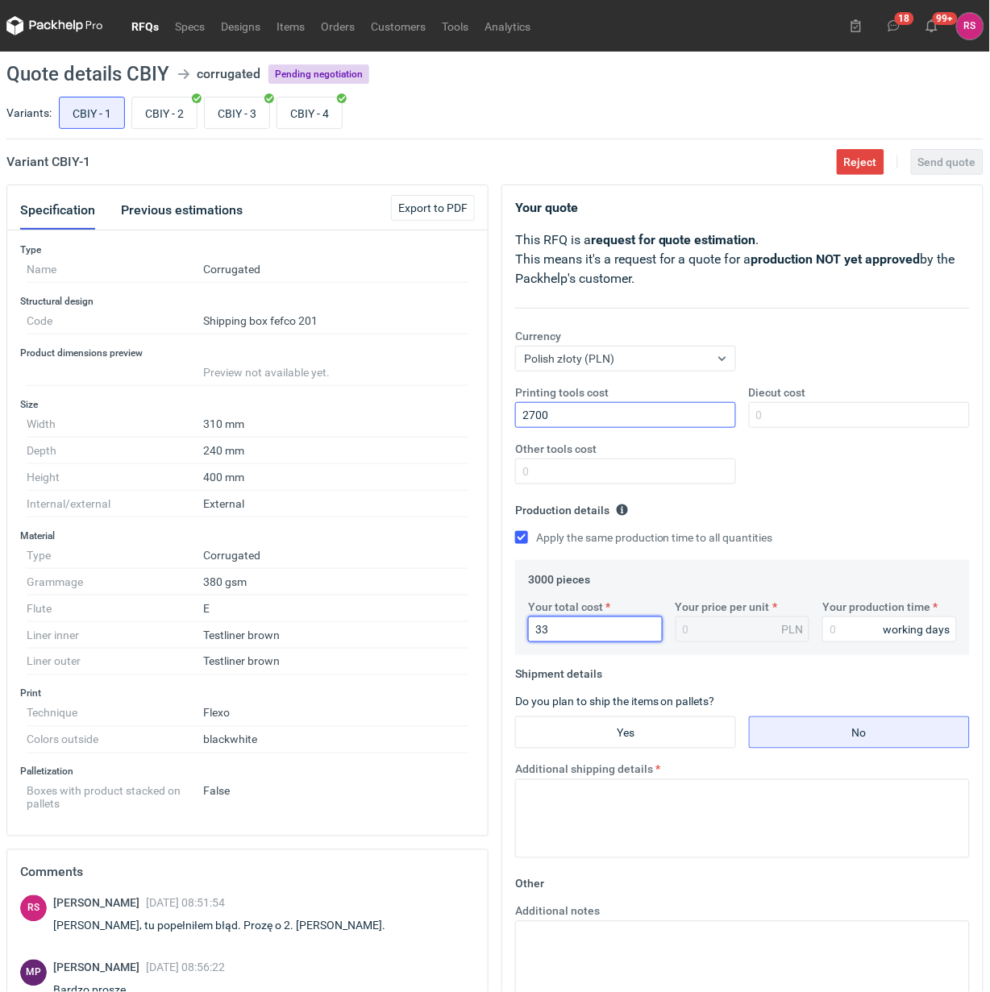
type input "0.01"
type input "3300"
type input "1.1"
type input "3300"
type input "12"
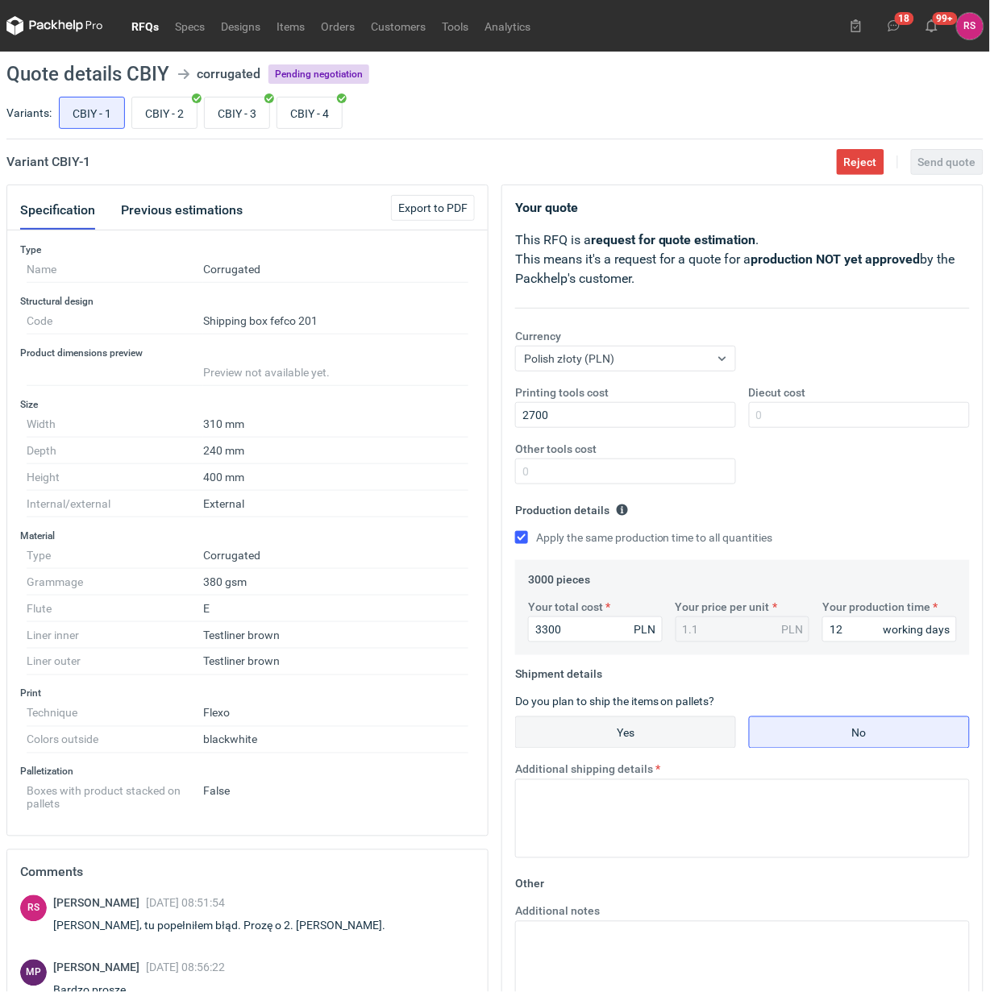
click at [646, 730] on input "Yes" at bounding box center [625, 733] width 219 height 31
radio input "true"
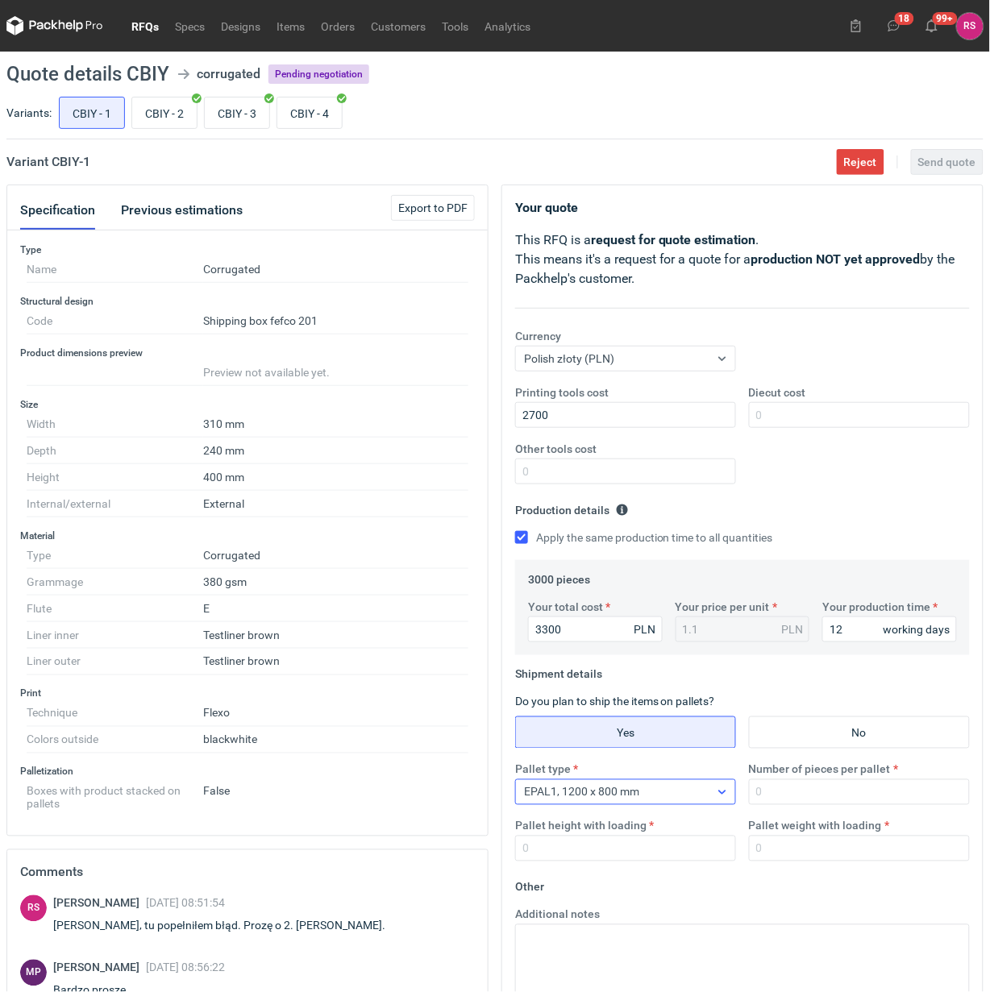
click at [726, 791] on icon at bounding box center [722, 792] width 13 height 13
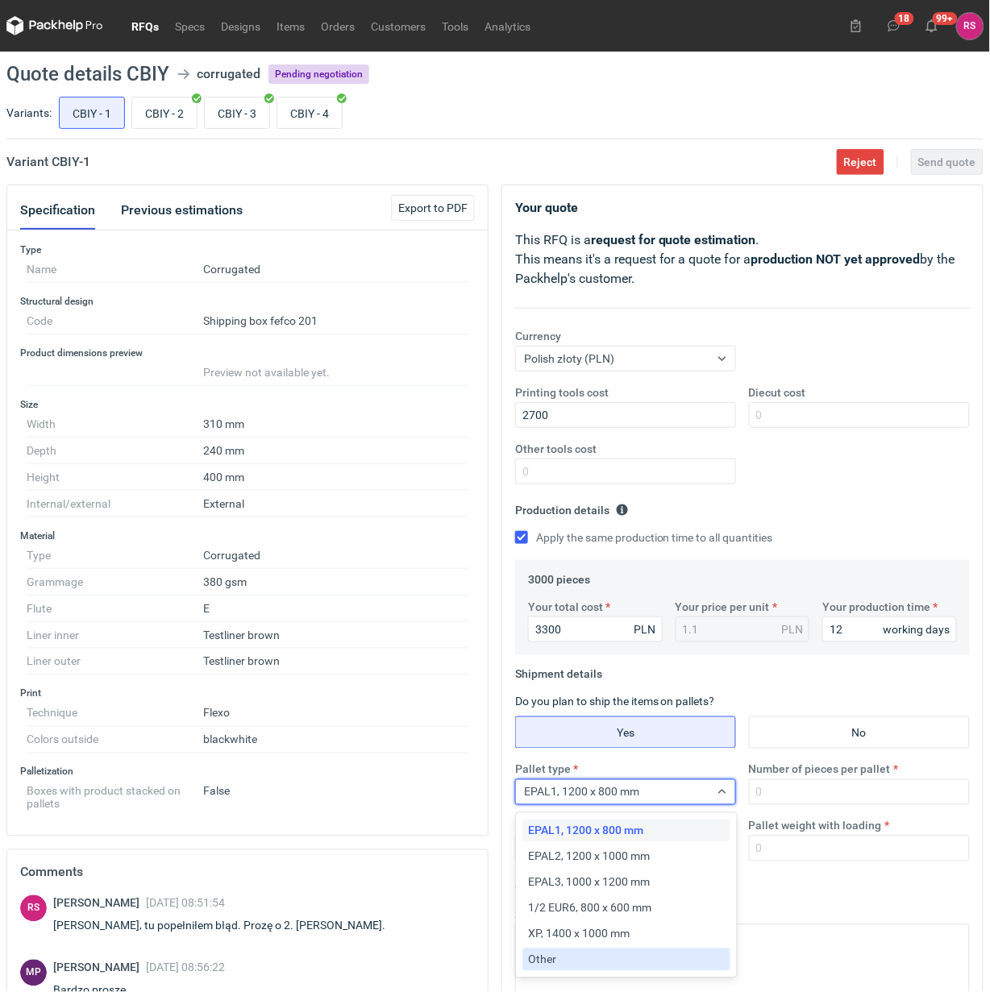
drag, startPoint x: 593, startPoint y: 962, endPoint x: 679, endPoint y: 917, distance: 96.3
click at [593, 961] on div "Other" at bounding box center [626, 960] width 195 height 16
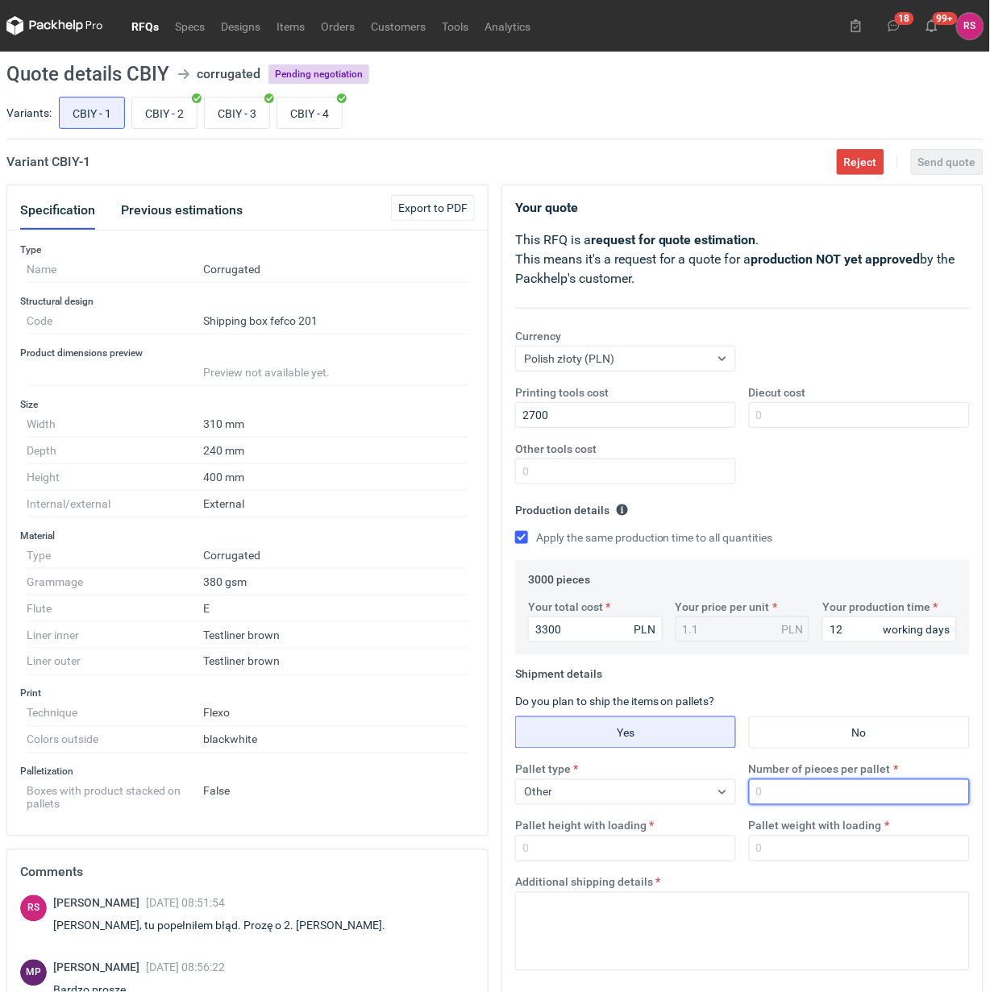
click at [827, 788] on input "Number of pieces per pallet" at bounding box center [859, 793] width 221 height 26
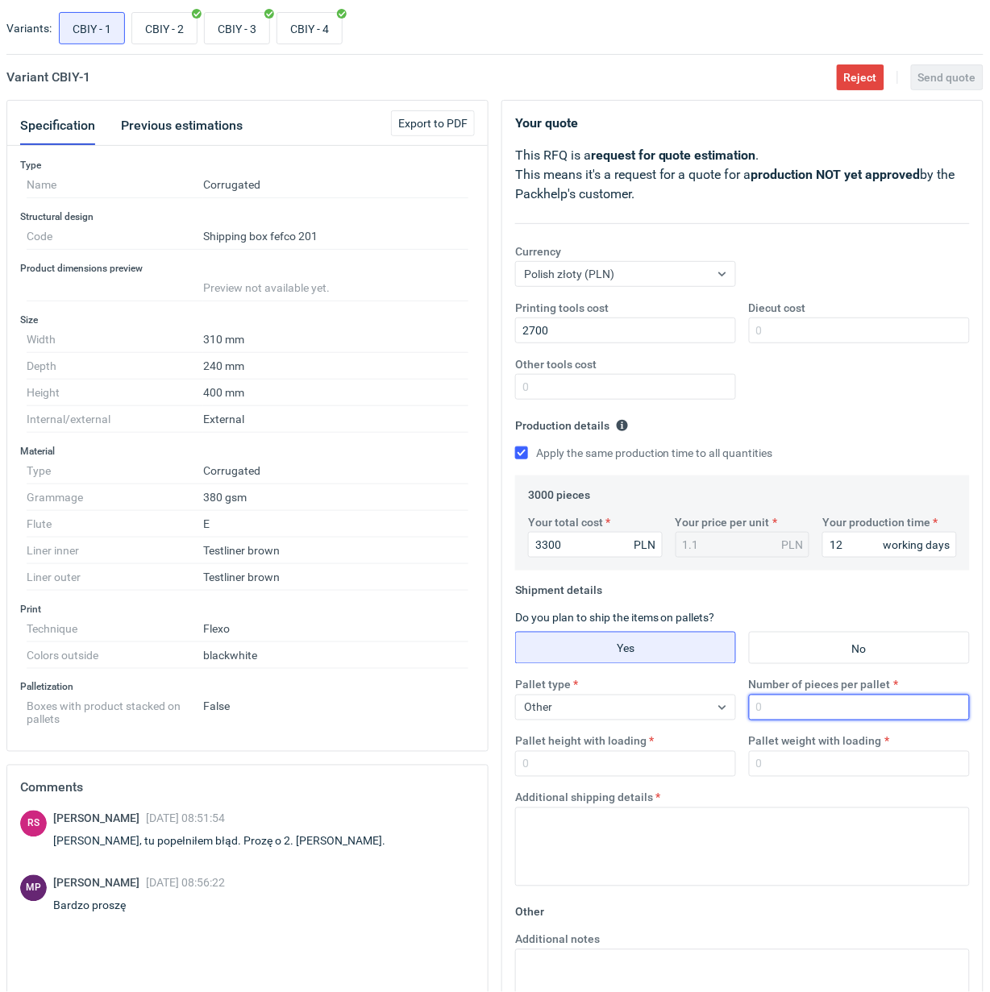
scroll to position [202, 0]
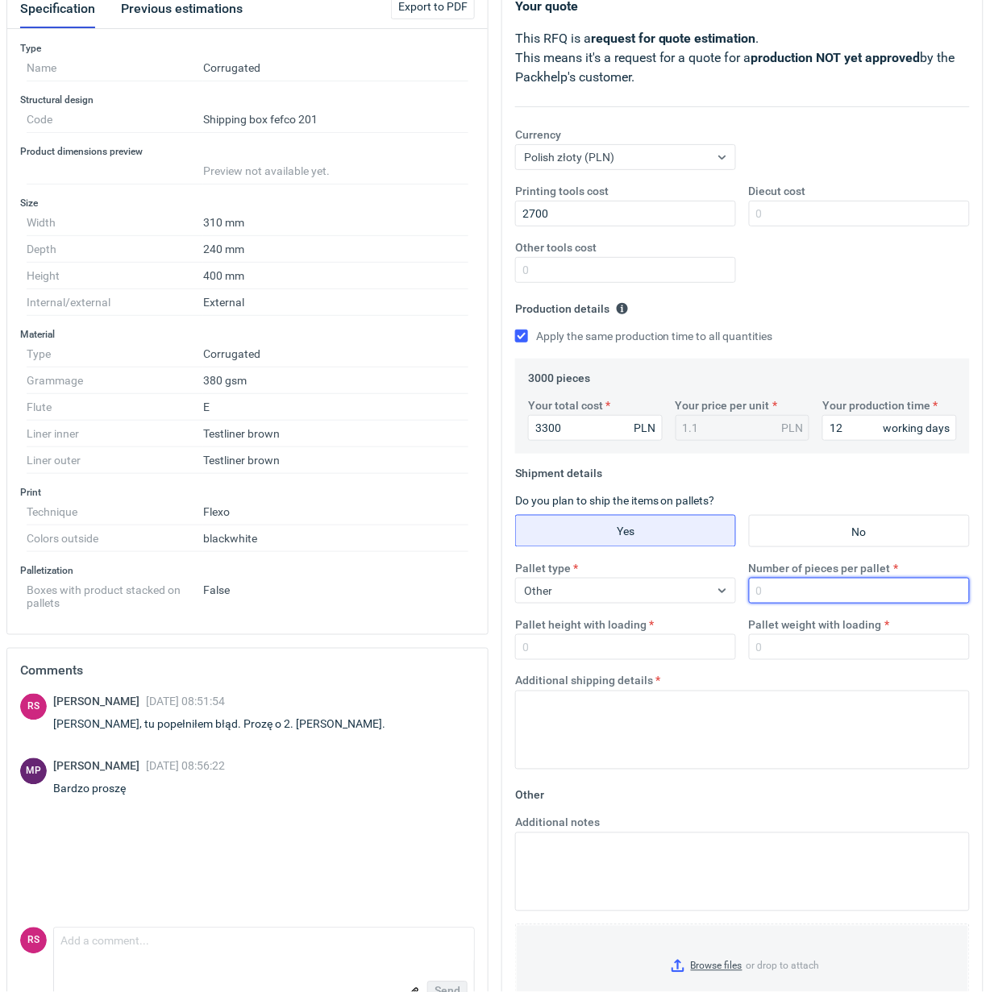
click at [817, 586] on input "Number of pieces per pallet" at bounding box center [859, 591] width 221 height 26
type input "600"
type input "1800"
type input "250"
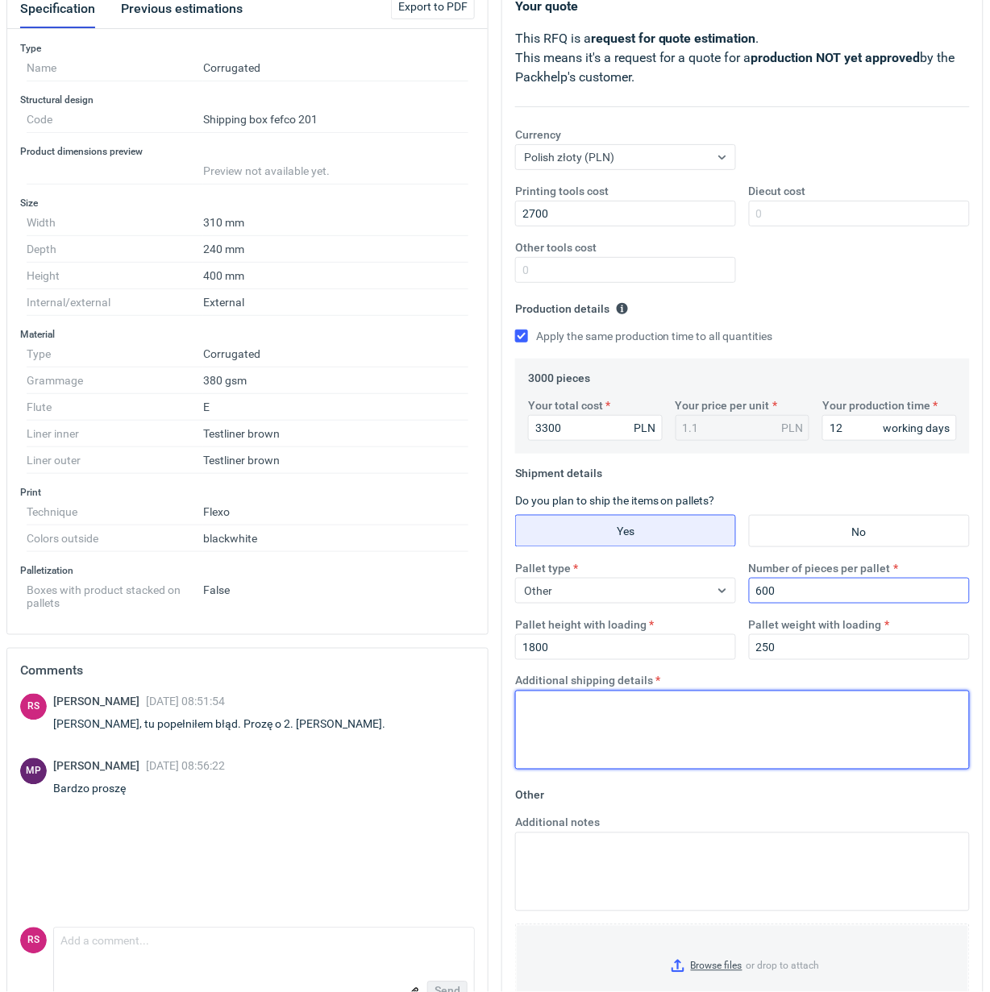
paste textarea "Palety jednorazowe 1200x800"
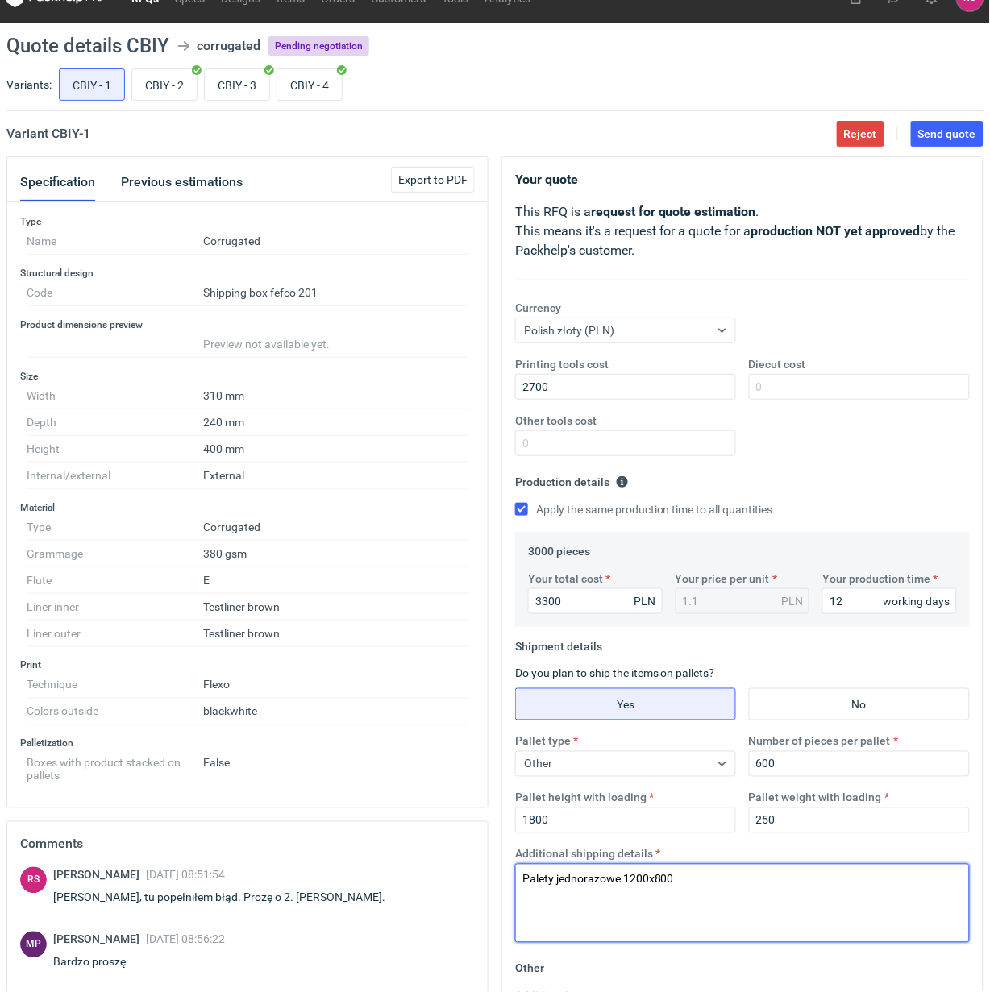
scroll to position [0, 0]
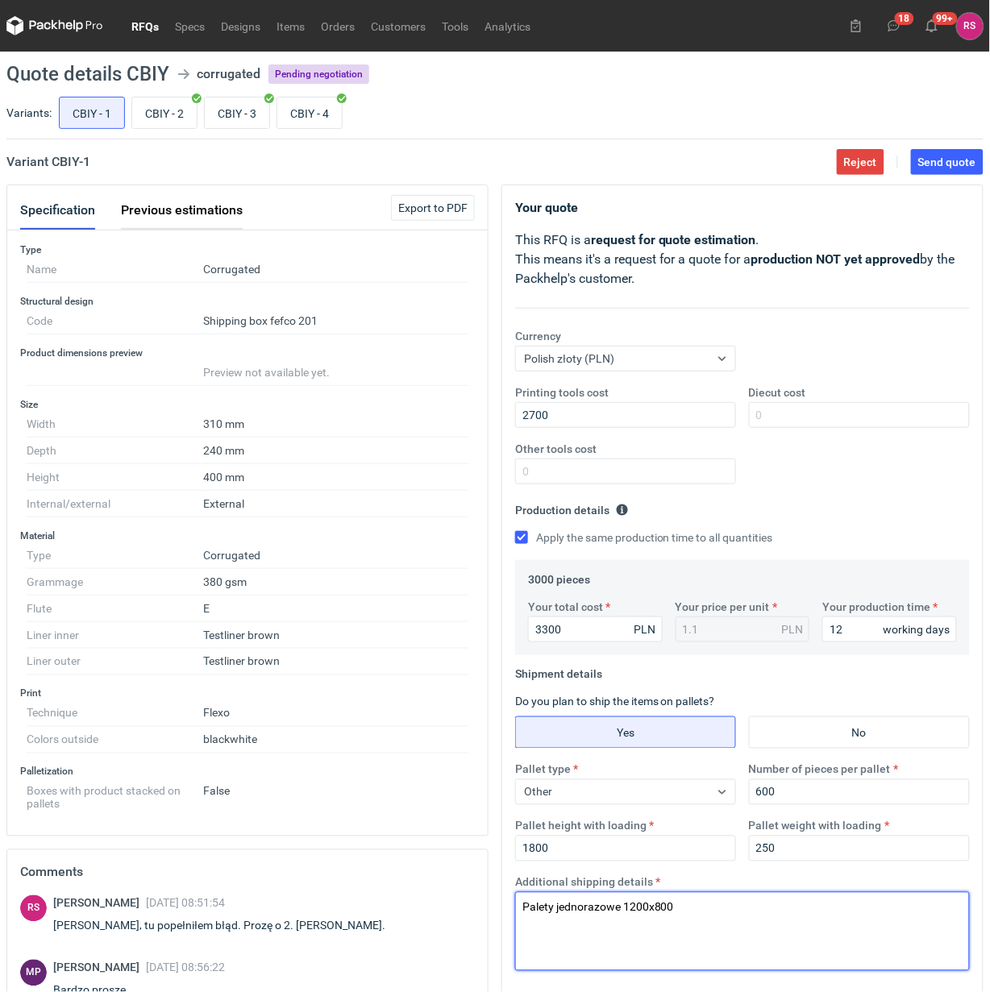
type textarea "Palety jednorazowe 1200x800"
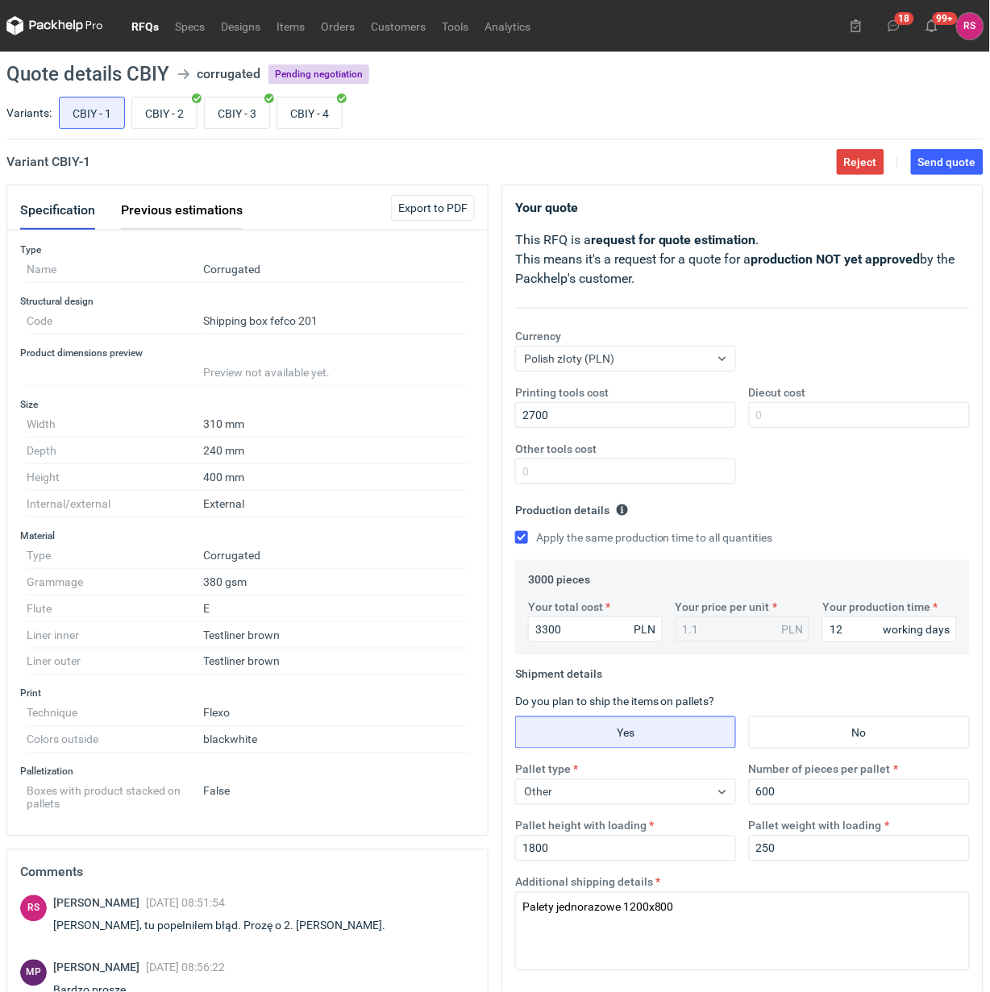
click at [183, 206] on button "Previous estimations" at bounding box center [182, 210] width 122 height 39
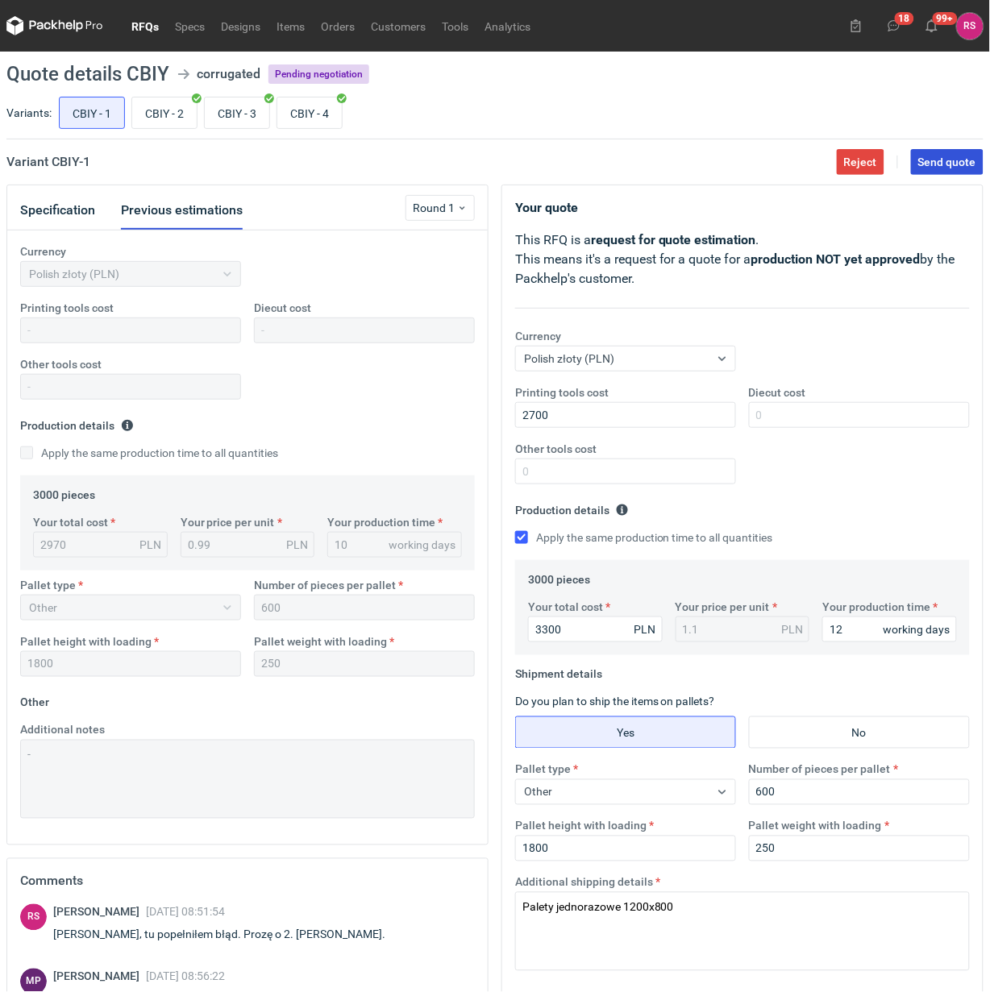
click at [942, 160] on span "Send quote" at bounding box center [947, 161] width 58 height 11
